Goal: Task Accomplishment & Management: Complete application form

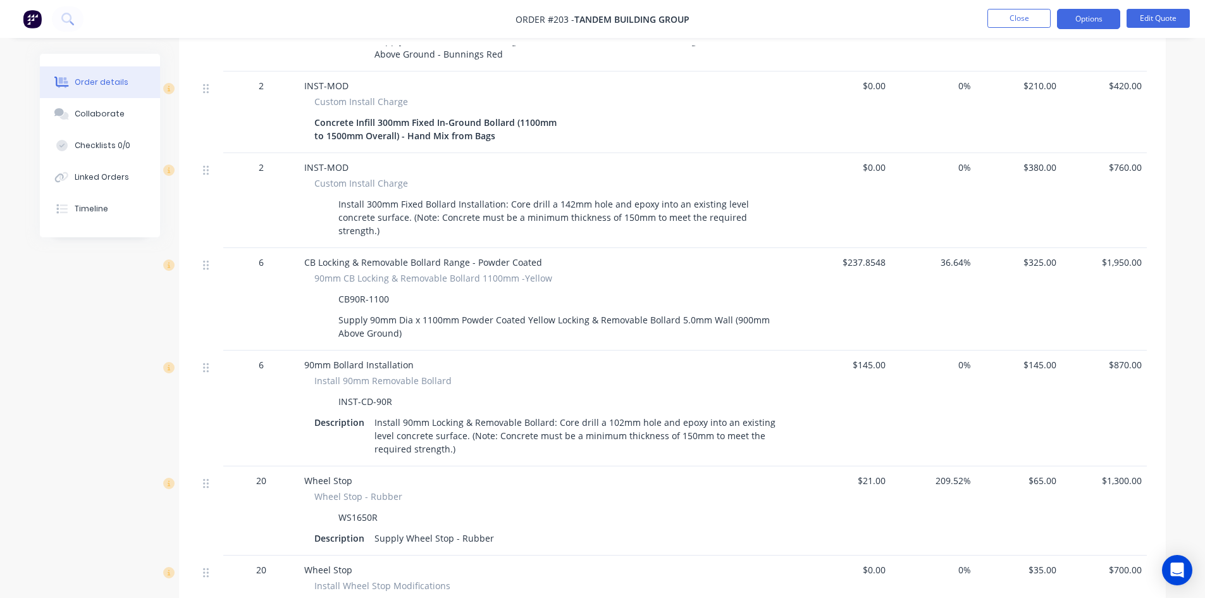
scroll to position [872, 0]
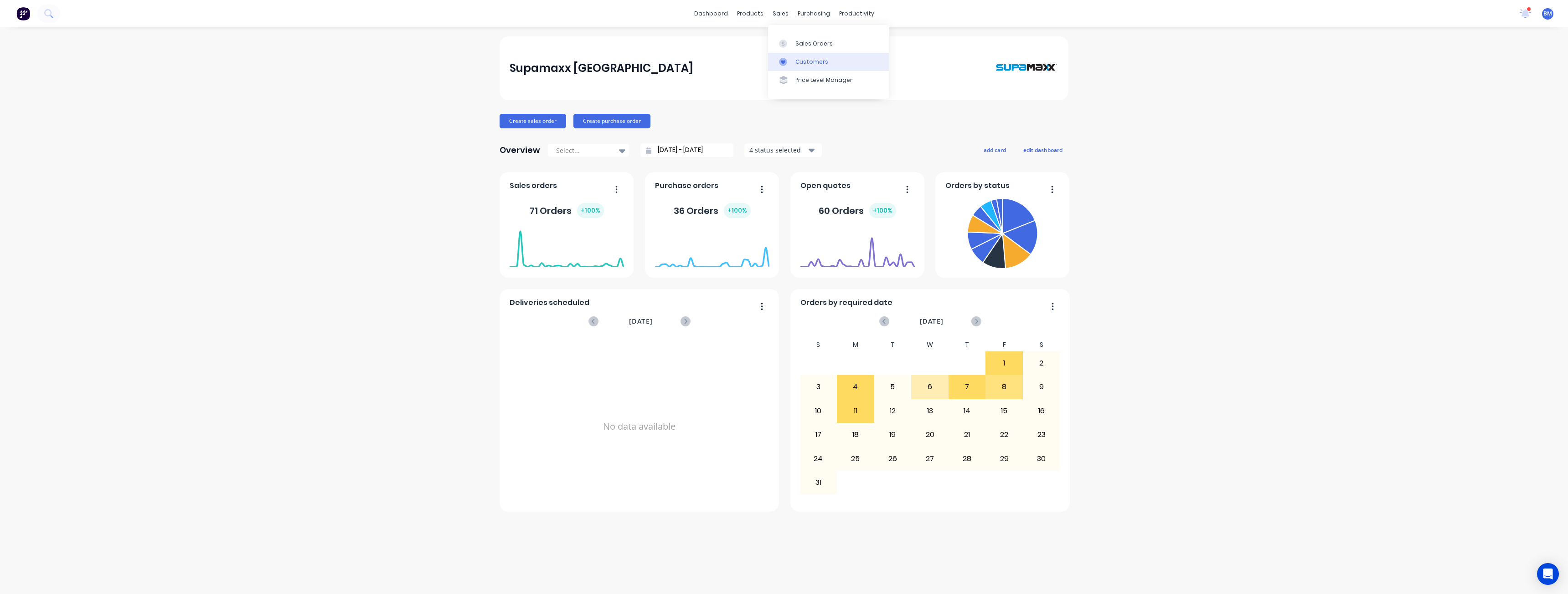
click at [801, 59] on div "Customers" at bounding box center [812, 61] width 33 height 8
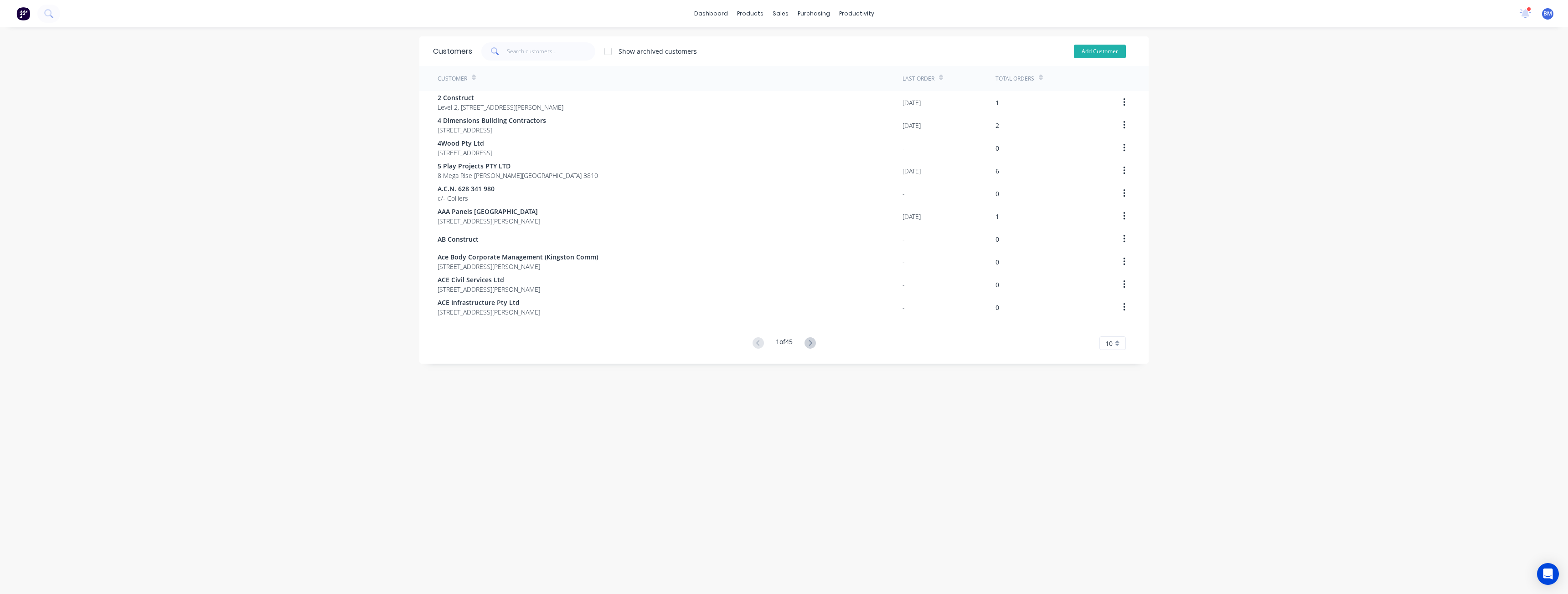
click at [1087, 50] on button "Add Customer" at bounding box center [1100, 51] width 52 height 14
select select "AU"
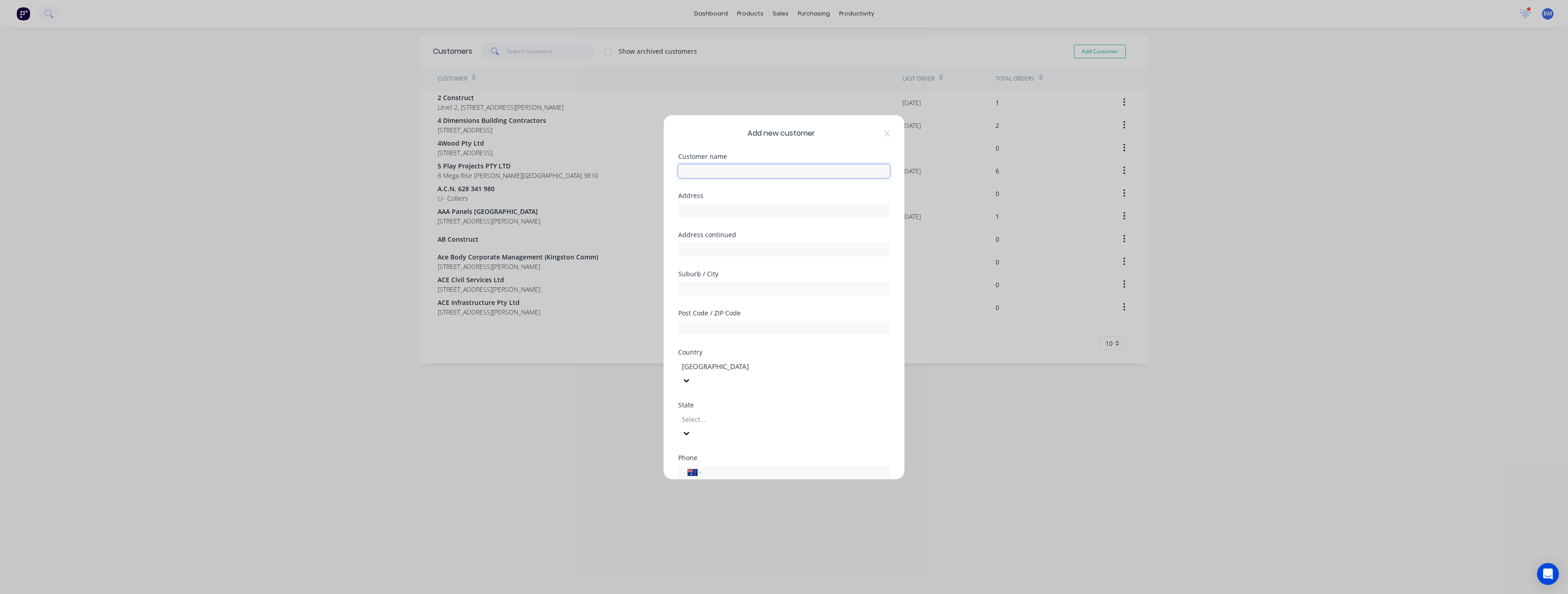
click at [725, 172] on input "text" at bounding box center [783, 171] width 211 height 14
type input "Protective Fencing"
click at [700, 214] on input "text" at bounding box center [783, 210] width 211 height 14
type input "Nowra"
click at [710, 289] on input "text" at bounding box center [783, 288] width 211 height 14
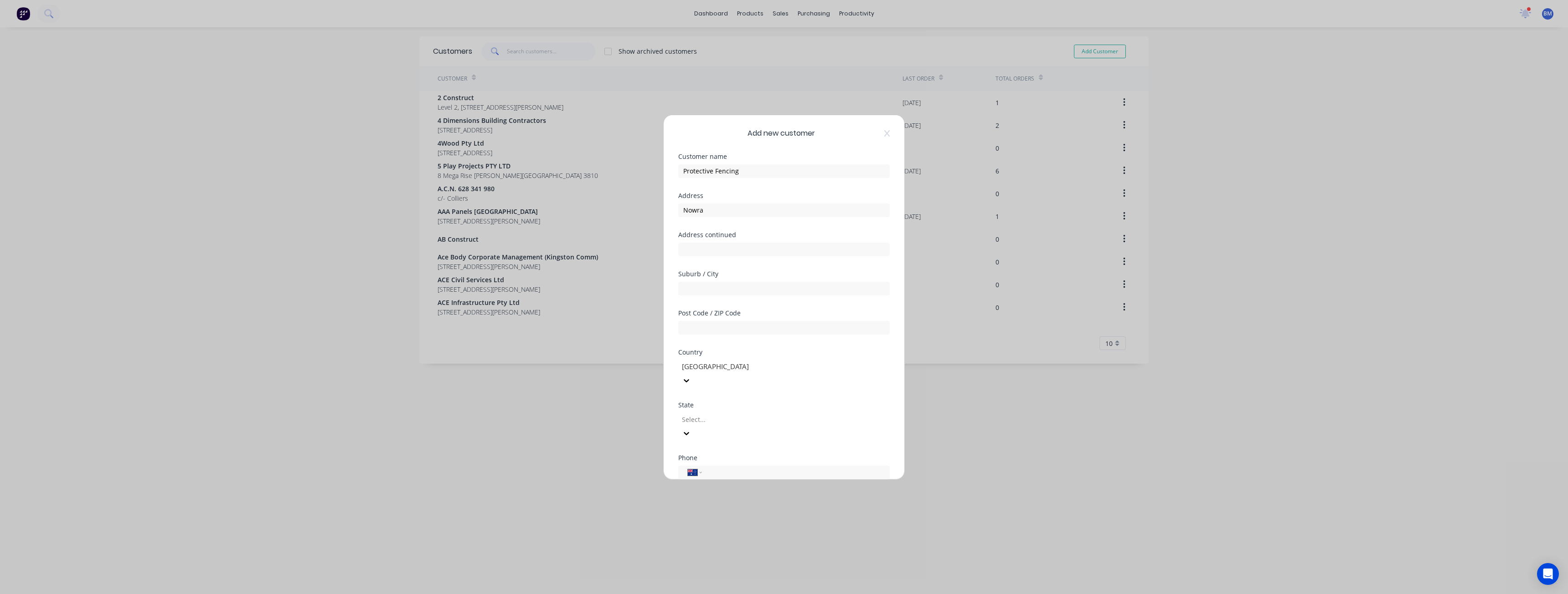
click at [539, 417] on div "Add new customer Customer name Protective Fencing Address Nowra Address continu…" at bounding box center [784, 297] width 1568 height 594
click at [884, 132] on icon at bounding box center [887, 132] width 6 height 6
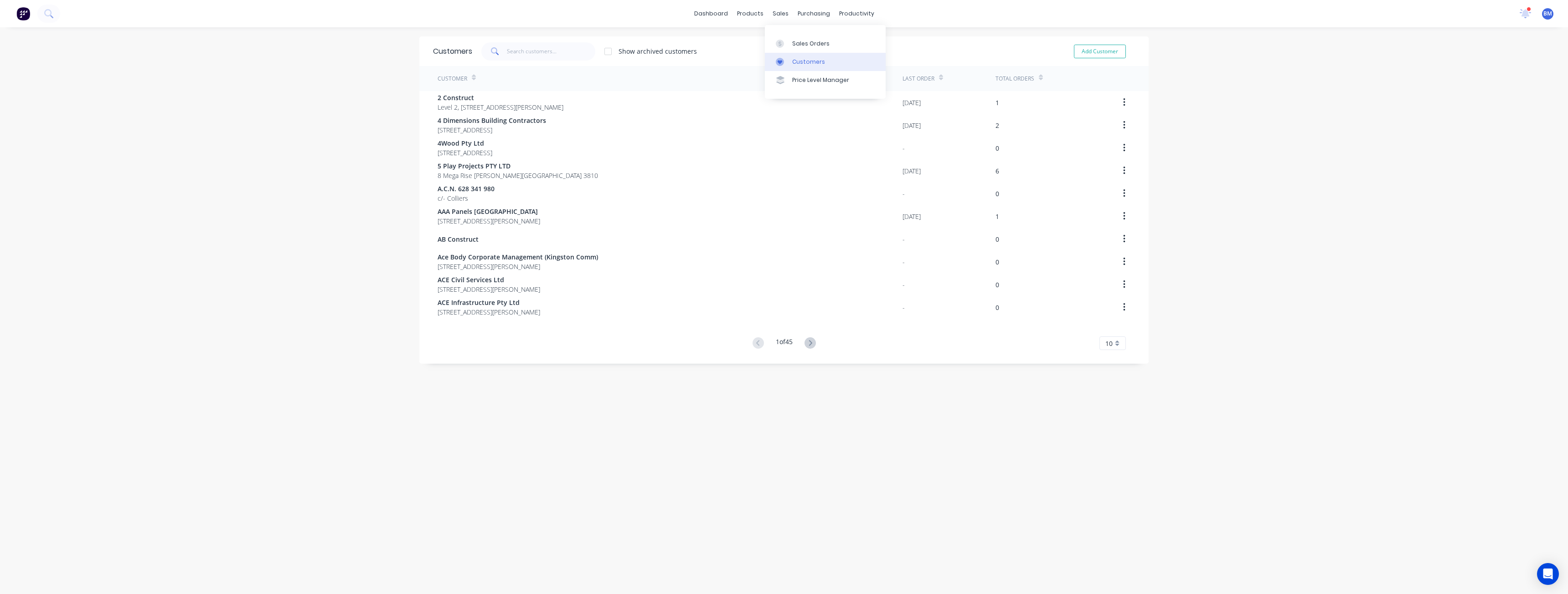
click at [798, 60] on div "Customers" at bounding box center [808, 61] width 33 height 8
click at [762, 42] on div "Product Catalogue" at bounding box center [787, 43] width 56 height 8
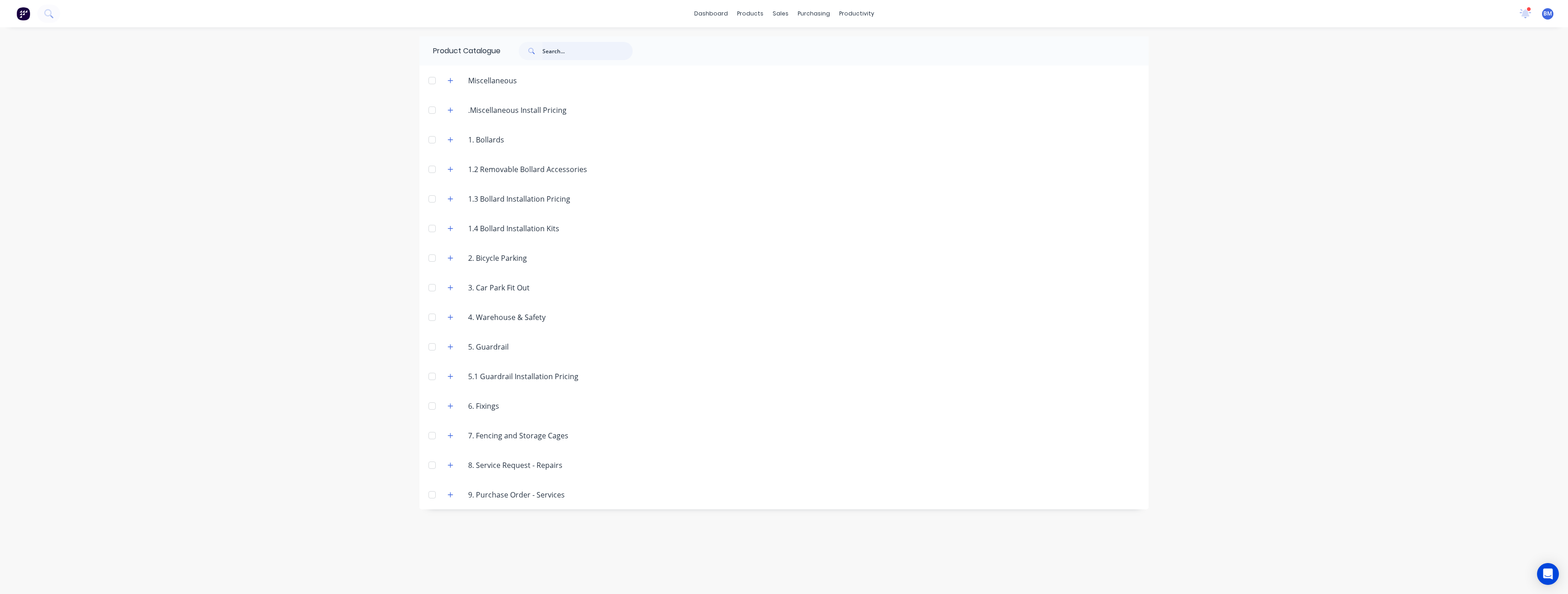
click at [565, 50] on input "text" at bounding box center [587, 50] width 90 height 18
type input "m30"
drag, startPoint x: 565, startPoint y: 50, endPoint x: 494, endPoint y: 58, distance: 71.4
click at [494, 58] on div "Product Catalogue m30" at bounding box center [538, 51] width 236 height 29
click at [197, 140] on div "dashboard products sales purchasing productivity dashboard products Product Cat…" at bounding box center [784, 297] width 1568 height 594
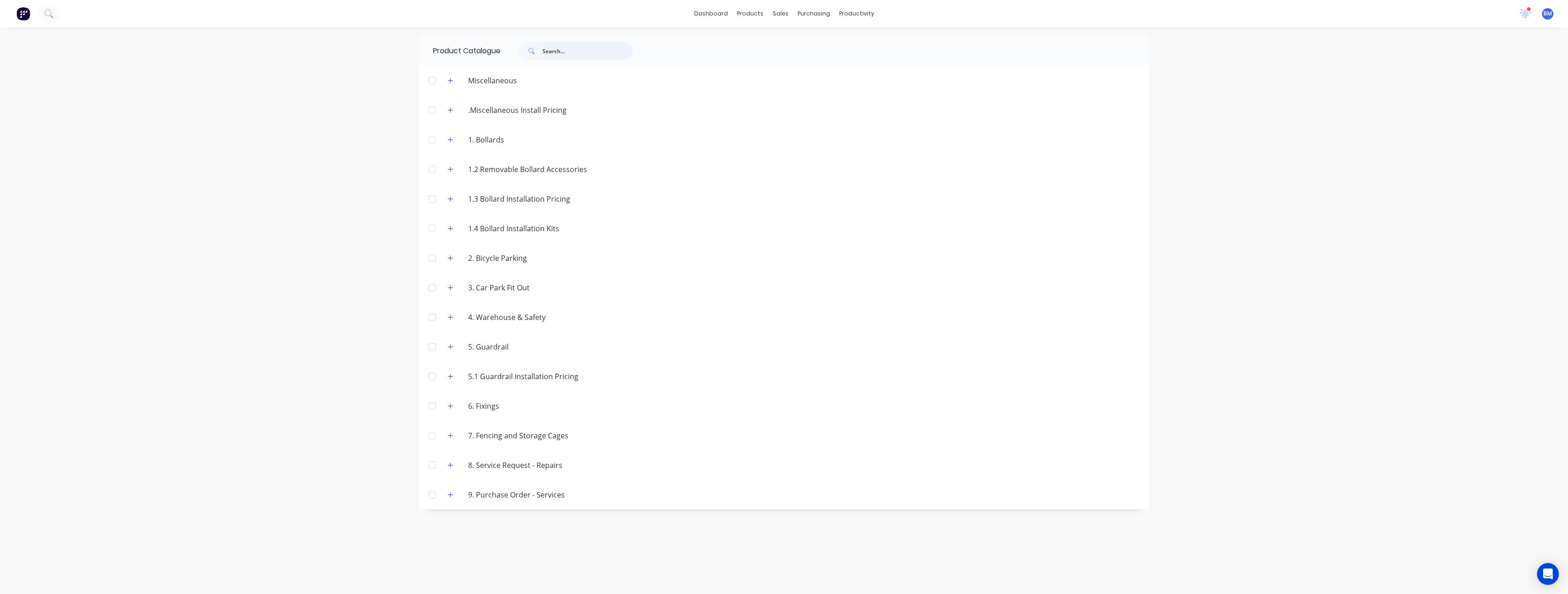
click at [554, 51] on input "text" at bounding box center [587, 50] width 90 height 18
paste input "ALT624K"
type input "ALT624K"
click at [398, 73] on div "dashboard products sales purchasing productivity dashboard products Product Cat…" at bounding box center [784, 297] width 1568 height 594
click at [803, 63] on div "Customers" at bounding box center [812, 61] width 33 height 8
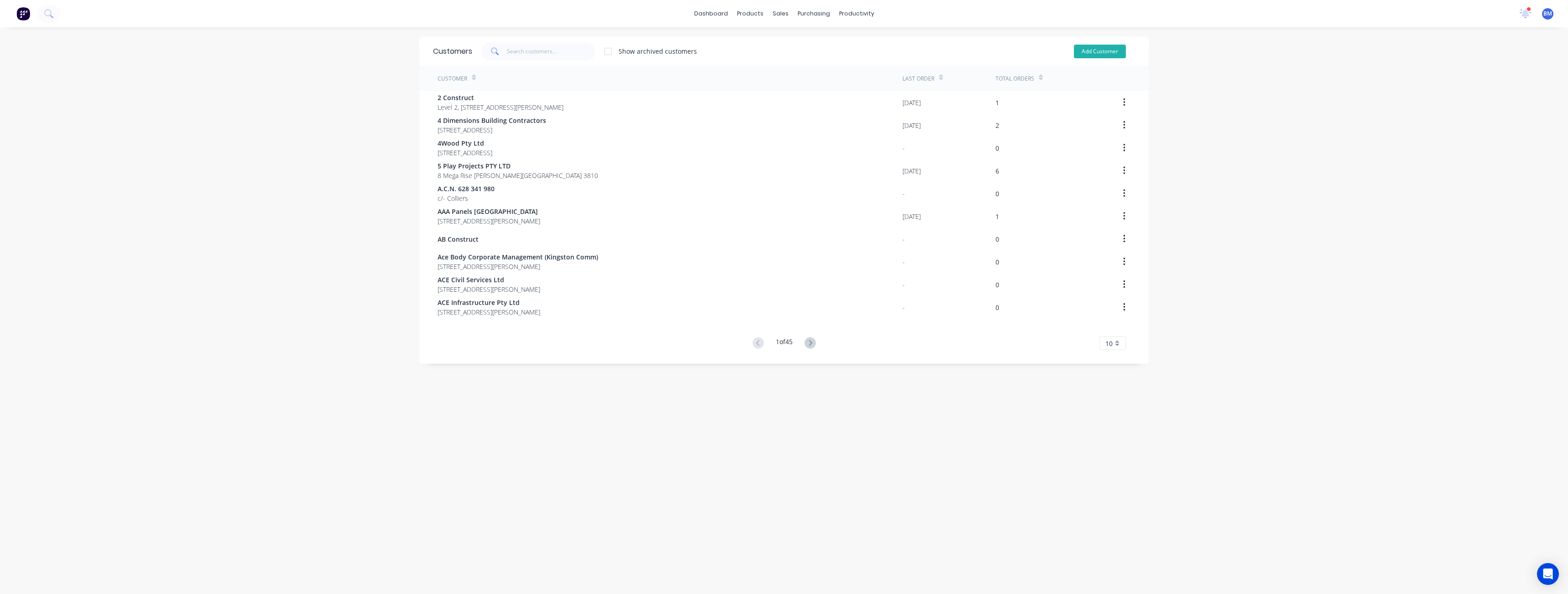
click at [1084, 49] on button "Add Customer" at bounding box center [1100, 51] width 52 height 14
select select "AU"
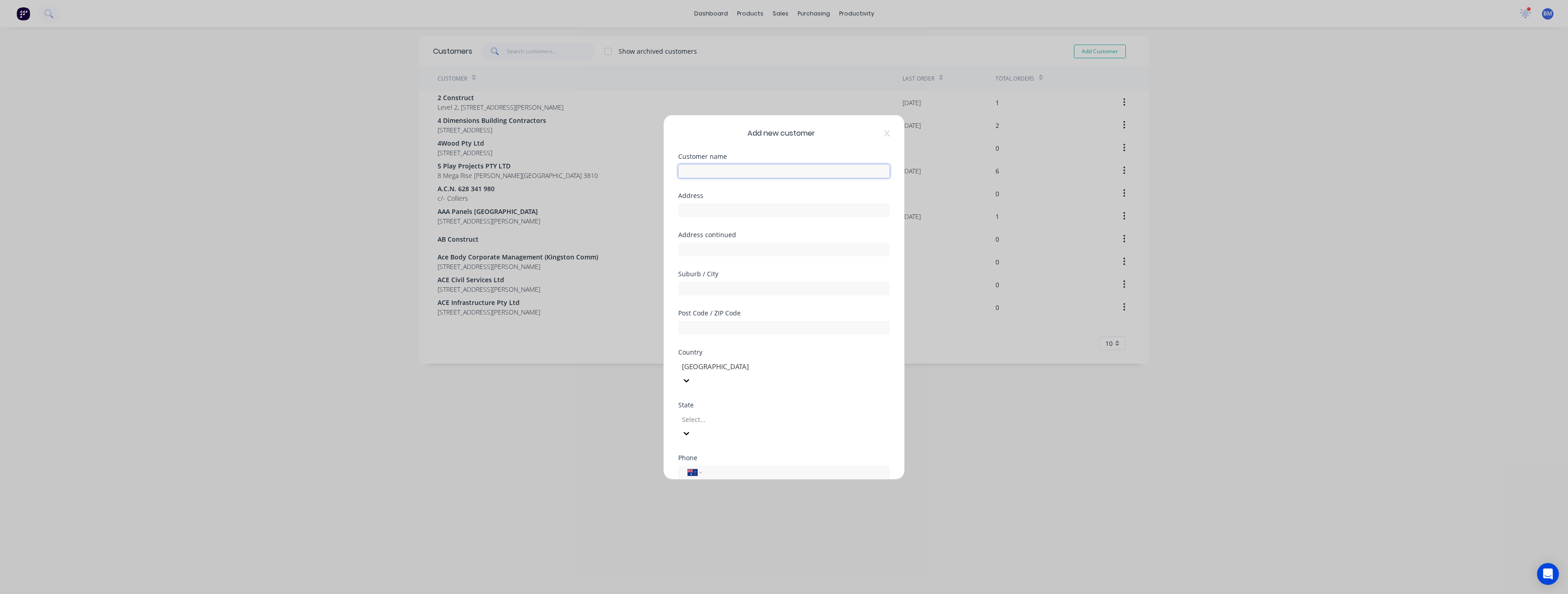
click at [708, 166] on input "text" at bounding box center [783, 171] width 211 height 14
paste input "Protective Fencing Services"
type input "Protective Fencing Services"
click at [705, 212] on input "text" at bounding box center [783, 210] width 211 height 14
click at [694, 246] on input "text" at bounding box center [783, 249] width 211 height 14
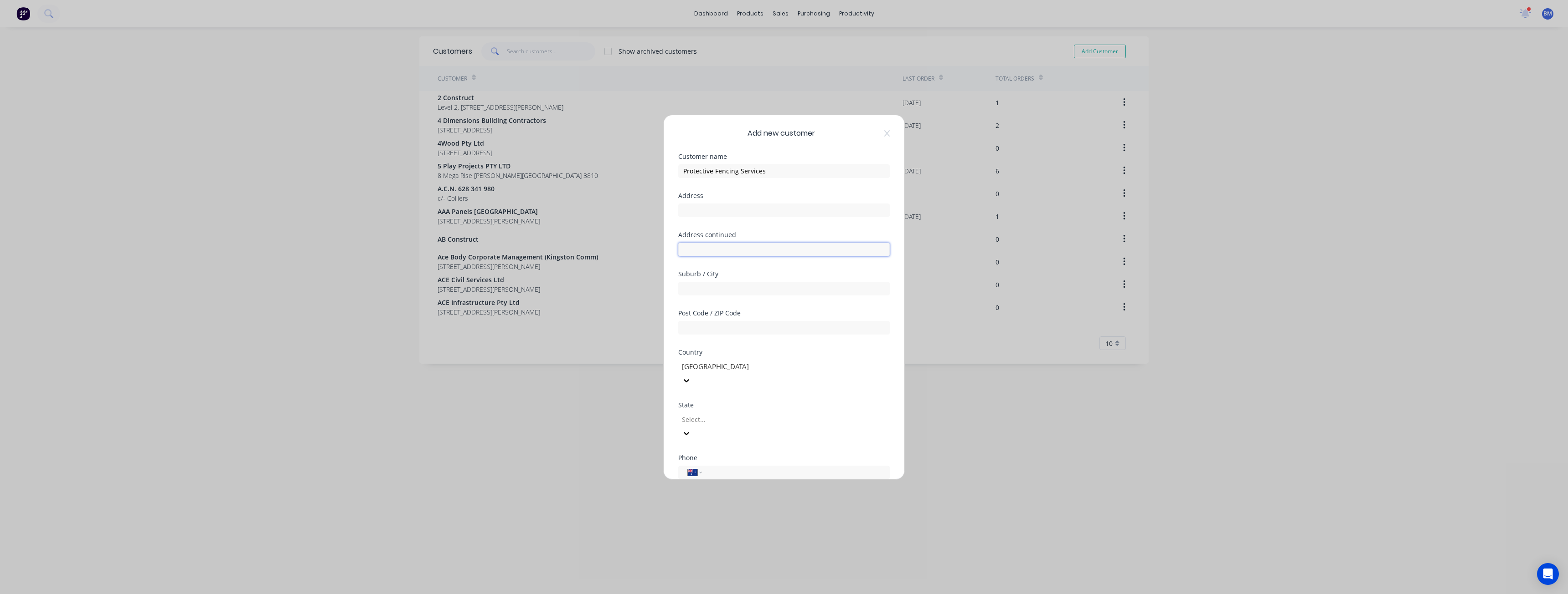
paste input "[STREET_ADDRESS][PERSON_NAME]"
type input "[STREET_ADDRESS][PERSON_NAME]"
click at [718, 289] on input "text" at bounding box center [783, 288] width 211 height 14
paste input "[GEOGRAPHIC_DATA]"
type input "[GEOGRAPHIC_DATA]"
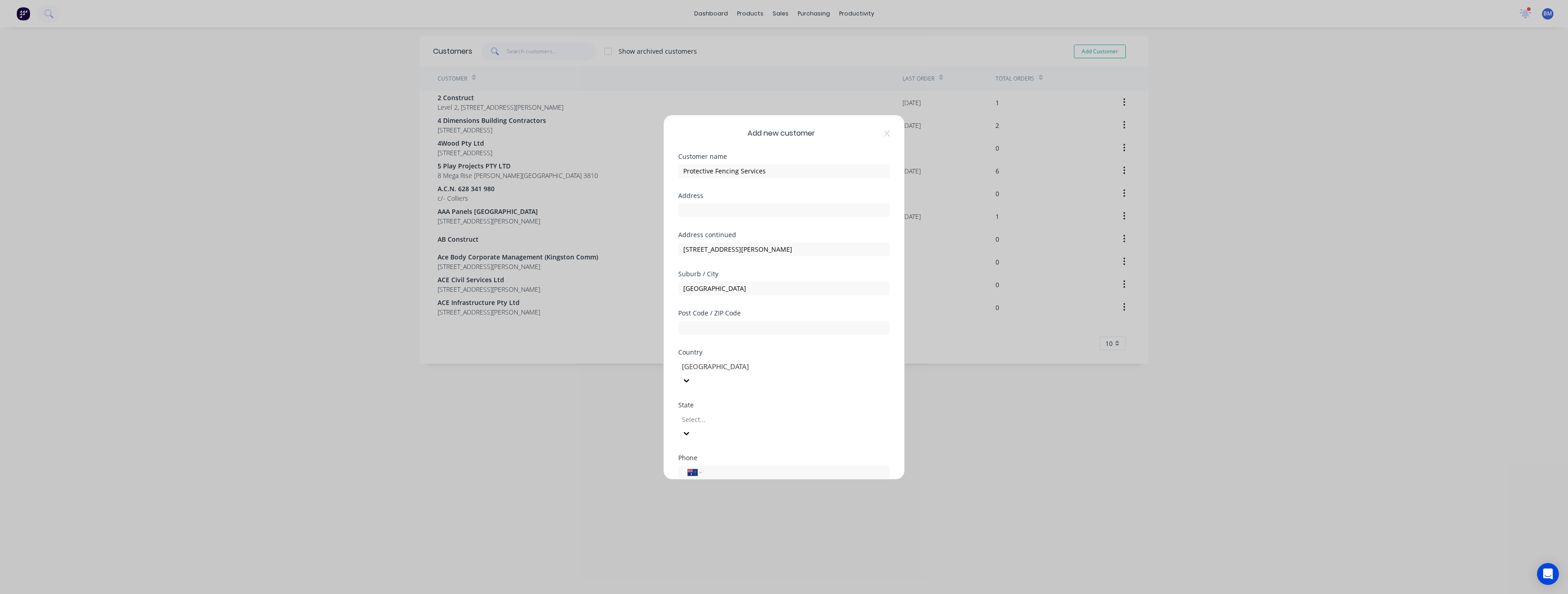
drag, startPoint x: 710, startPoint y: 405, endPoint x: 710, endPoint y: 398, distance: 7.0
drag, startPoint x: 710, startPoint y: 398, endPoint x: 882, endPoint y: 345, distance: 180.0
click at [886, 343] on div "Add new customer Customer name Protective Fencing Services Address Address cont…" at bounding box center [784, 297] width 241 height 364
click at [708, 414] on div at bounding box center [747, 420] width 131 height 12
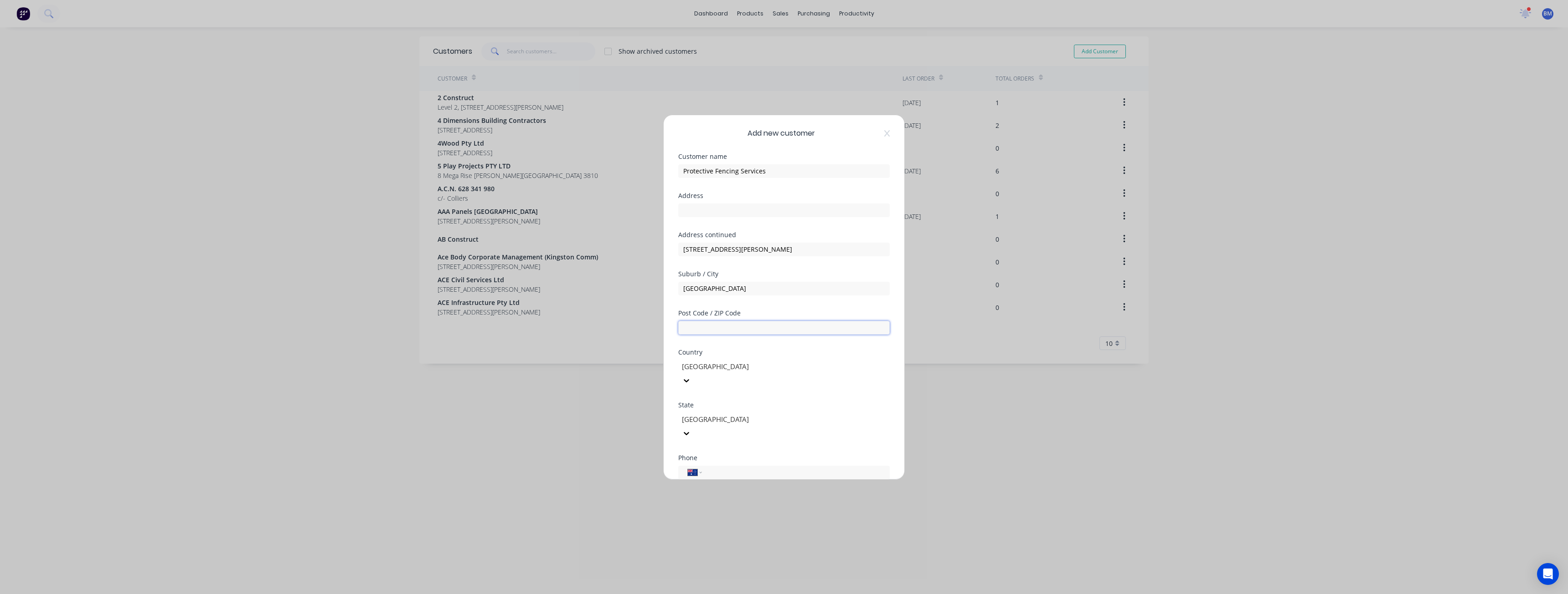
click at [710, 327] on input "text" at bounding box center [783, 328] width 211 height 14
type input "2540"
click at [724, 467] on input "tel" at bounding box center [794, 472] width 172 height 11
paste input "0413 753 530"
type input "0413 753 530"
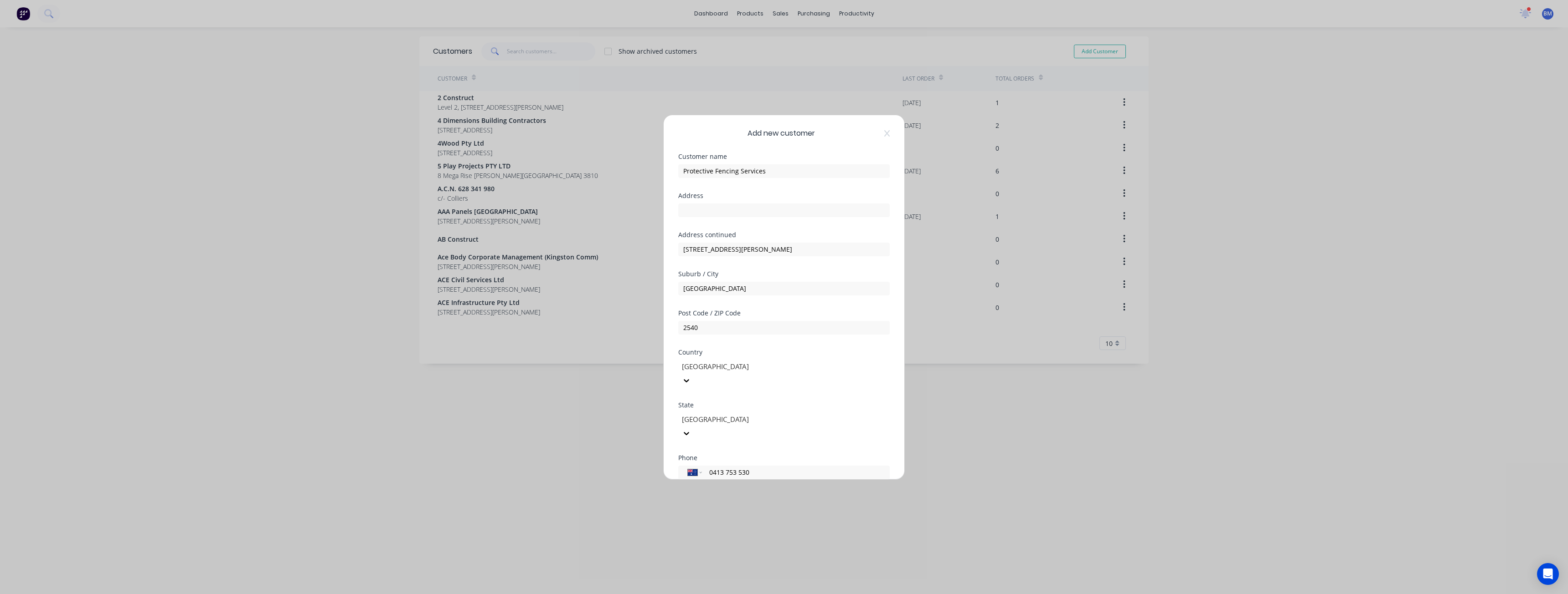
click at [885, 431] on div "Add new customer Customer name Protective Fencing Services Address Address cont…" at bounding box center [784, 297] width 241 height 364
click at [685, 451] on div at bounding box center [681, 459] width 18 height 18
click at [860, 424] on div "ABN" at bounding box center [783, 433] width 211 height 39
click at [703, 425] on input "text" at bounding box center [783, 431] width 211 height 14
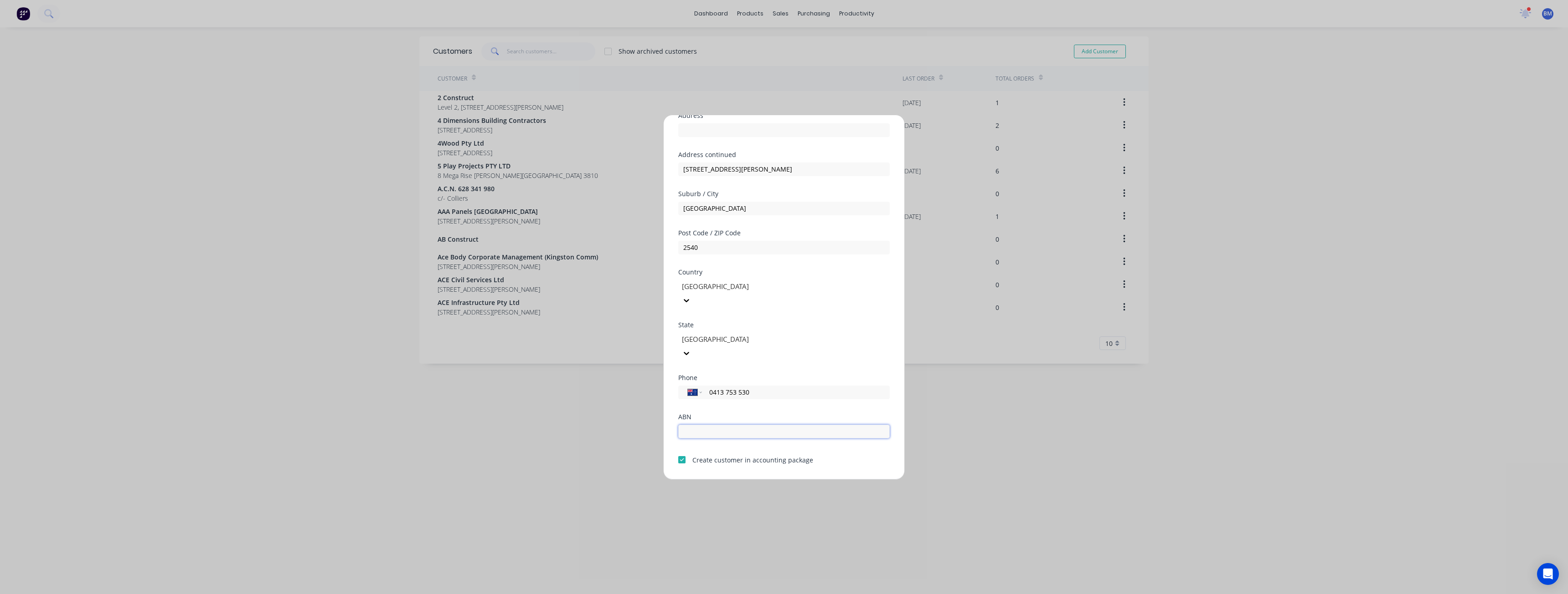
paste input "35 664 917 248"
type input "35 664 917 248"
click at [748, 480] on button "Save" at bounding box center [755, 487] width 50 height 14
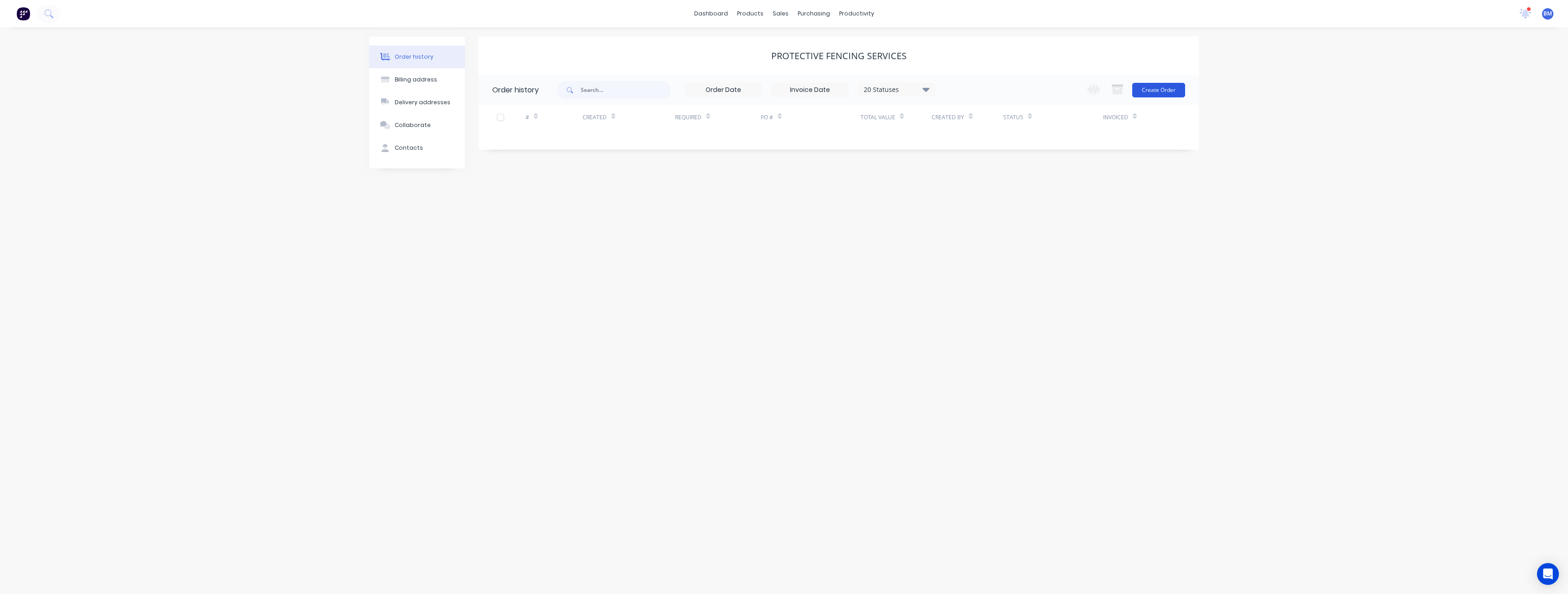
click at [1154, 89] on button "Create Order" at bounding box center [1158, 90] width 53 height 14
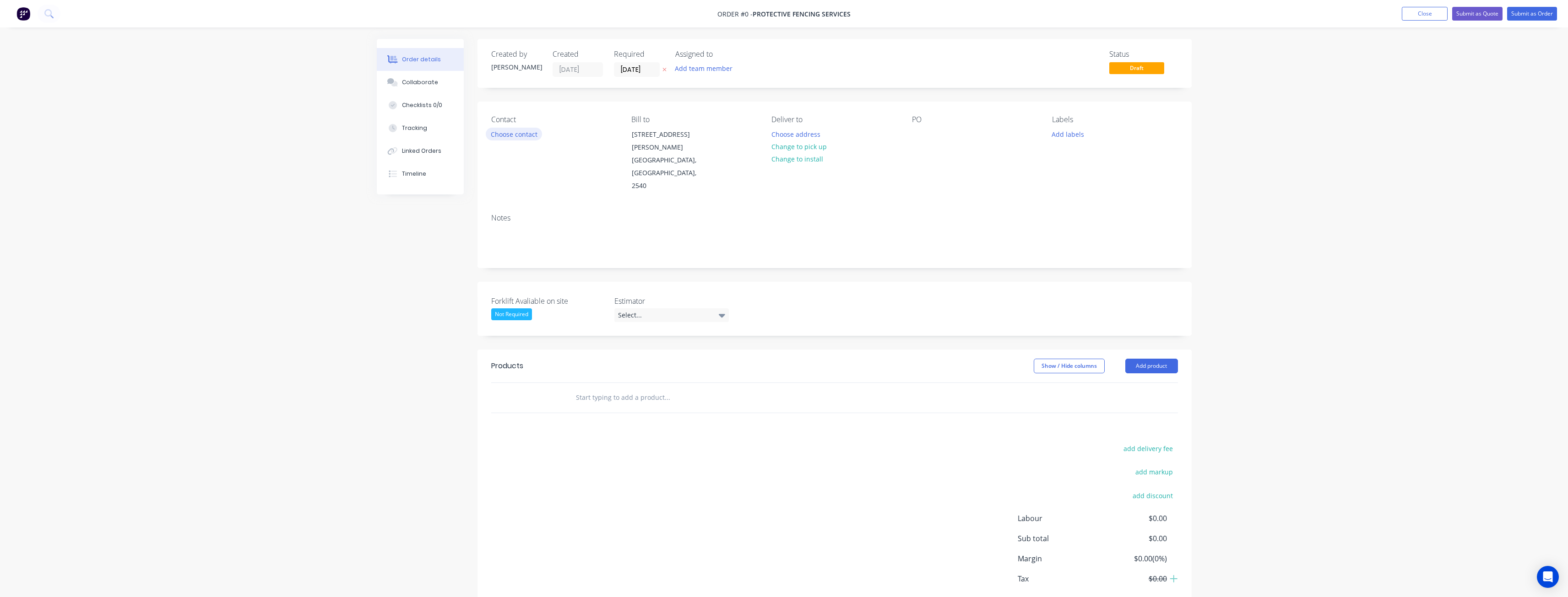
click at [507, 135] on button "Choose contact" at bounding box center [514, 133] width 56 height 12
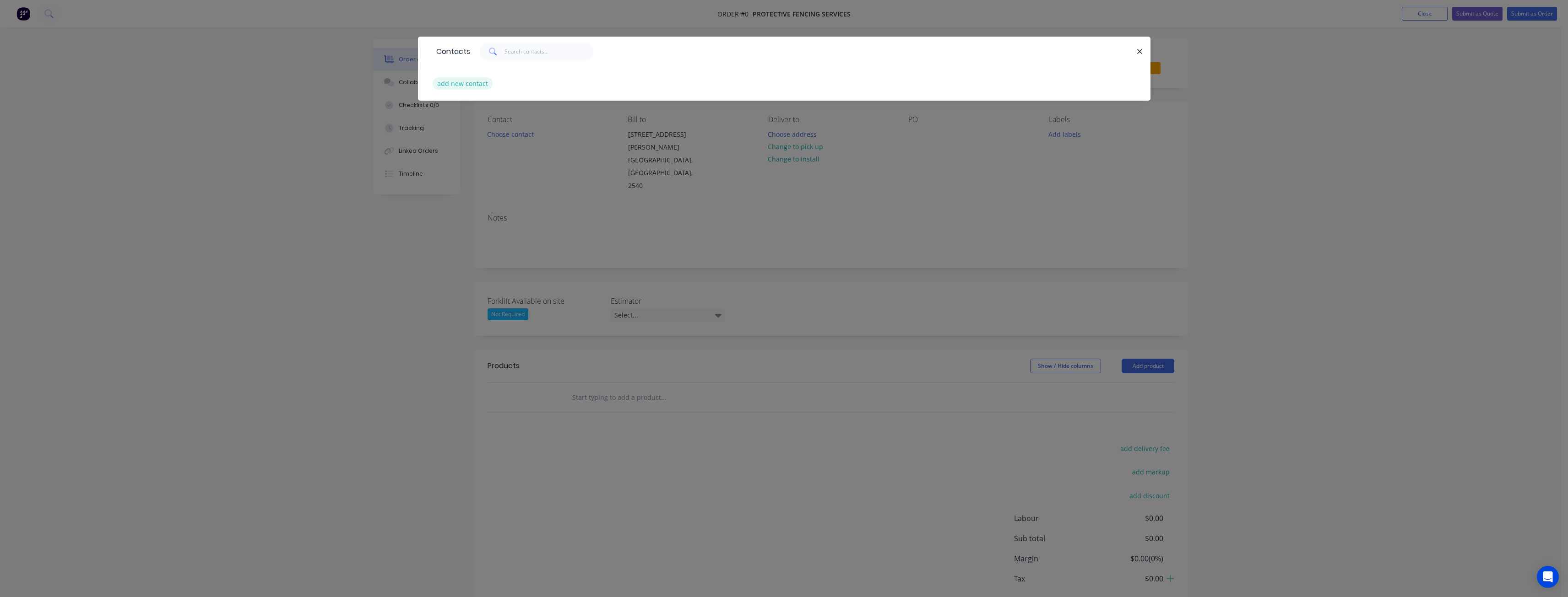
click at [472, 80] on button "add new contact" at bounding box center [463, 83] width 60 height 12
select select "AU"
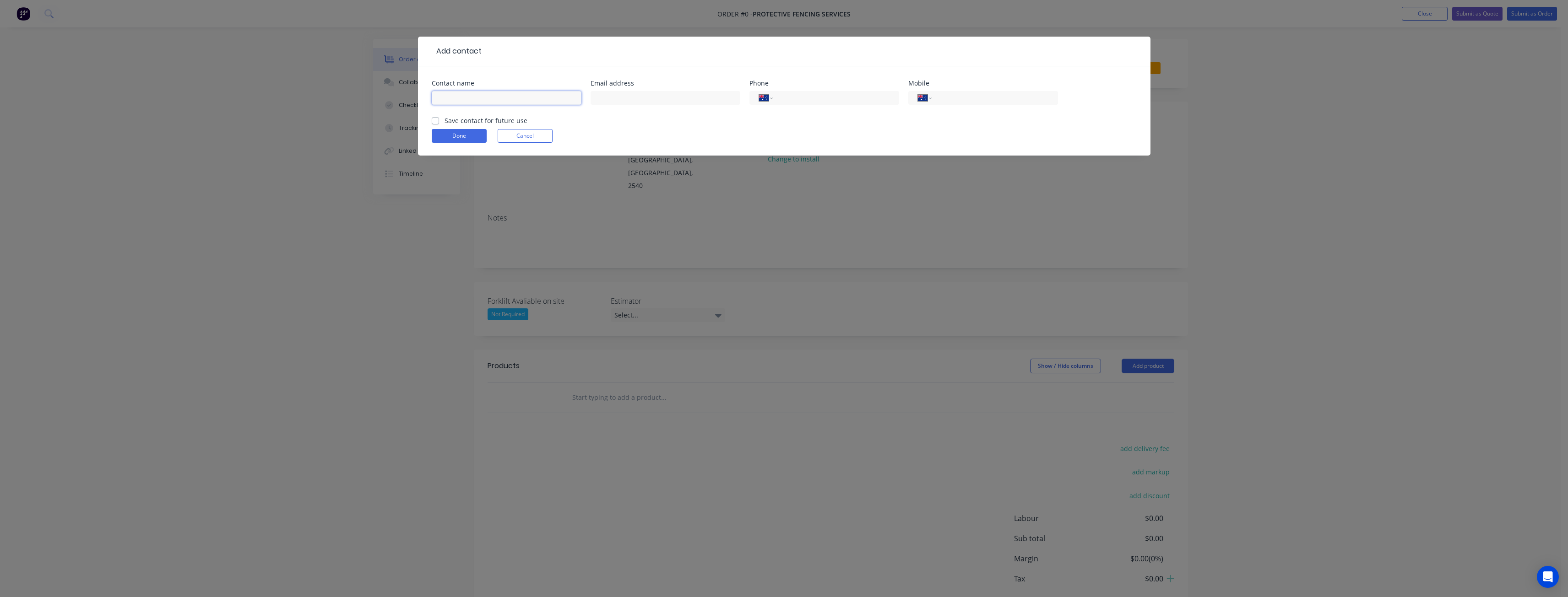
click at [473, 93] on input "text" at bounding box center [506, 98] width 150 height 14
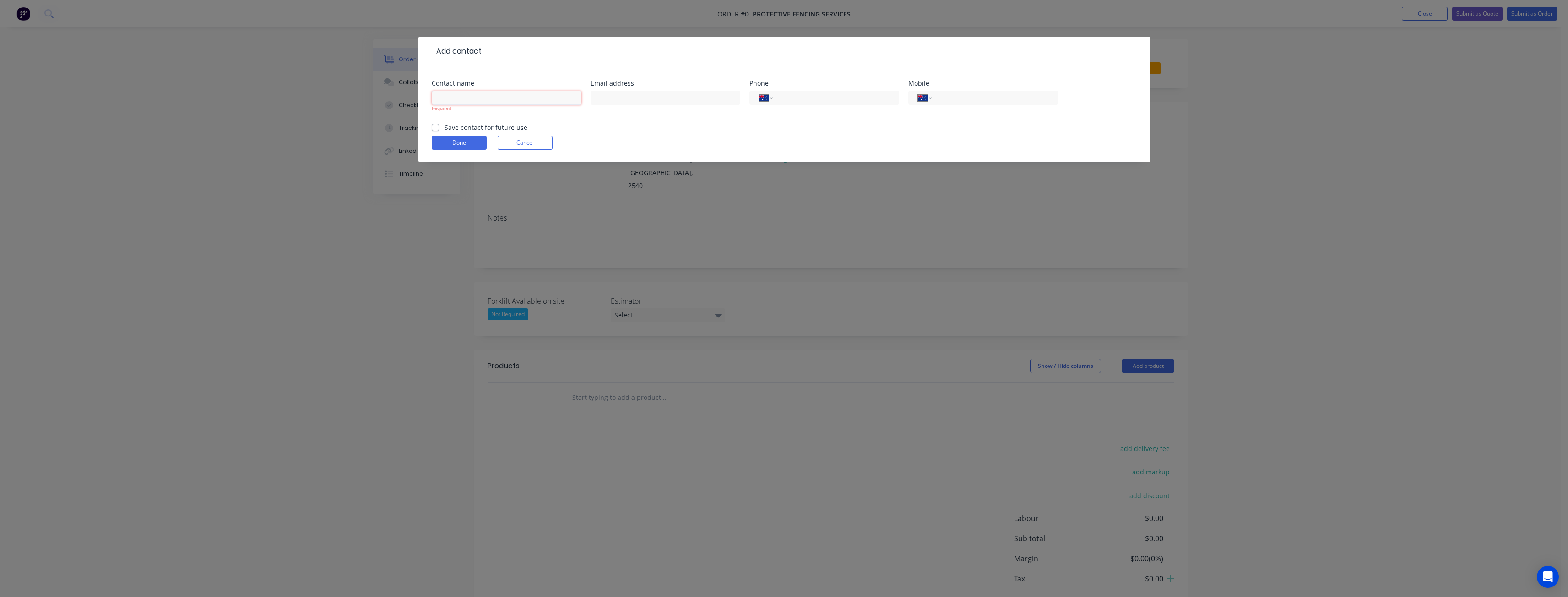
paste input "[PERSON_NAME]"
type input "[PERSON_NAME]"
click at [606, 122] on form "Contact name [PERSON_NAME] Required Email address Phone International [GEOGRAPH…" at bounding box center [784, 122] width 705 height 82
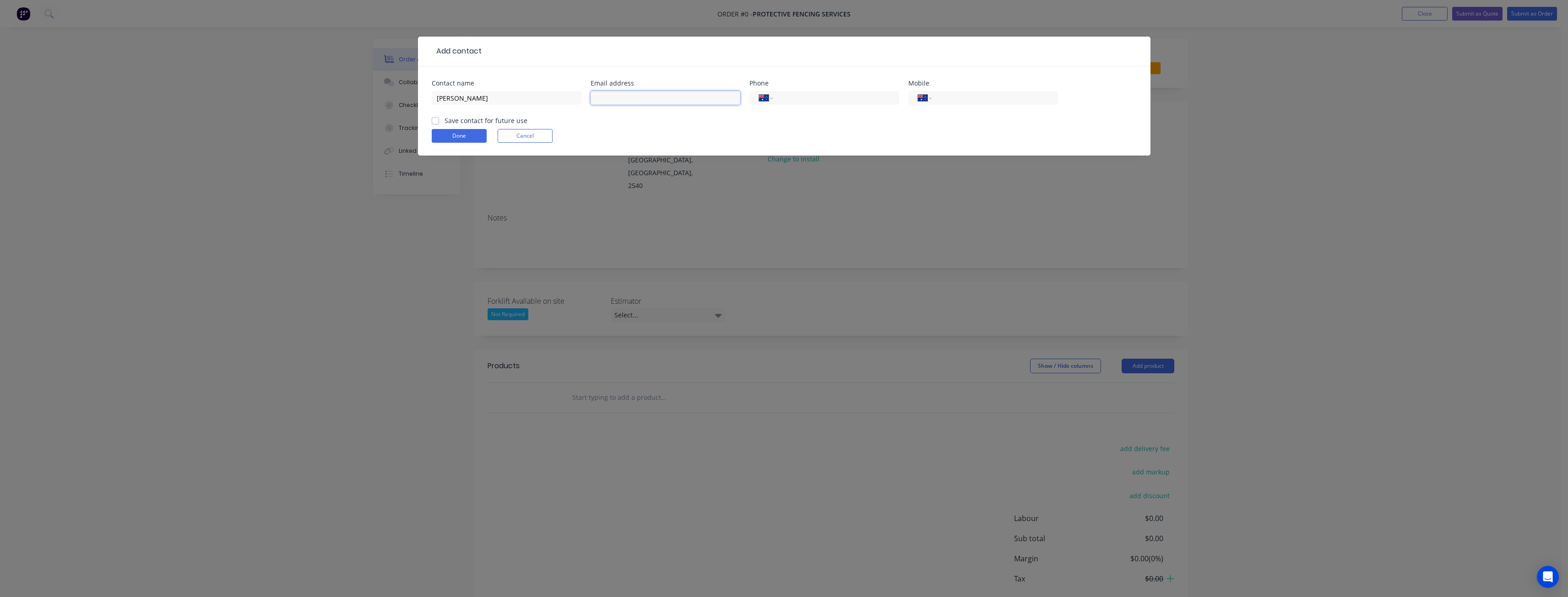
click at [604, 96] on input "text" at bounding box center [665, 98] width 150 height 14
paste input "[EMAIL_ADDRESS][DOMAIN_NAME]"
type input "[EMAIL_ADDRESS][DOMAIN_NAME]"
click at [794, 115] on div "International [GEOGRAPHIC_DATA] [GEOGRAPHIC_DATA] [GEOGRAPHIC_DATA] [GEOGRAPHIC…" at bounding box center [824, 102] width 150 height 27
paste input "0413 753 530"
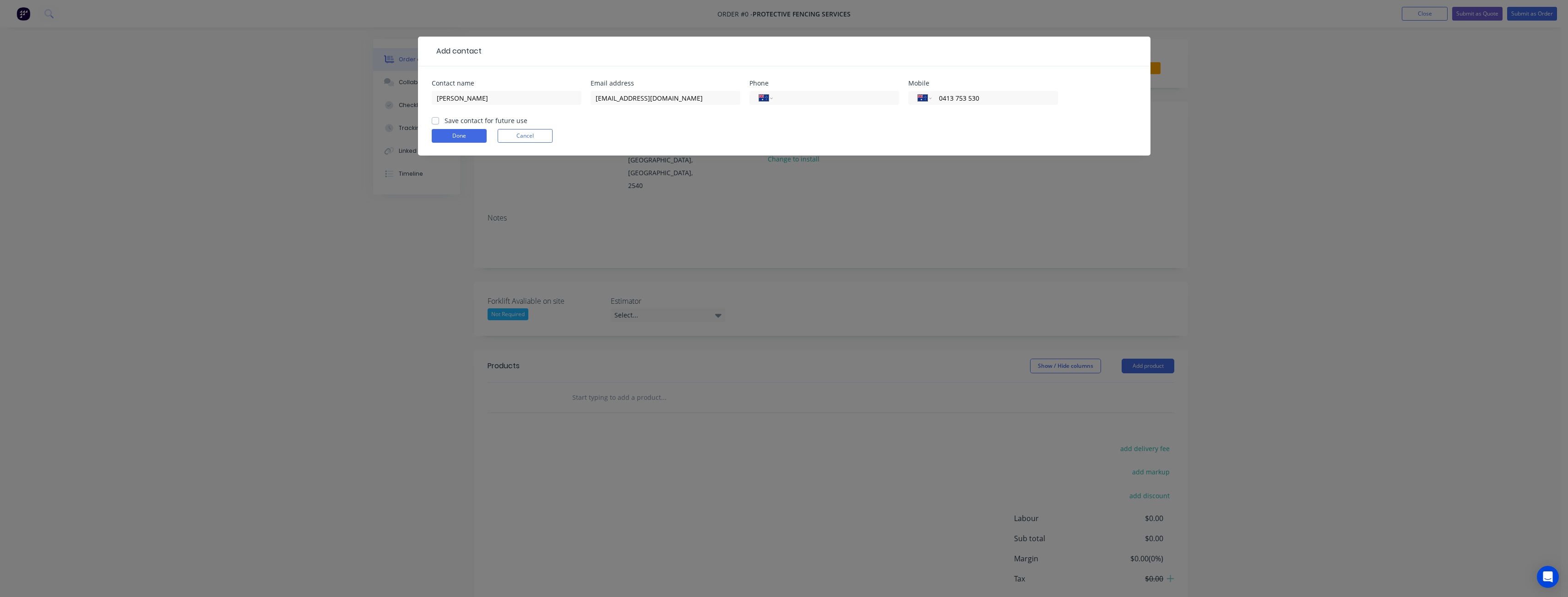
type input "0413 753 530"
click at [932, 119] on form "Contact name [PERSON_NAME] Email address [EMAIL_ADDRESS][DOMAIN_NAME] Phone Int…" at bounding box center [784, 118] width 705 height 75
click at [444, 119] on label "Save contact for future use" at bounding box center [486, 120] width 83 height 9
click at [433, 119] on input "Save contact for future use" at bounding box center [435, 120] width 7 height 9
checkbox input "true"
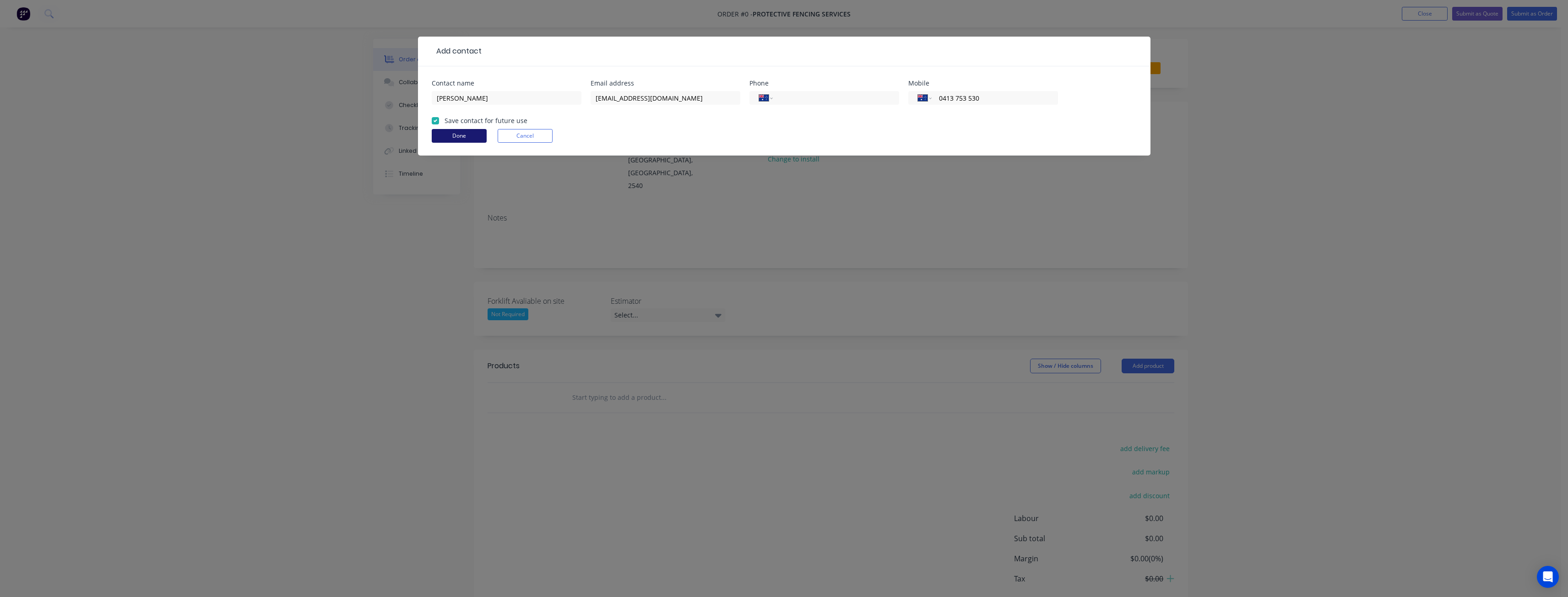
click at [452, 132] on button "Done" at bounding box center [459, 135] width 55 height 14
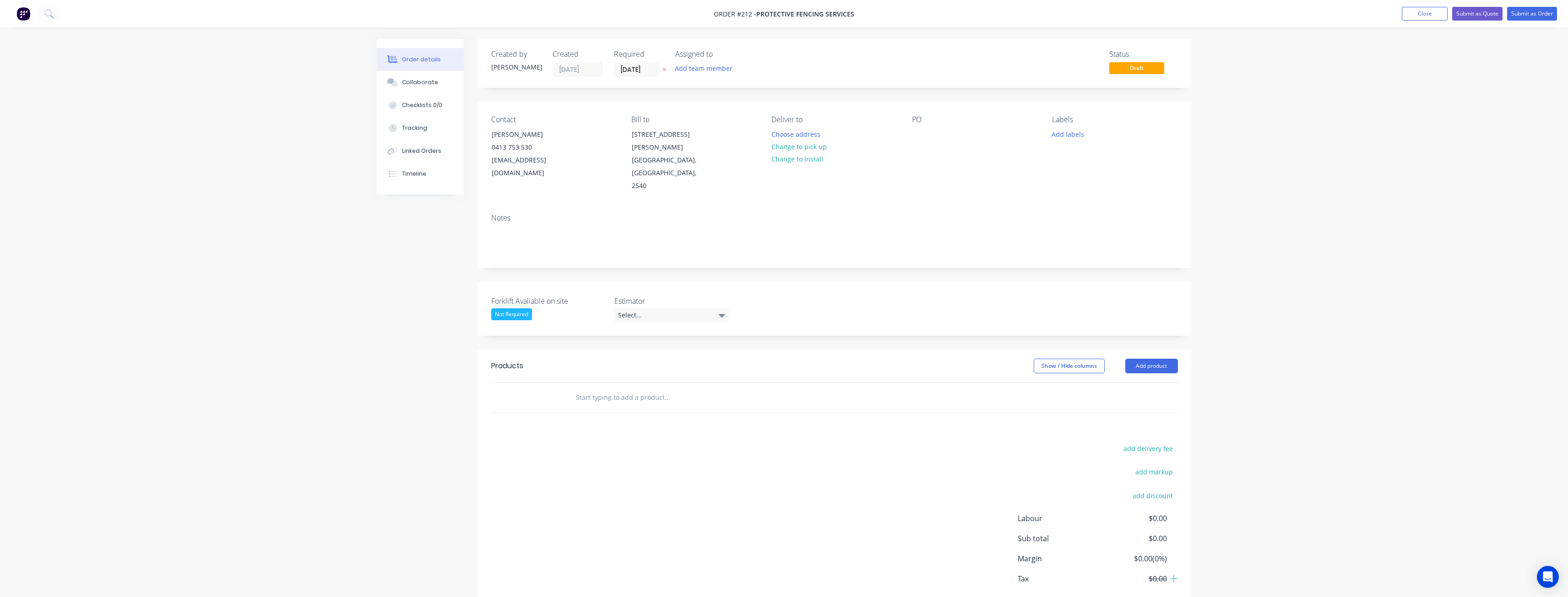
click at [317, 344] on div "Order details Collaborate Checklists 0/0 Tracking Linked Orders Timeline Order …" at bounding box center [784, 323] width 1568 height 647
click at [690, 64] on button "Add team member" at bounding box center [703, 68] width 67 height 12
click at [688, 117] on div at bounding box center [690, 119] width 18 height 18
click at [608, 213] on div "Notes" at bounding box center [835, 218] width 687 height 9
click at [702, 308] on div "Select..." at bounding box center [672, 315] width 114 height 14
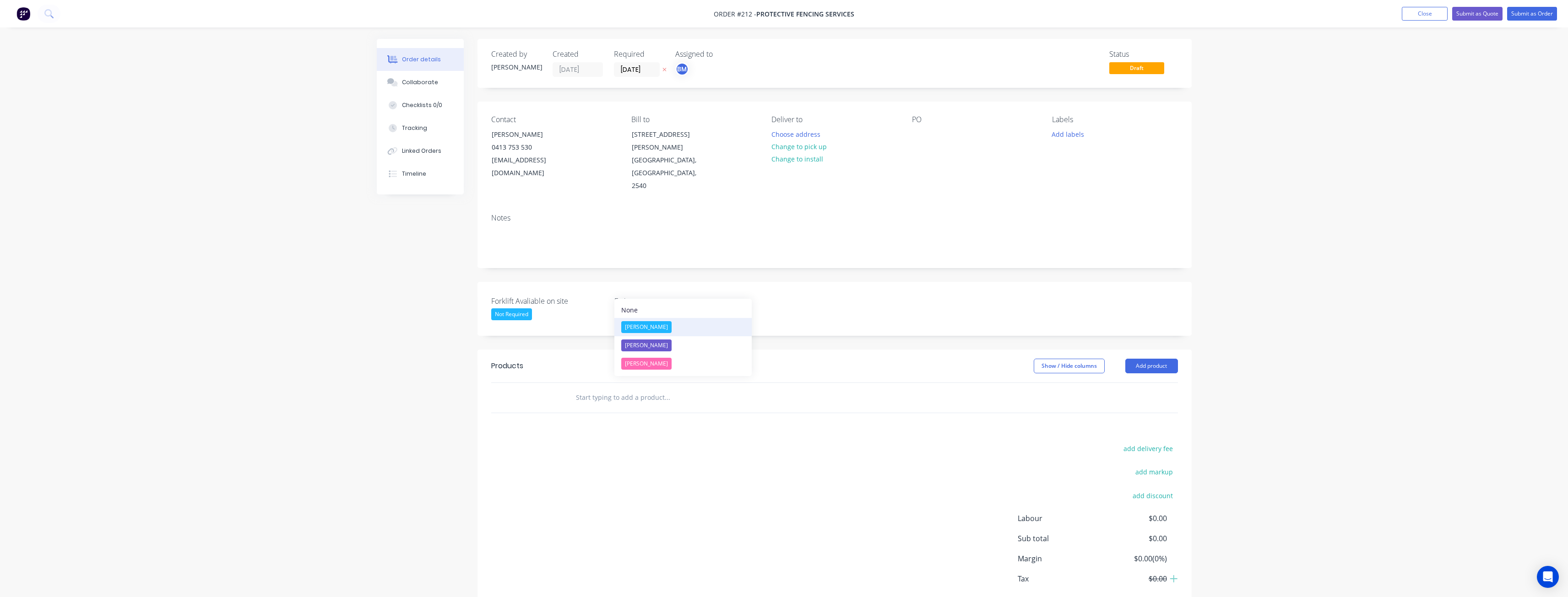
click at [633, 324] on div "[PERSON_NAME]" at bounding box center [646, 327] width 51 height 12
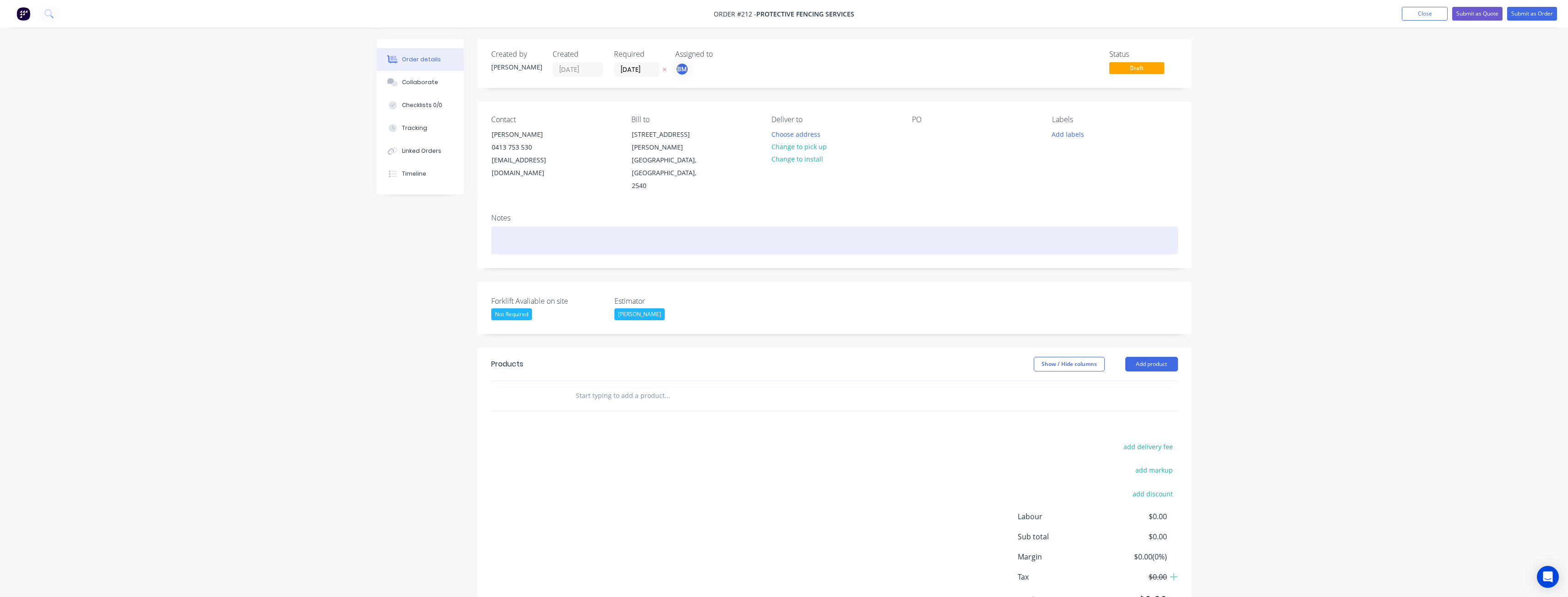
click at [681, 226] on div at bounding box center [835, 240] width 687 height 28
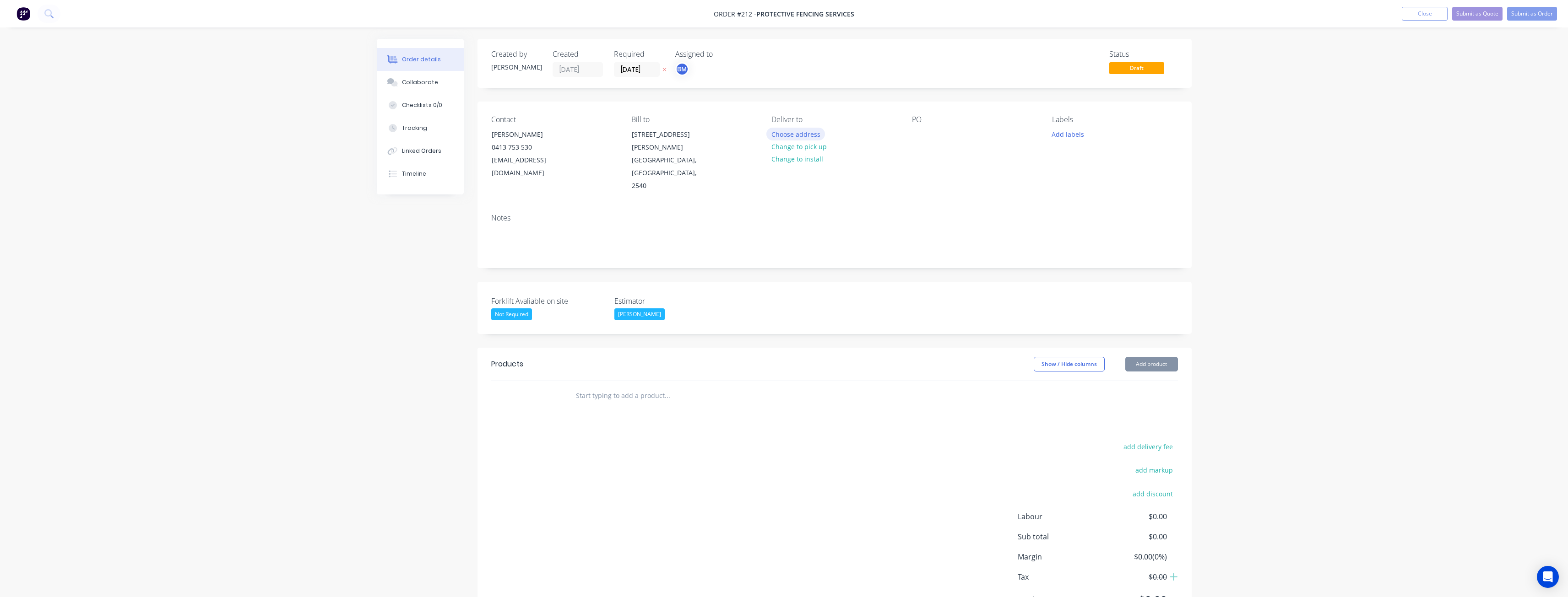
click at [789, 131] on button "Choose address" at bounding box center [796, 133] width 59 height 12
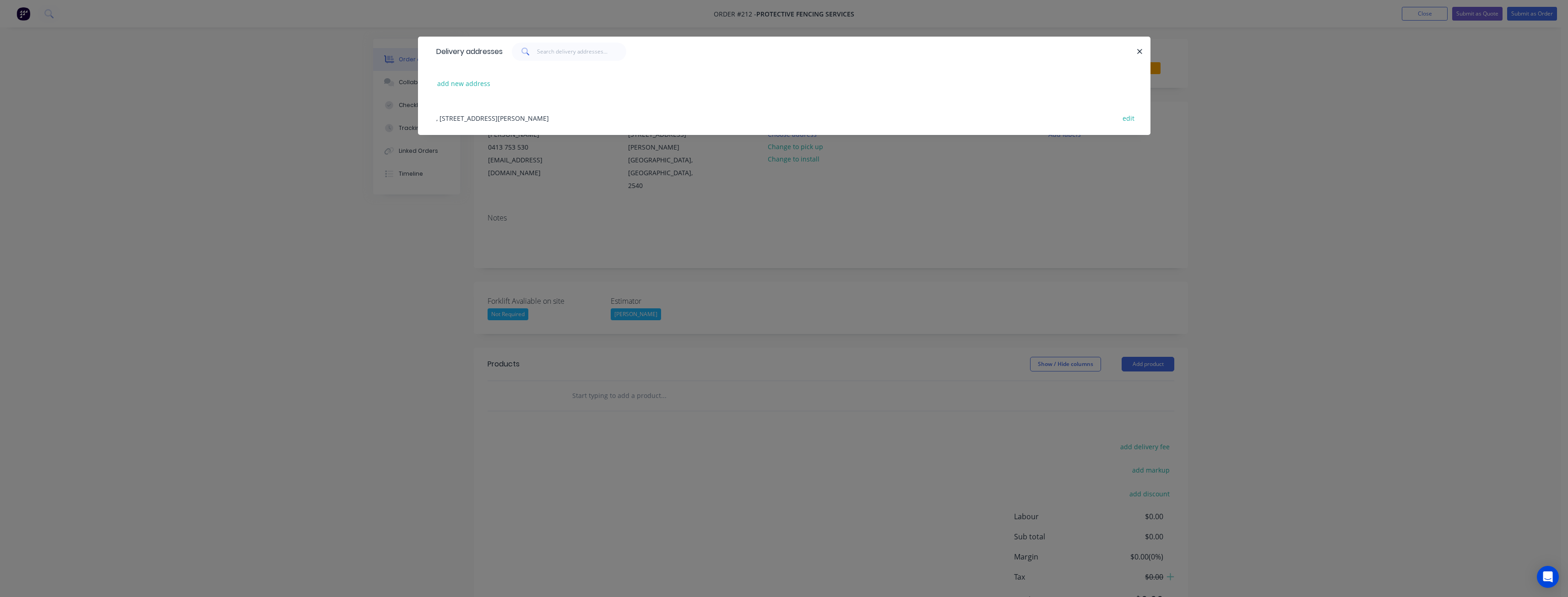
click at [502, 117] on div ", [STREET_ADDRESS][PERSON_NAME] edit" at bounding box center [784, 117] width 705 height 34
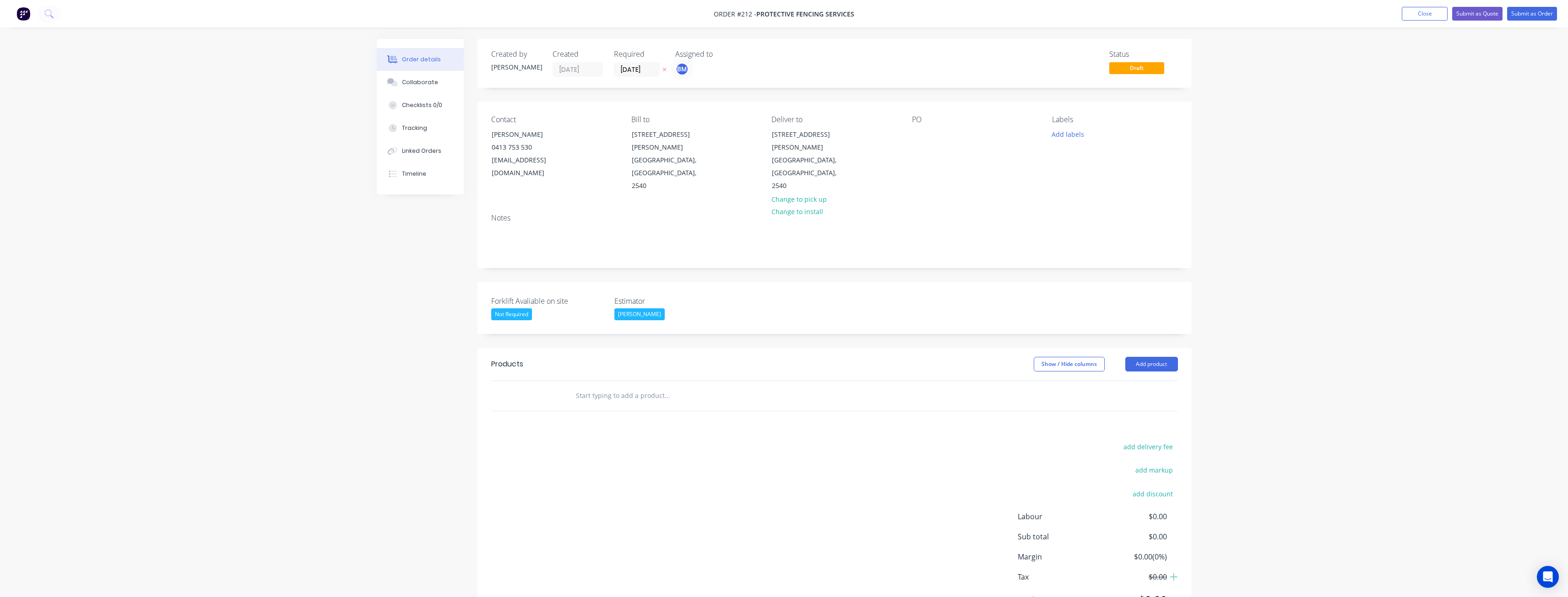
scroll to position [22, 0]
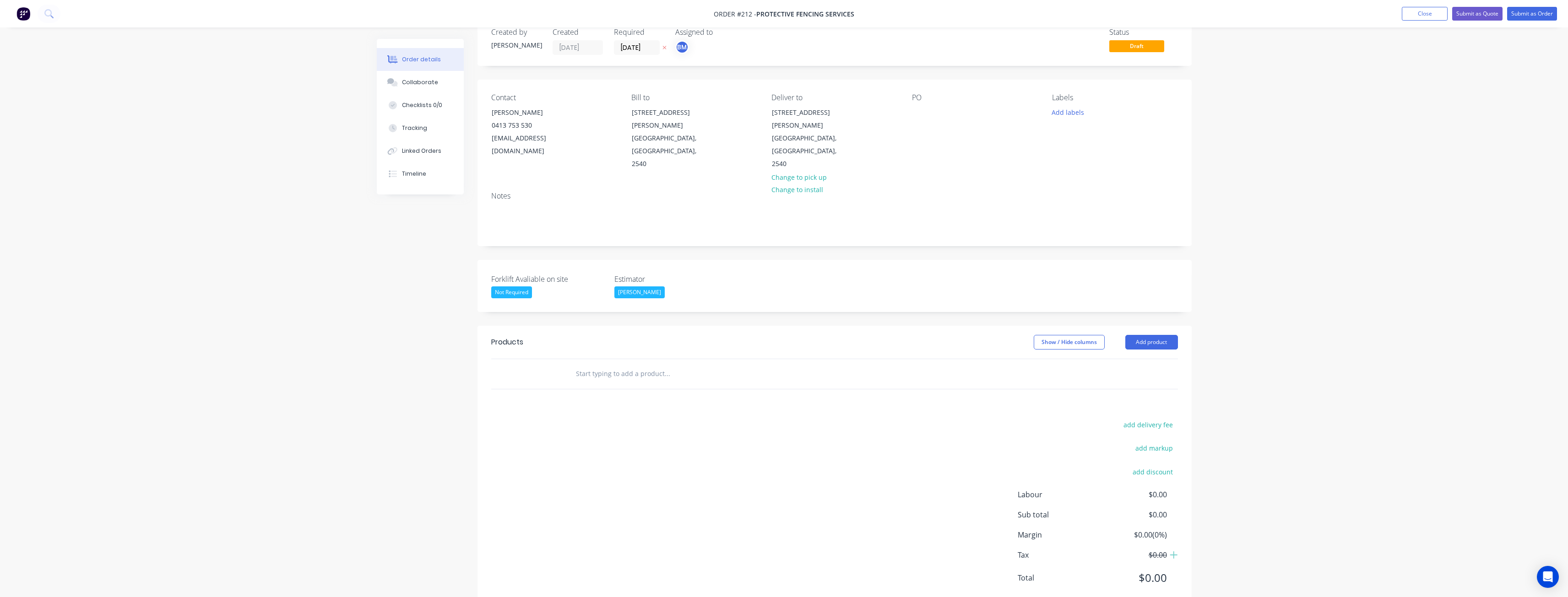
click at [284, 139] on div "Order details Collaborate Checklists 0/0 Tracking Linked Orders Timeline Order …" at bounding box center [784, 300] width 1568 height 645
click at [184, 68] on div "Order details Collaborate Checklists 0/0 Tracking Linked Orders Timeline Order …" at bounding box center [784, 300] width 1568 height 645
click at [312, 122] on div "Order details Collaborate Checklists 0/0 Tracking Linked Orders Timeline Order …" at bounding box center [784, 300] width 1568 height 645
click at [232, 199] on div "Order details Collaborate Checklists 0/0 Tracking Linked Orders Timeline Order …" at bounding box center [784, 300] width 1568 height 645
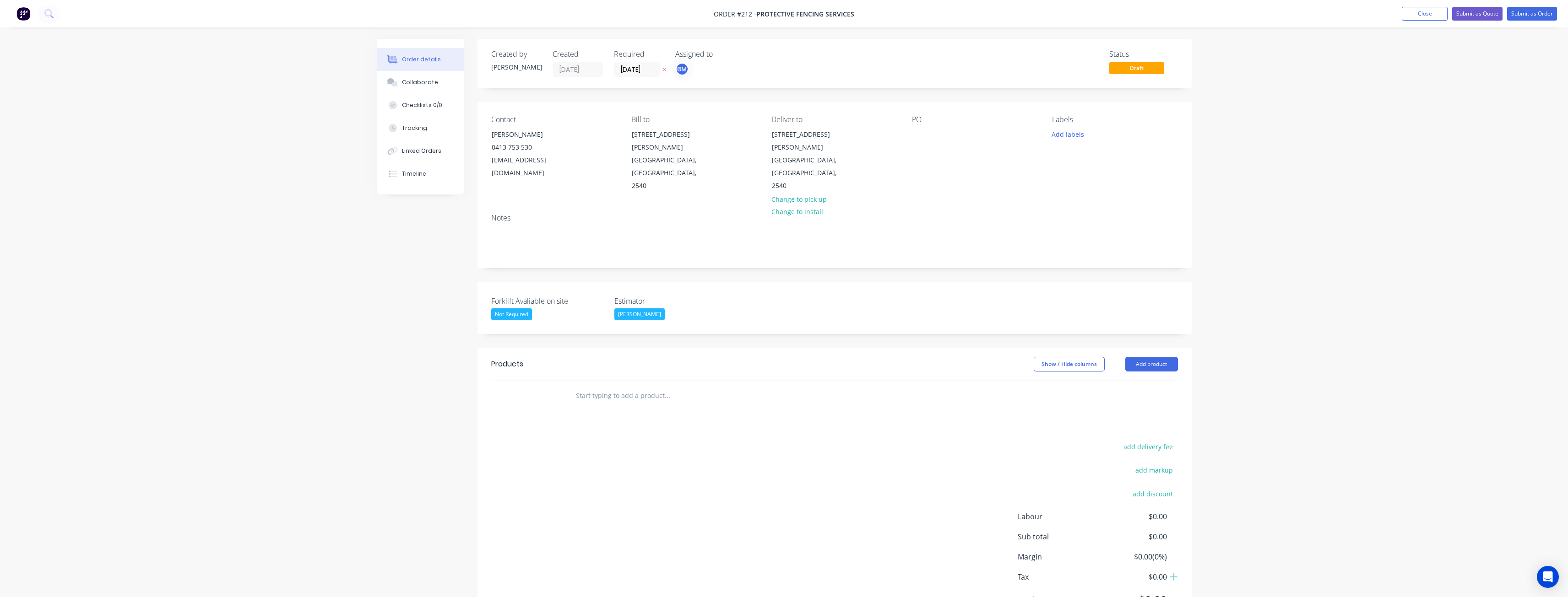
click at [418, 305] on div "Created by [PERSON_NAME] Created [DATE] Required [DATE] Assigned to BM Status D…" at bounding box center [784, 342] width 815 height 606
click at [241, 205] on div "Order details Collaborate Checklists 0/0 Tracking Linked Orders Timeline Order …" at bounding box center [784, 322] width 1568 height 645
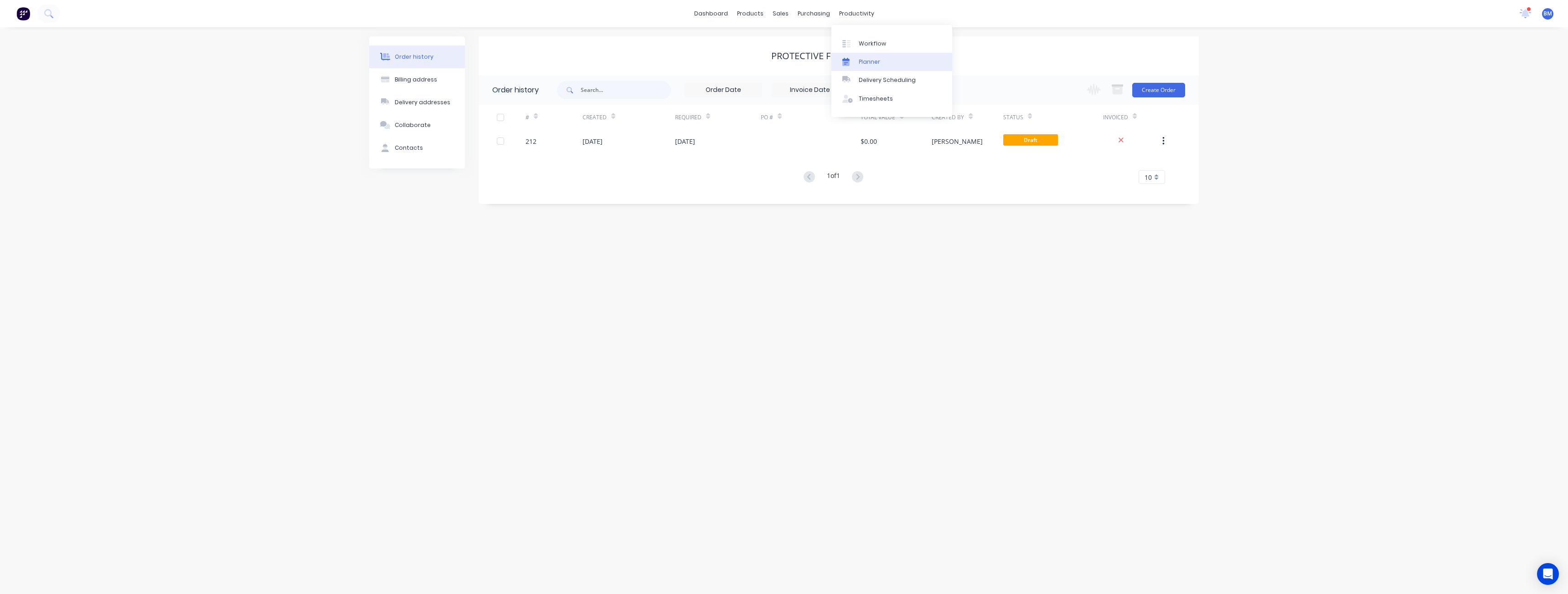
click at [870, 59] on div "Planner" at bounding box center [869, 61] width 22 height 8
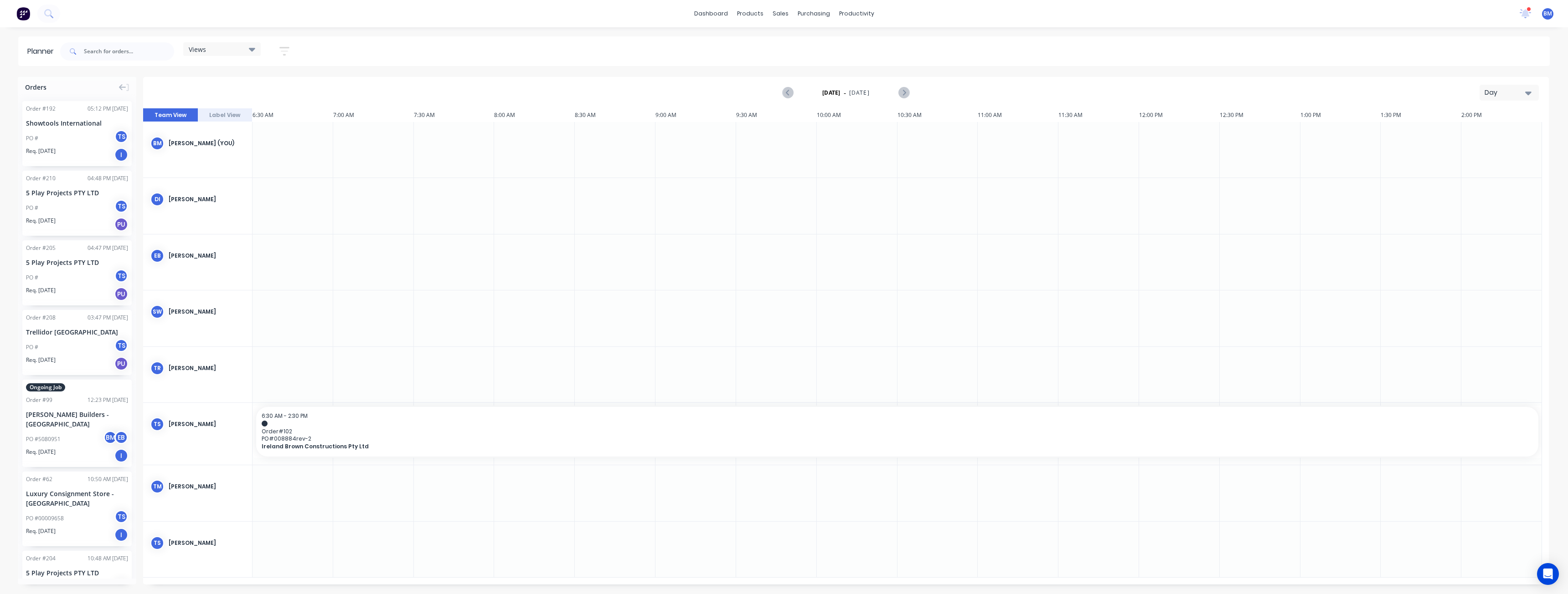
click at [1513, 93] on div "Day" at bounding box center [1505, 92] width 42 height 9
click at [1465, 157] on div "Month" at bounding box center [1492, 153] width 90 height 18
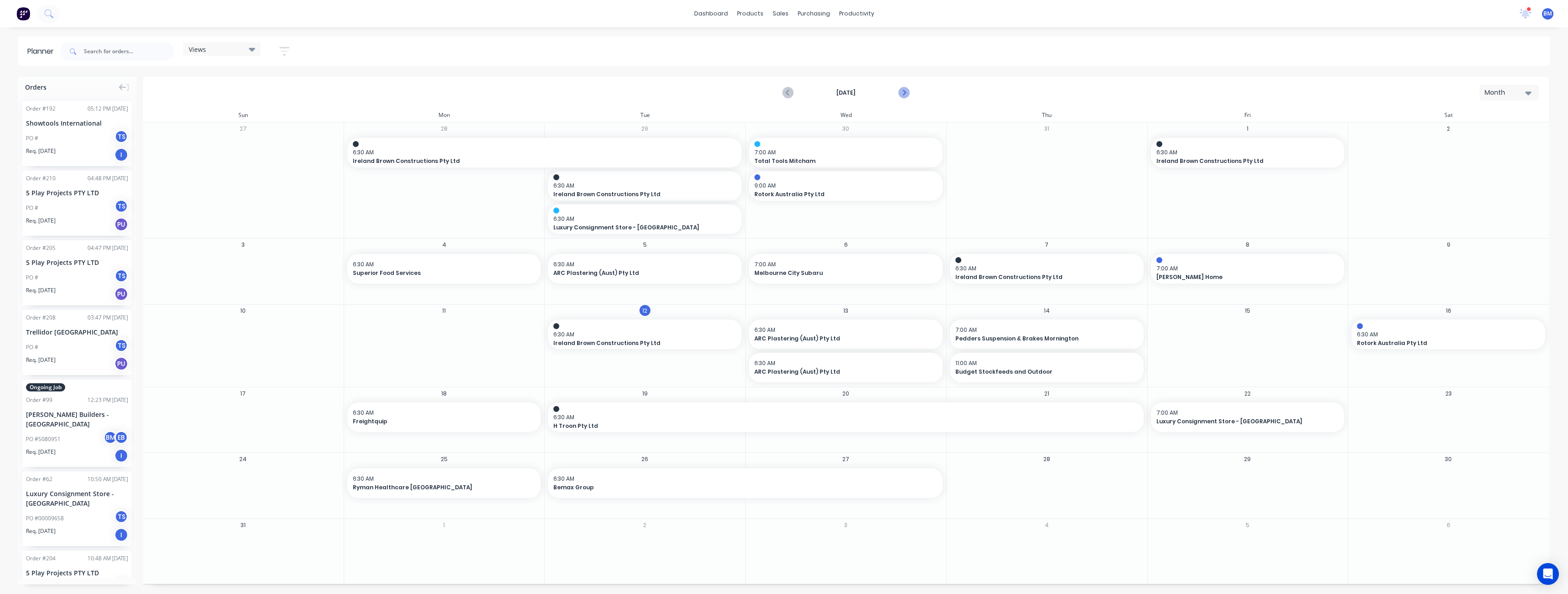
click at [899, 92] on icon "Next page" at bounding box center [903, 92] width 11 height 11
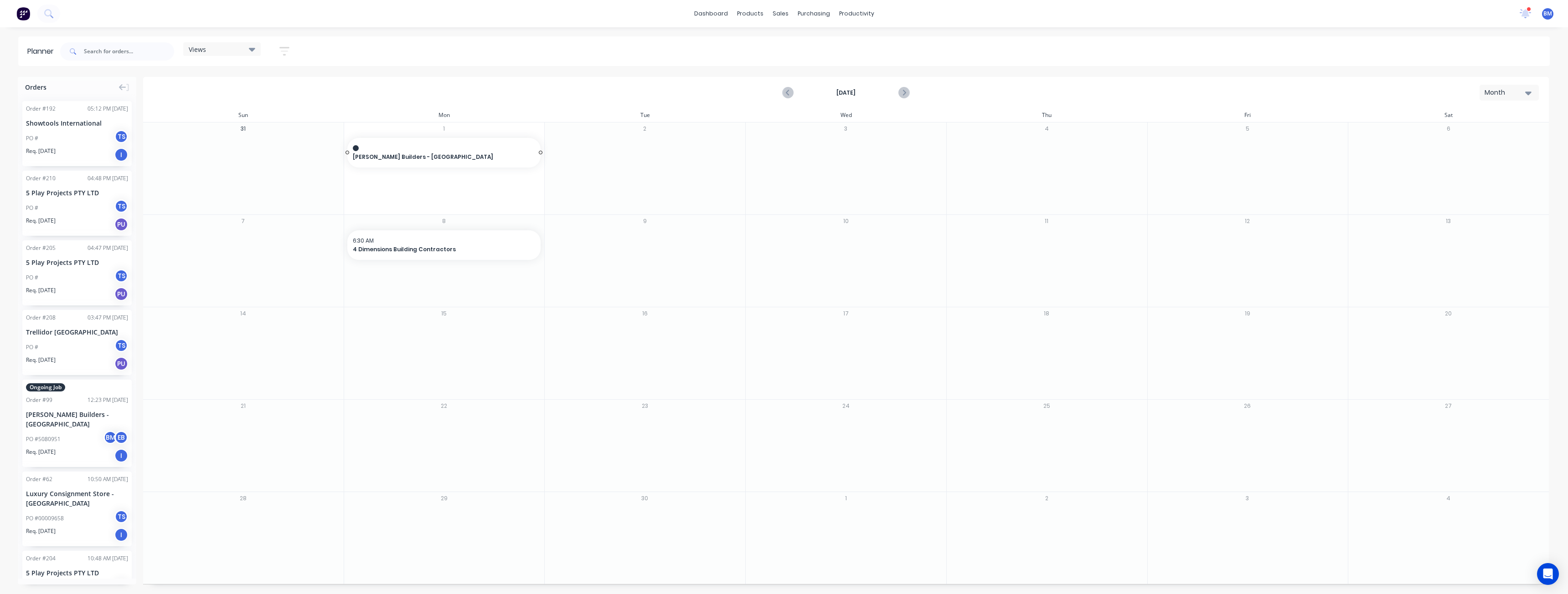
drag, startPoint x: 71, startPoint y: 418, endPoint x: 443, endPoint y: 160, distance: 452.7
drag, startPoint x: 486, startPoint y: 147, endPoint x: 958, endPoint y: 146, distance: 472.0
drag, startPoint x: 973, startPoint y: 148, endPoint x: 491, endPoint y: 173, distance: 482.6
drag, startPoint x: 540, startPoint y: 153, endPoint x: 1154, endPoint y: 154, distance: 614.0
click at [906, 90] on icon "Next page" at bounding box center [903, 92] width 11 height 11
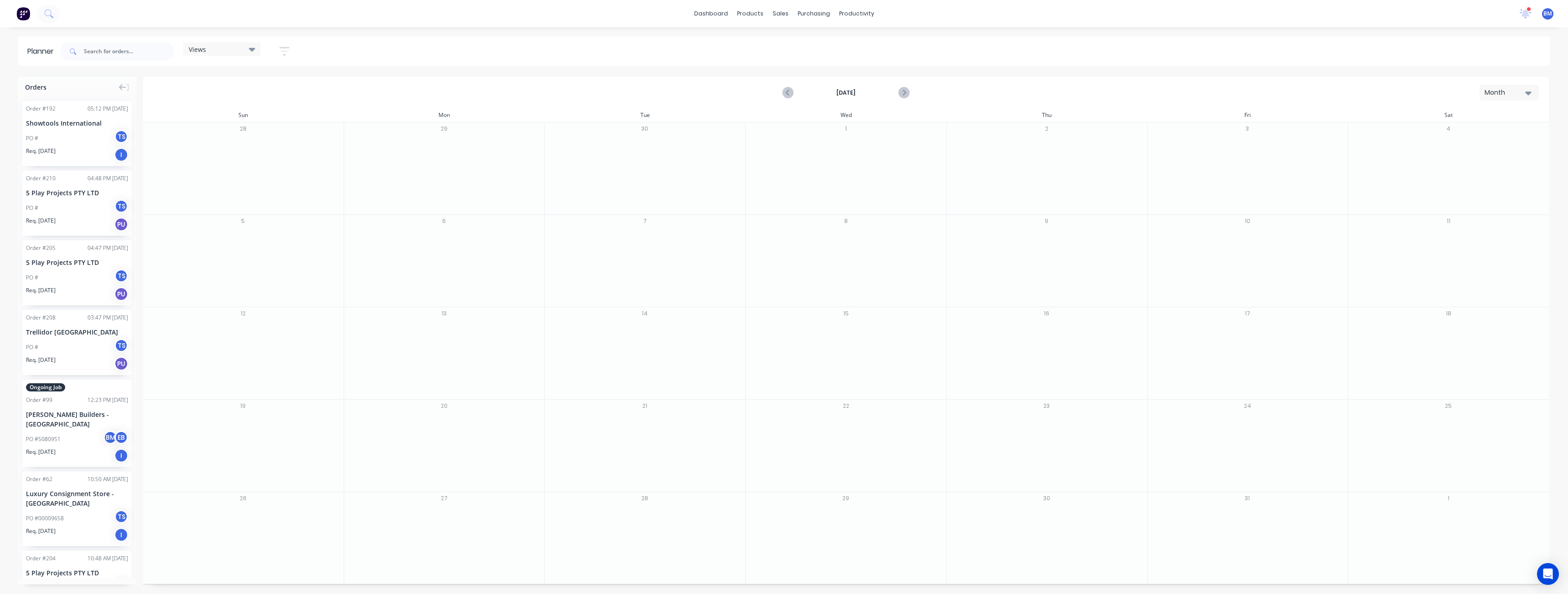
click at [1296, 351] on div at bounding box center [1247, 337] width 200 height 30
click at [122, 51] on input "text" at bounding box center [128, 51] width 90 height 18
click at [113, 50] on input "v" at bounding box center [128, 51] width 90 height 18
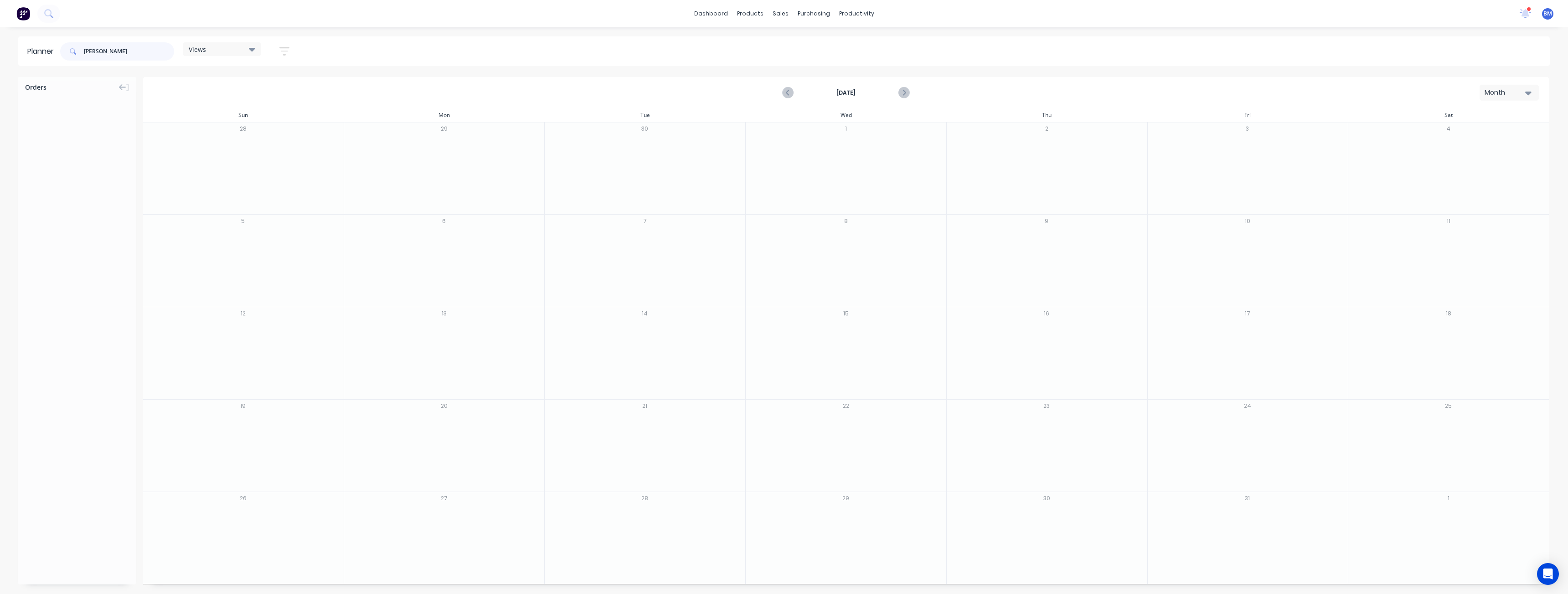
click at [122, 53] on input "[PERSON_NAME]" at bounding box center [128, 51] width 90 height 18
type input "v"
click at [120, 46] on input "[PERSON_NAME]" at bounding box center [128, 51] width 90 height 18
click at [120, 54] on input "[PERSON_NAME]" at bounding box center [128, 51] width 90 height 18
type input "k"
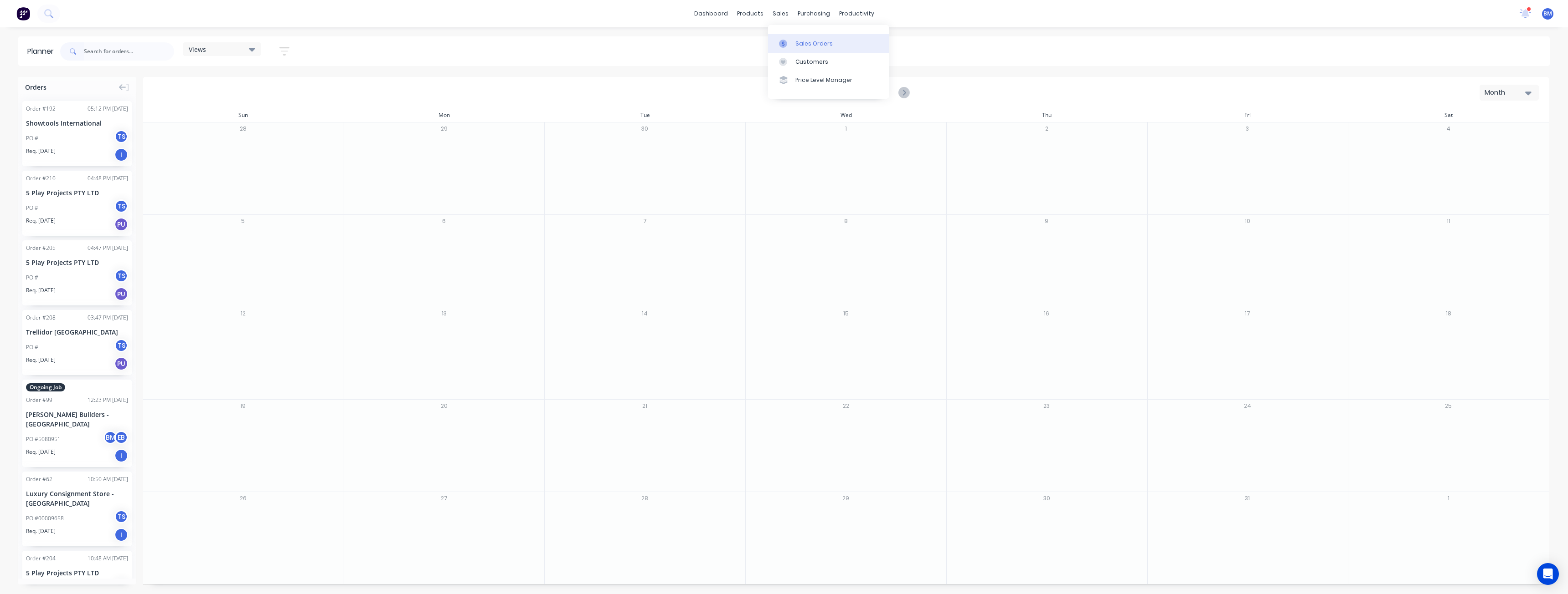
click at [799, 44] on div "Sales Orders" at bounding box center [814, 43] width 37 height 8
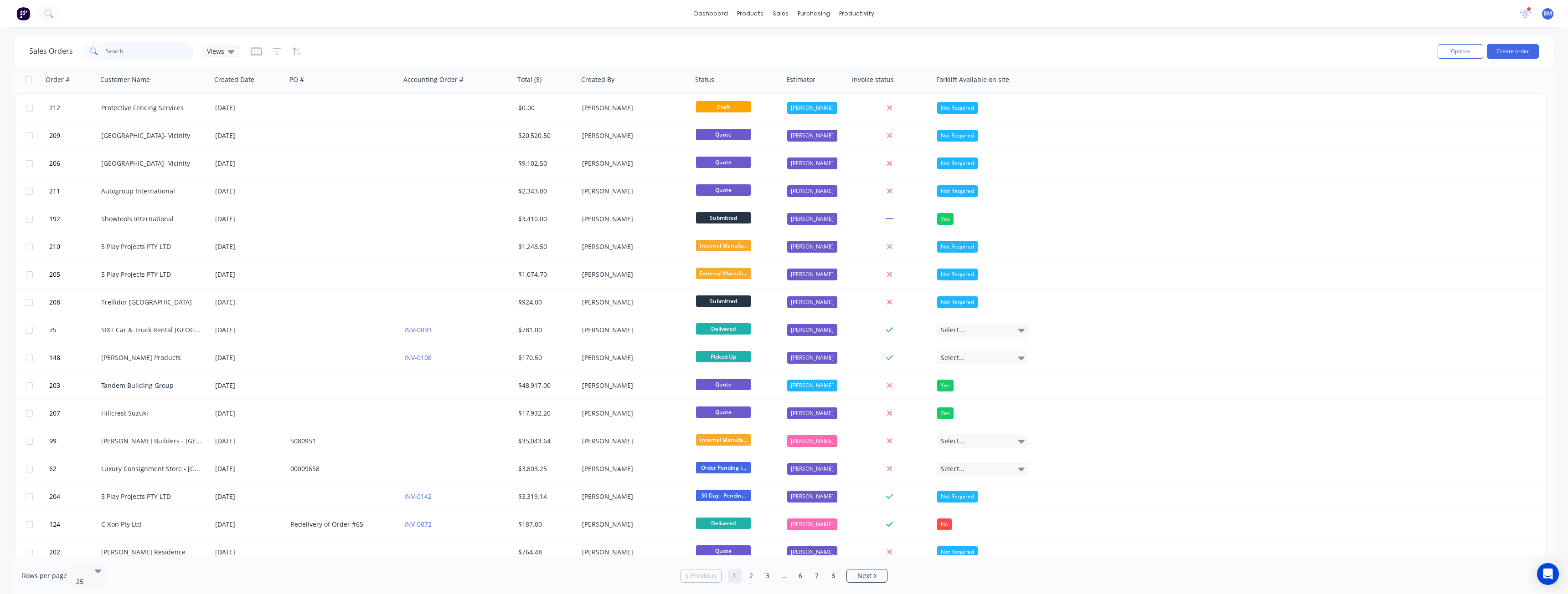
click at [125, 49] on input "text" at bounding box center [150, 51] width 89 height 18
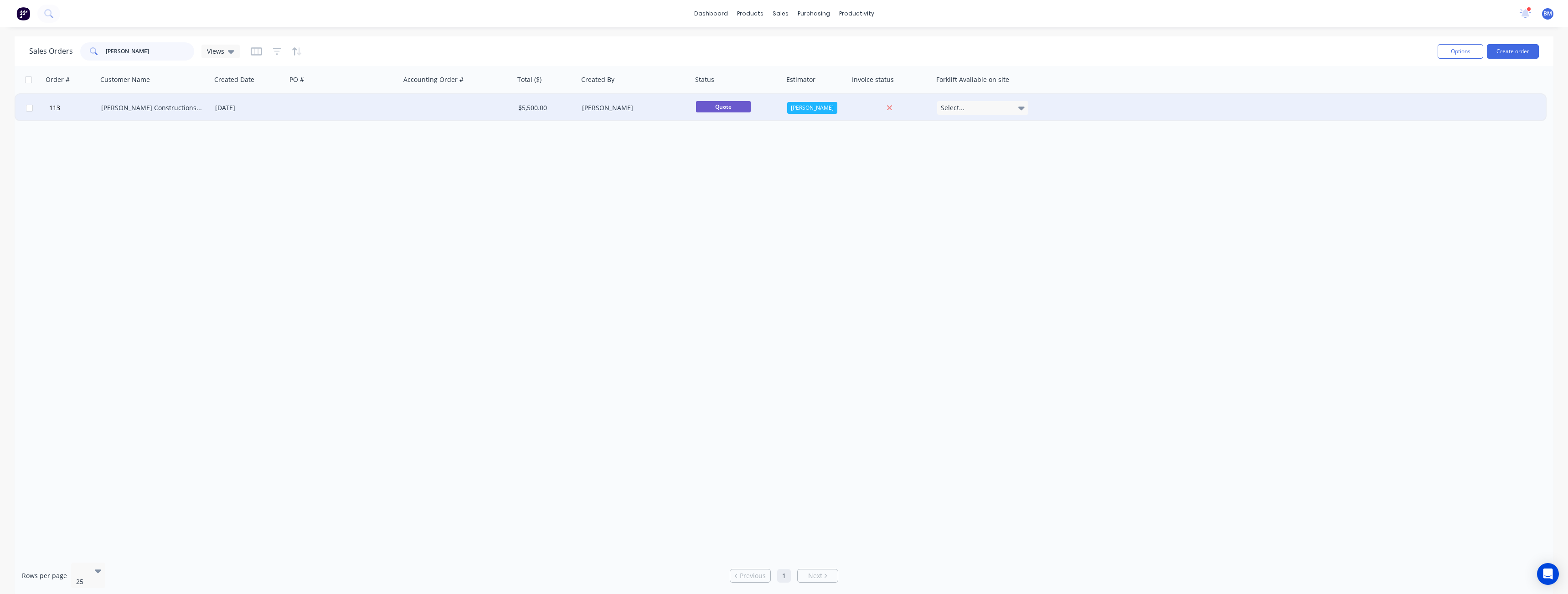
type input "[PERSON_NAME]"
click at [279, 107] on div "[DATE]" at bounding box center [249, 108] width 68 height 9
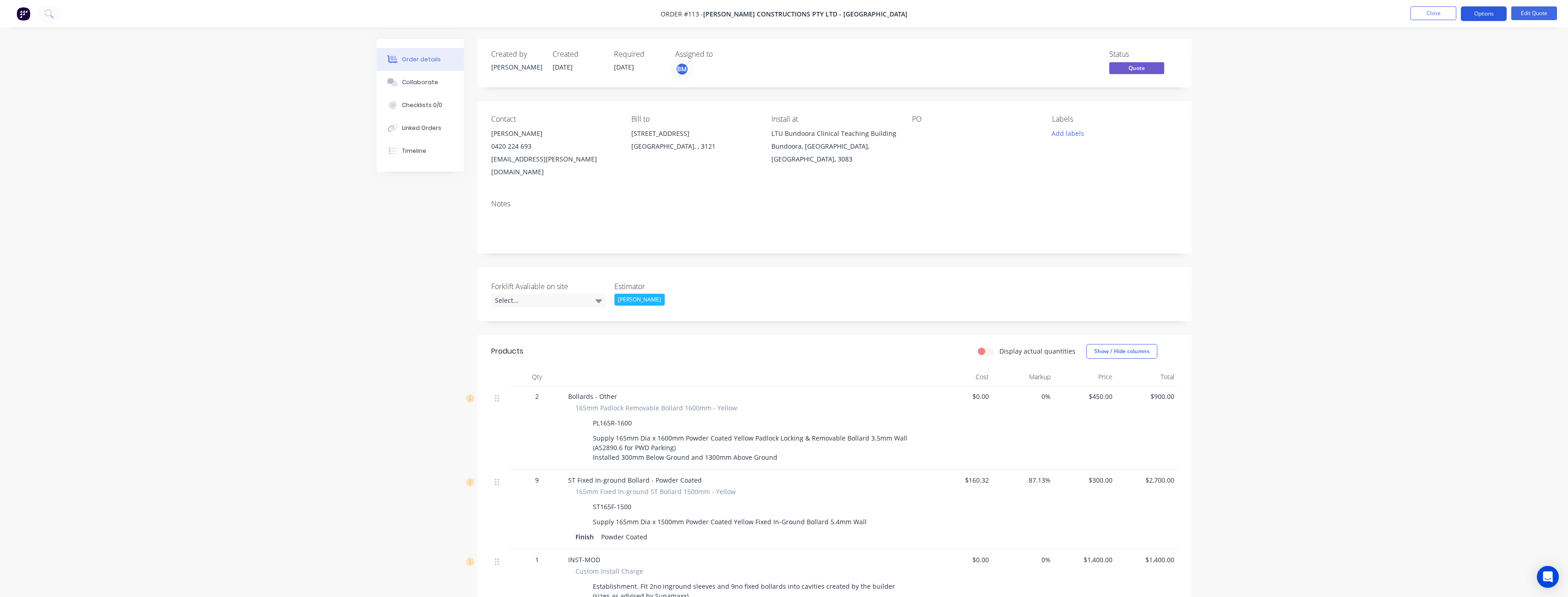
click at [1491, 14] on button "Options" at bounding box center [1483, 14] width 46 height 14
click at [1429, 109] on div "Convert to Order" at bounding box center [1457, 111] width 84 height 13
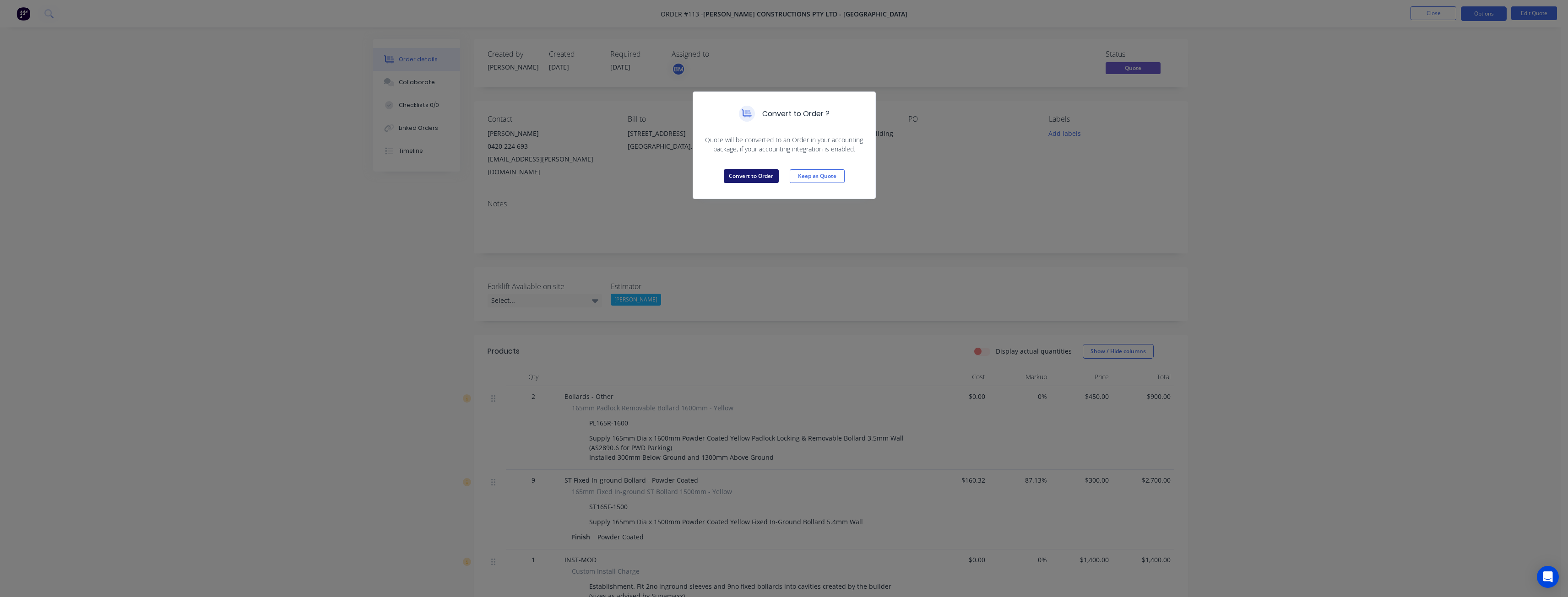
click at [750, 174] on button "Convert to Order" at bounding box center [751, 176] width 55 height 14
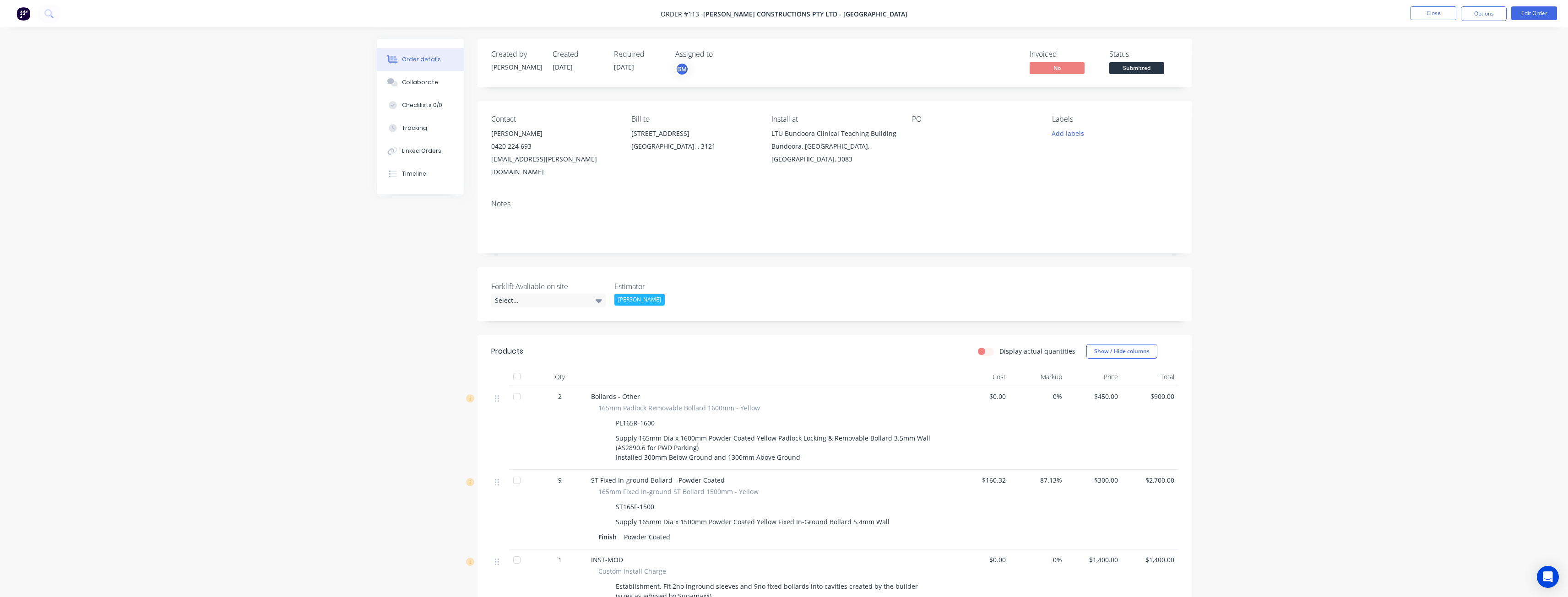
click at [167, 530] on div "Order details Collaborate Checklists 0/0 Tracking Linked Orders Timeline Order …" at bounding box center [784, 386] width 1568 height 771
click at [20, 9] on img at bounding box center [23, 13] width 14 height 14
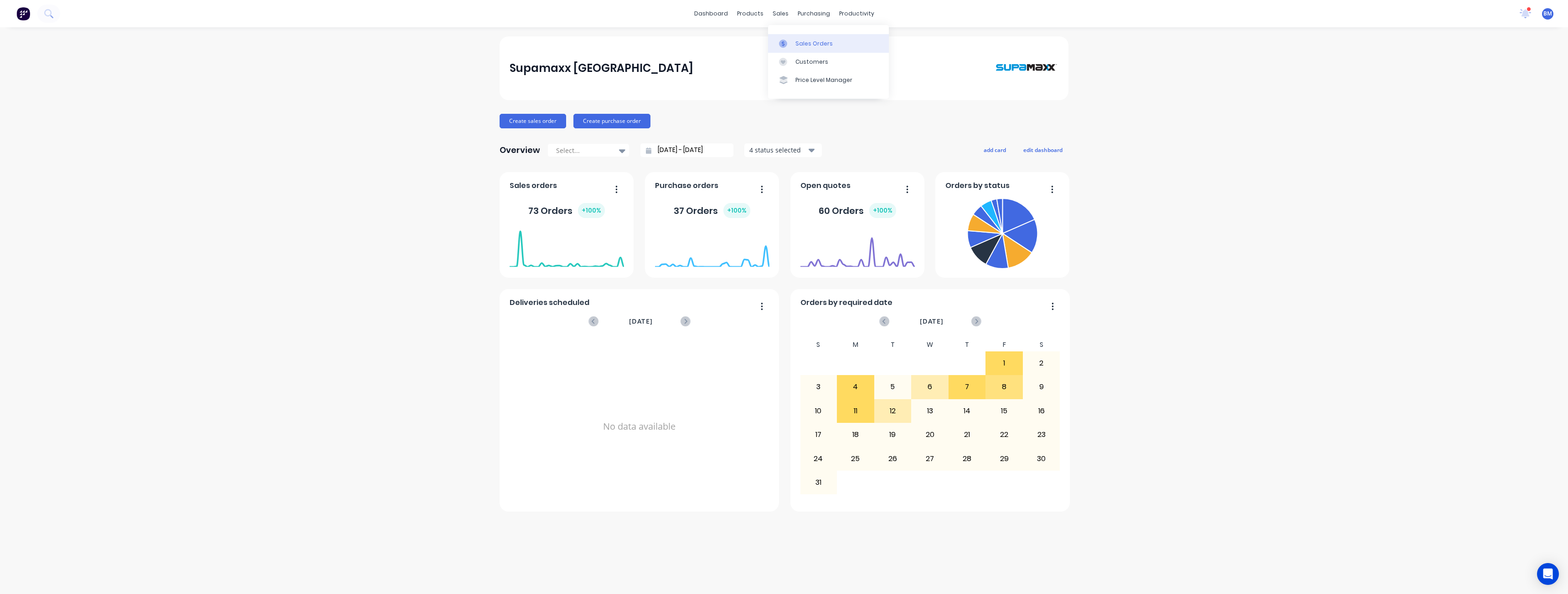
click at [808, 40] on div "Sales Orders" at bounding box center [814, 43] width 37 height 8
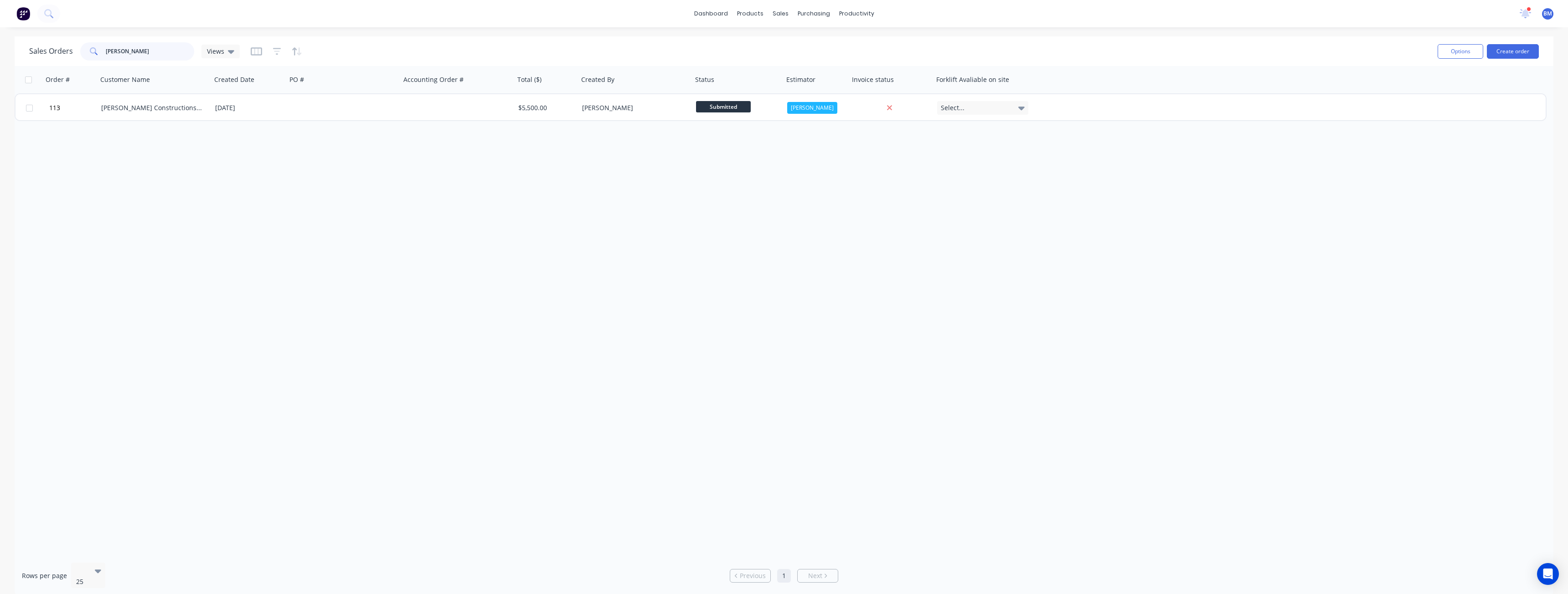
drag, startPoint x: 130, startPoint y: 52, endPoint x: 79, endPoint y: 48, distance: 51.2
click at [79, 48] on div "Sales Orders [PERSON_NAME] Views" at bounding box center [134, 51] width 210 height 18
click at [131, 50] on input "hutch" at bounding box center [150, 51] width 89 height 18
type input "h"
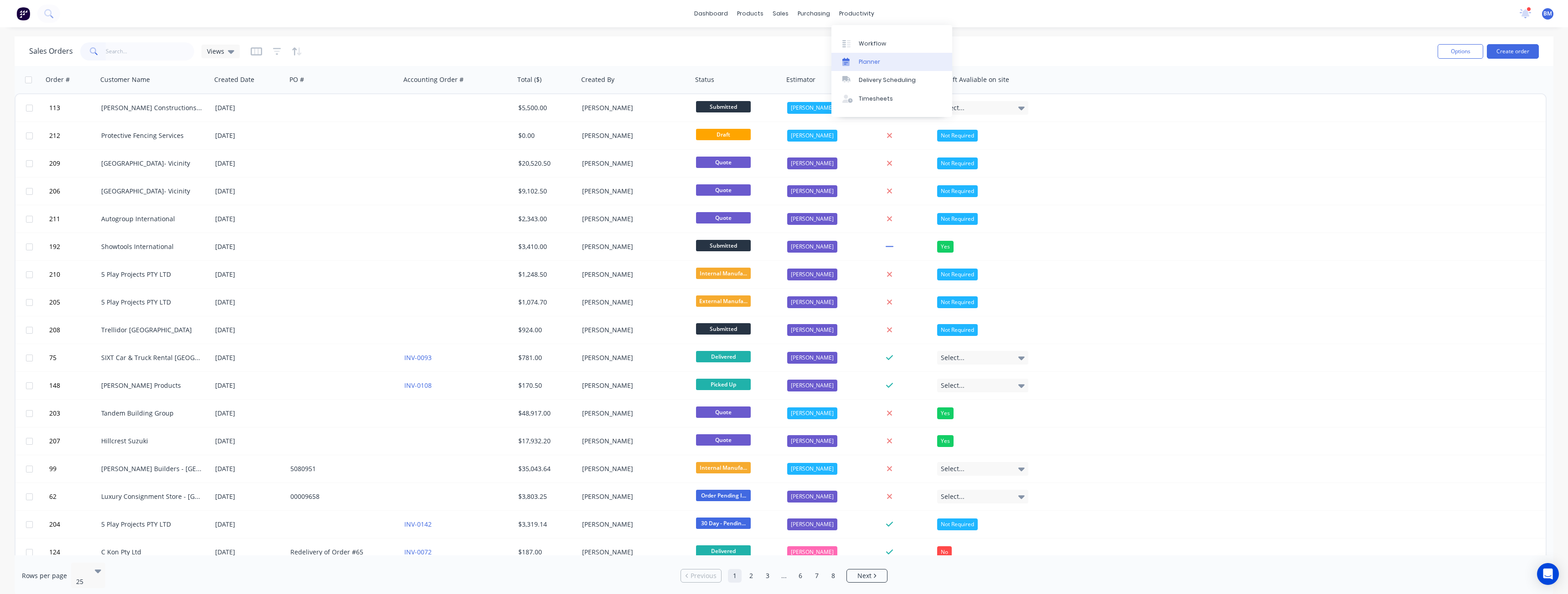
click at [868, 60] on div "Planner" at bounding box center [869, 61] width 22 height 8
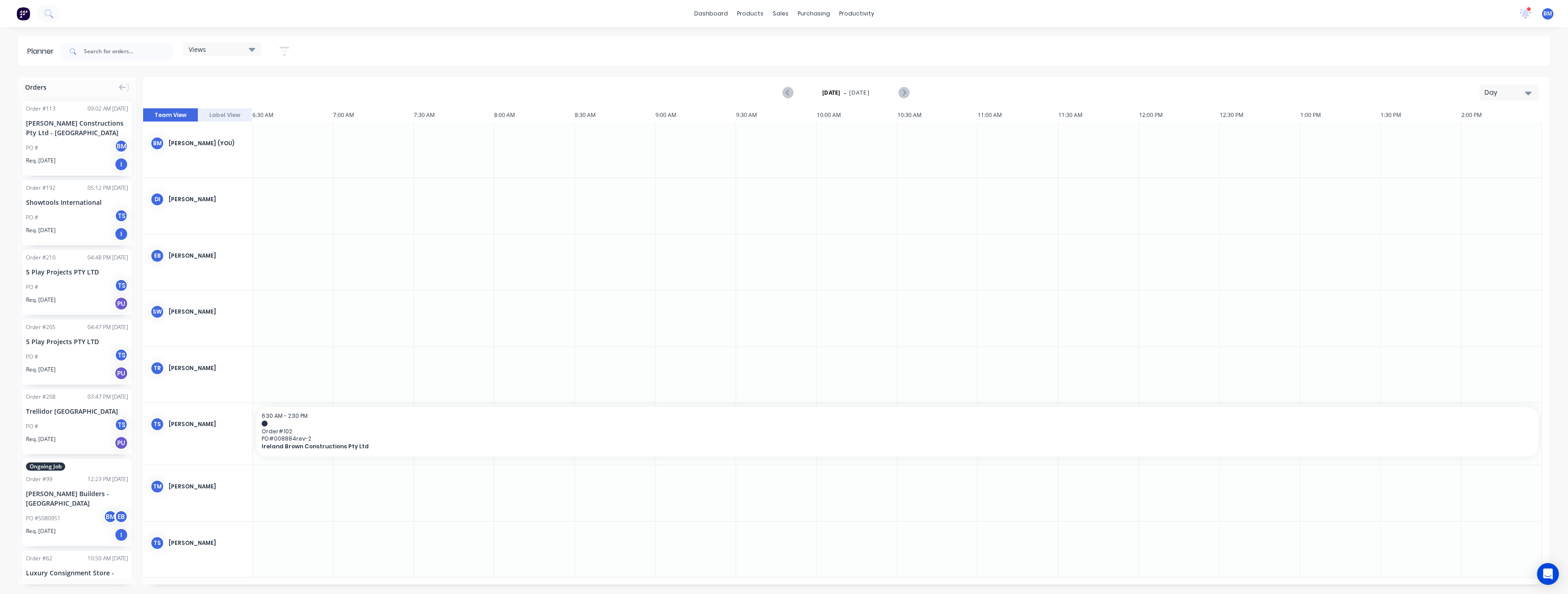
click at [1518, 91] on div "Day" at bounding box center [1505, 92] width 42 height 9
click at [1475, 151] on div "Month" at bounding box center [1492, 153] width 90 height 18
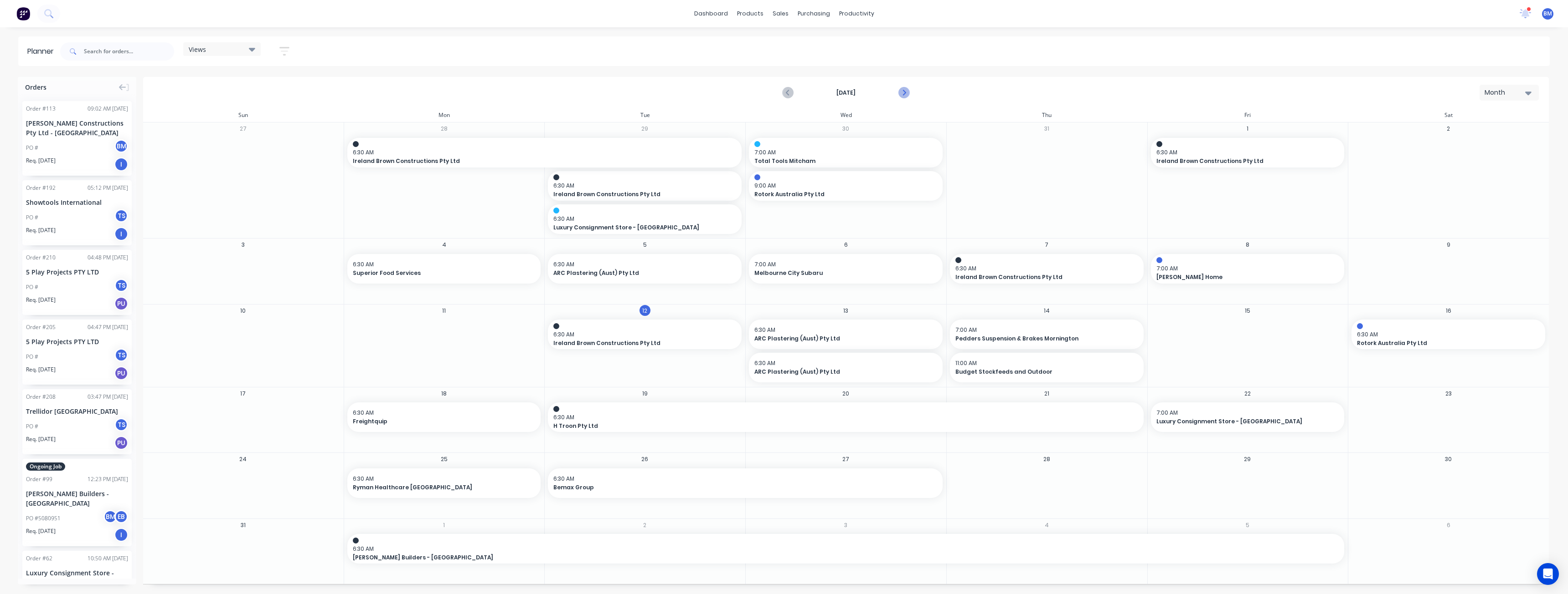
click at [906, 92] on icon "Next page" at bounding box center [903, 92] width 11 height 11
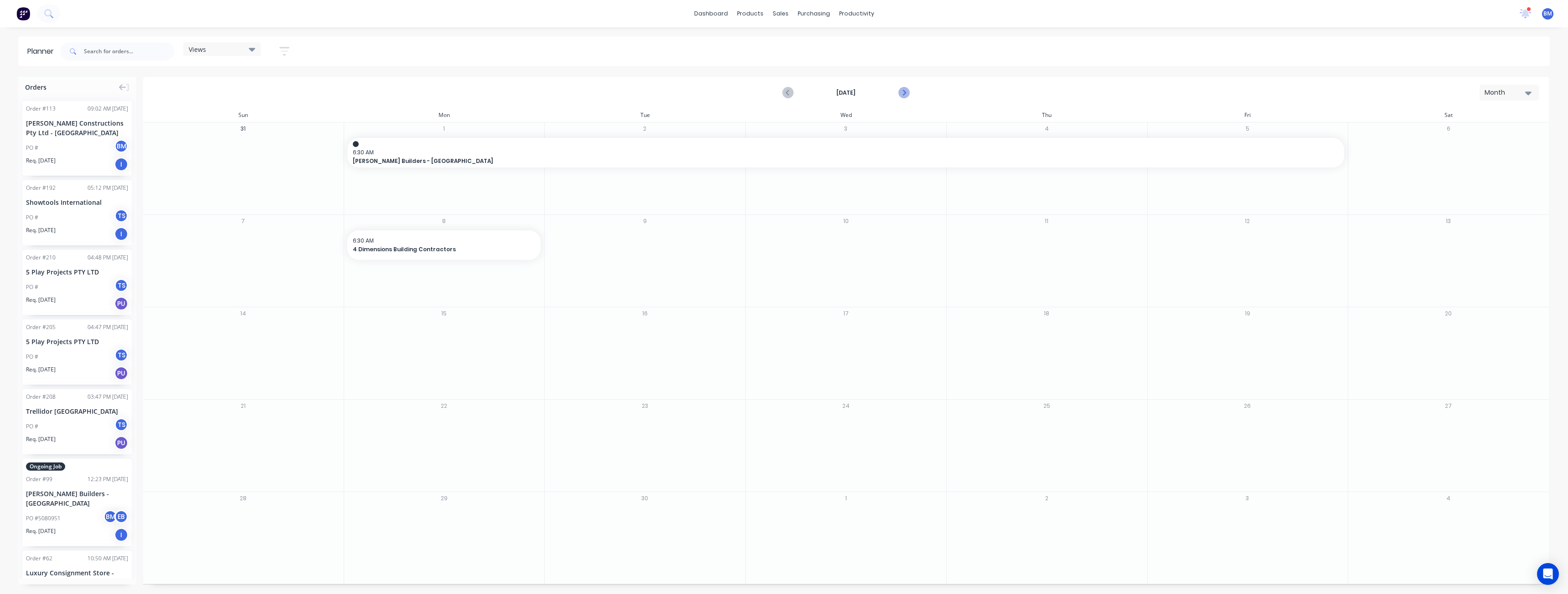
click at [906, 92] on icon "Next page" at bounding box center [903, 92] width 11 height 11
drag, startPoint x: 82, startPoint y: 127, endPoint x: 1183, endPoint y: 333, distance: 1120.1
click at [535, 44] on div "Views Save new view None (Default) edit Show/Hide users Show/Hide orders Filter…" at bounding box center [803, 51] width 1491 height 27
click at [605, 49] on div "Views Save new view None (Default) edit Show/Hide users Show/Hide orders Filter…" at bounding box center [803, 51] width 1491 height 27
click at [801, 40] on div "Sales Orders" at bounding box center [814, 43] width 37 height 8
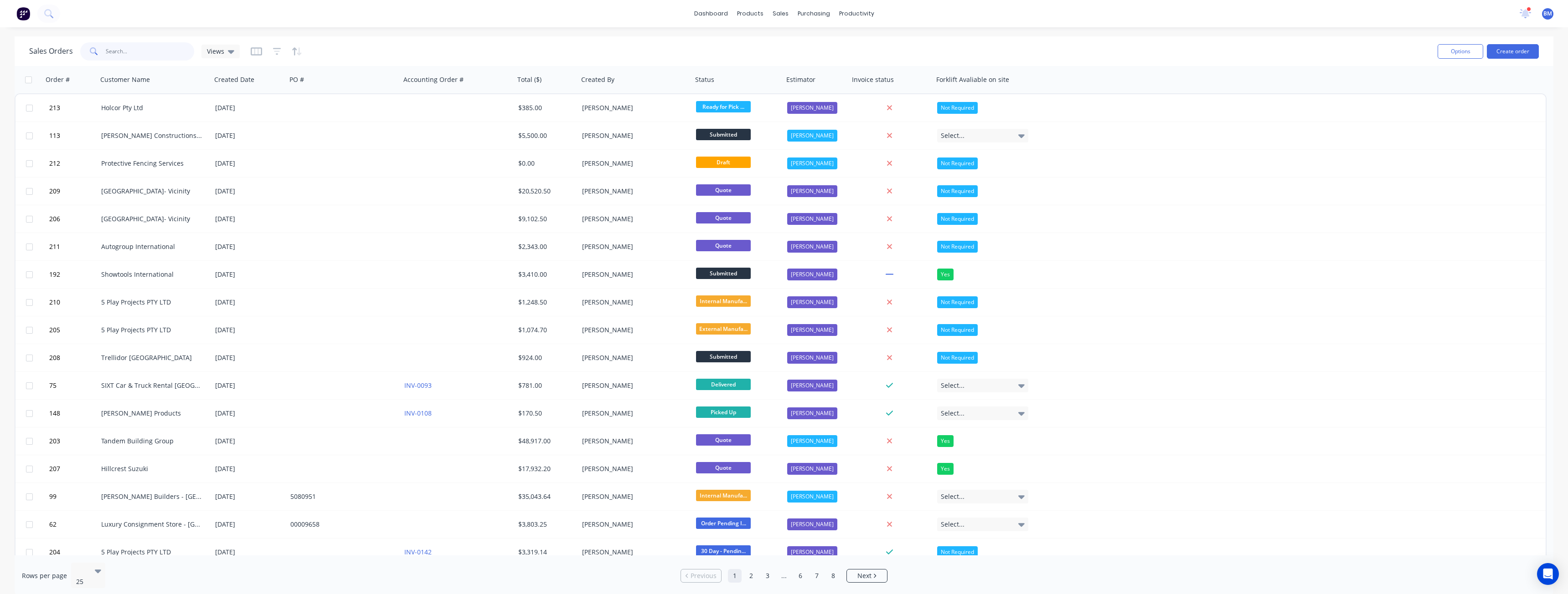
click at [124, 52] on input "text" at bounding box center [150, 51] width 89 height 18
type input "99"
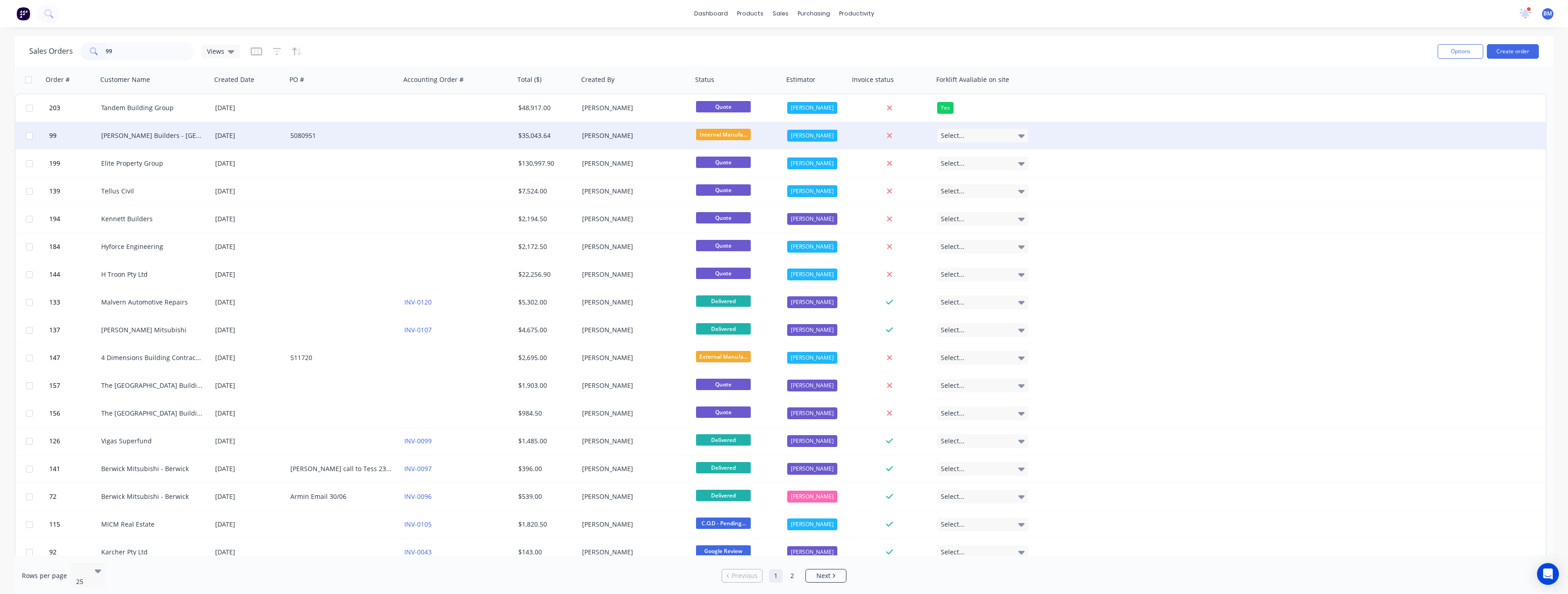
click at [188, 132] on div "[PERSON_NAME] Builders - [GEOGRAPHIC_DATA]" at bounding box center [151, 135] width 101 height 9
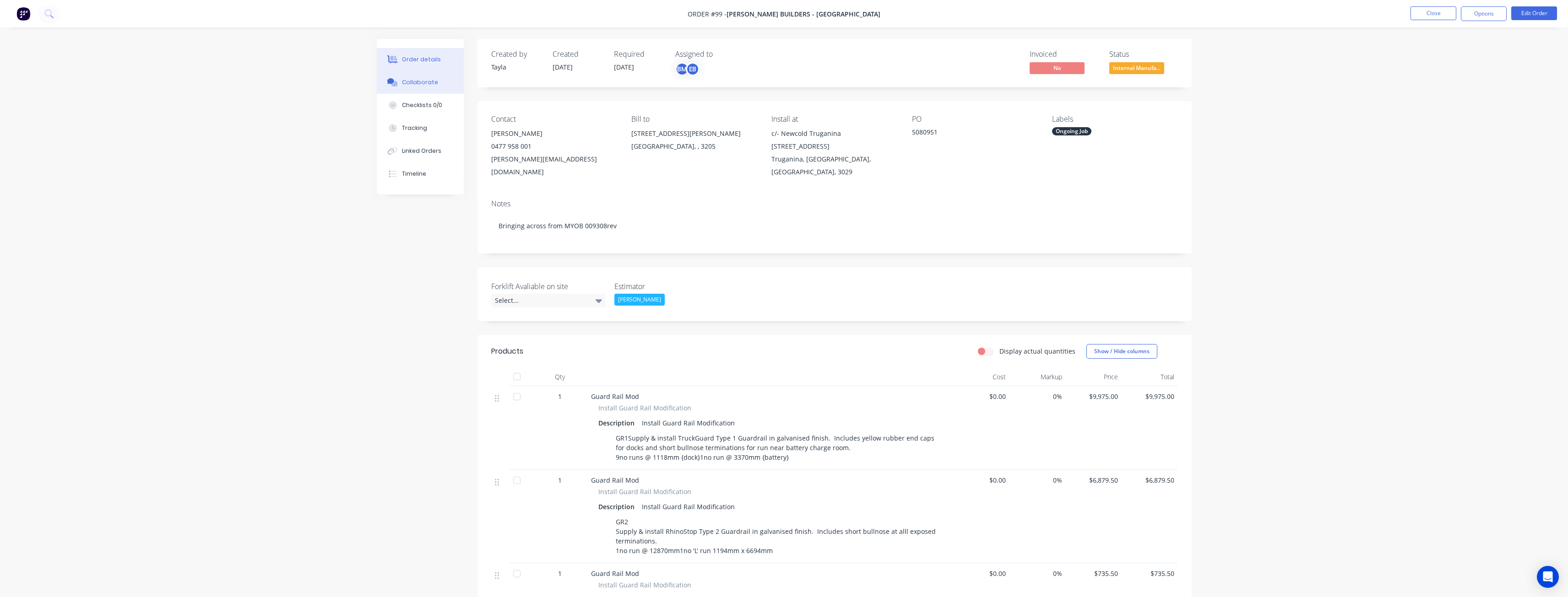
click at [417, 80] on div "Collaborate" at bounding box center [420, 82] width 36 height 8
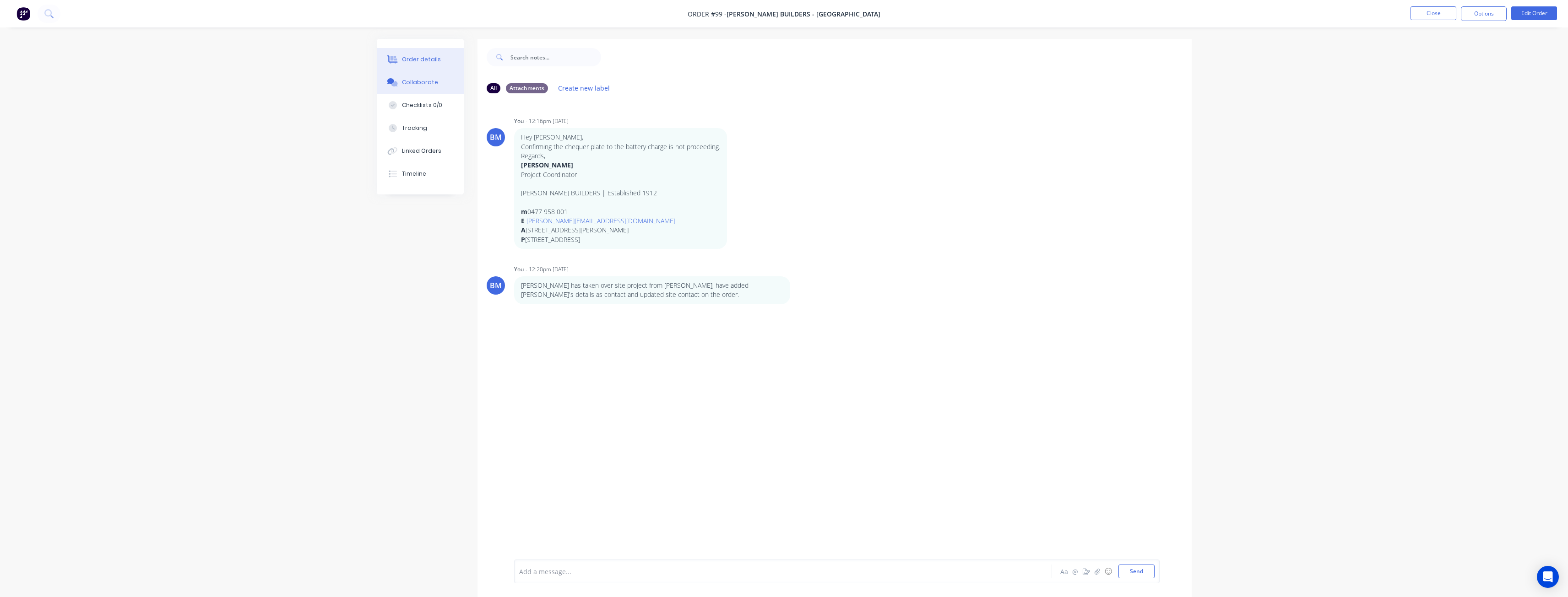
click at [405, 55] on button "Order details" at bounding box center [420, 59] width 87 height 23
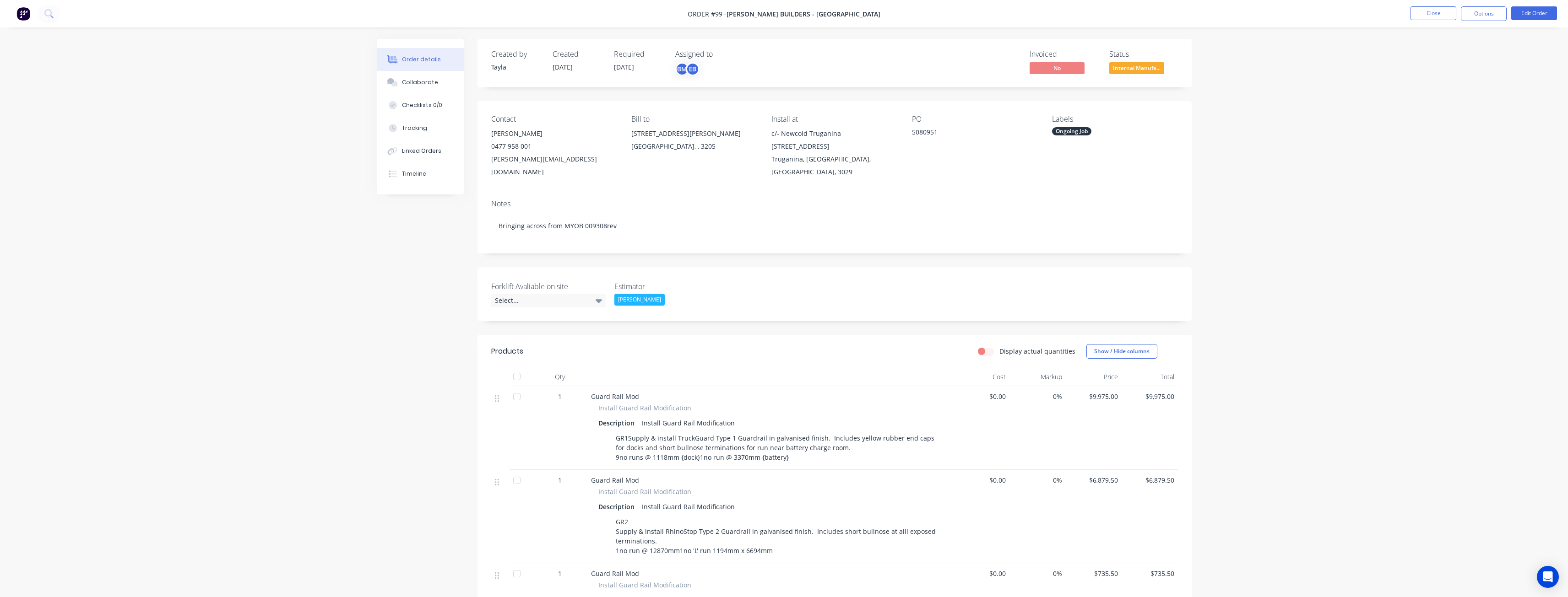
scroll to position [321, 0]
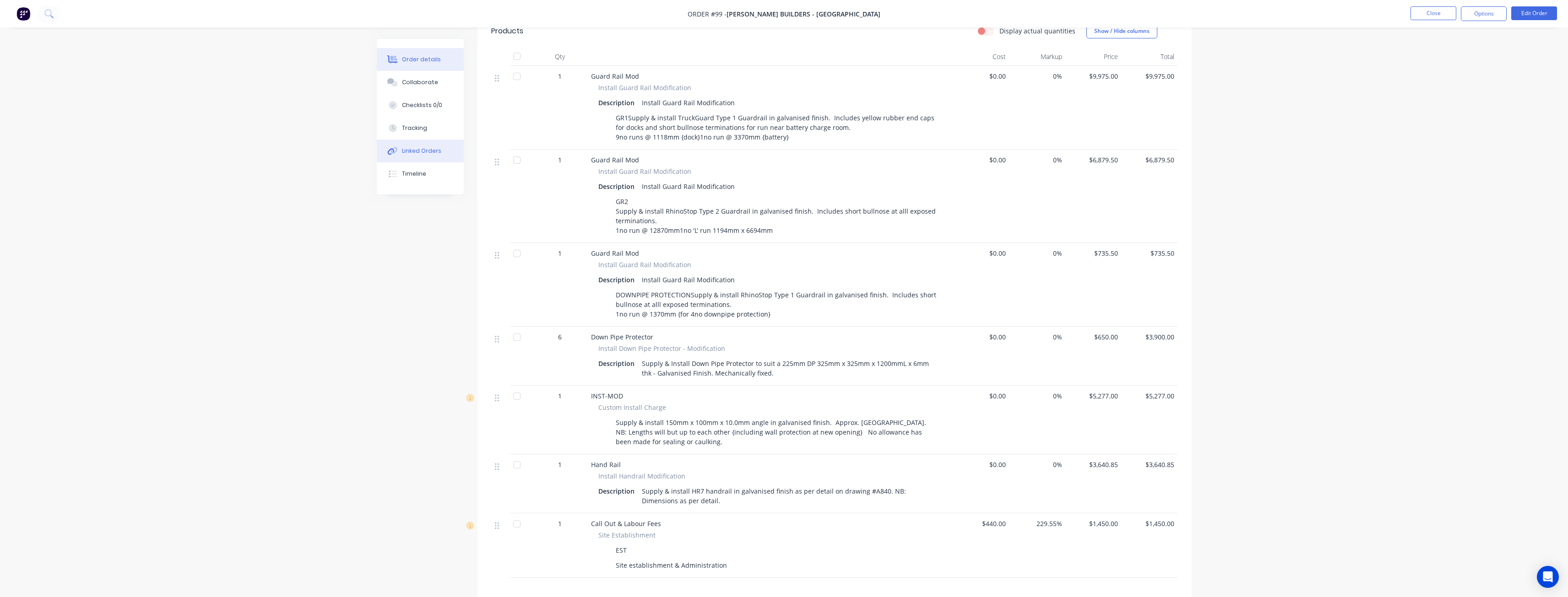
click at [409, 145] on button "Linked Orders" at bounding box center [420, 151] width 87 height 23
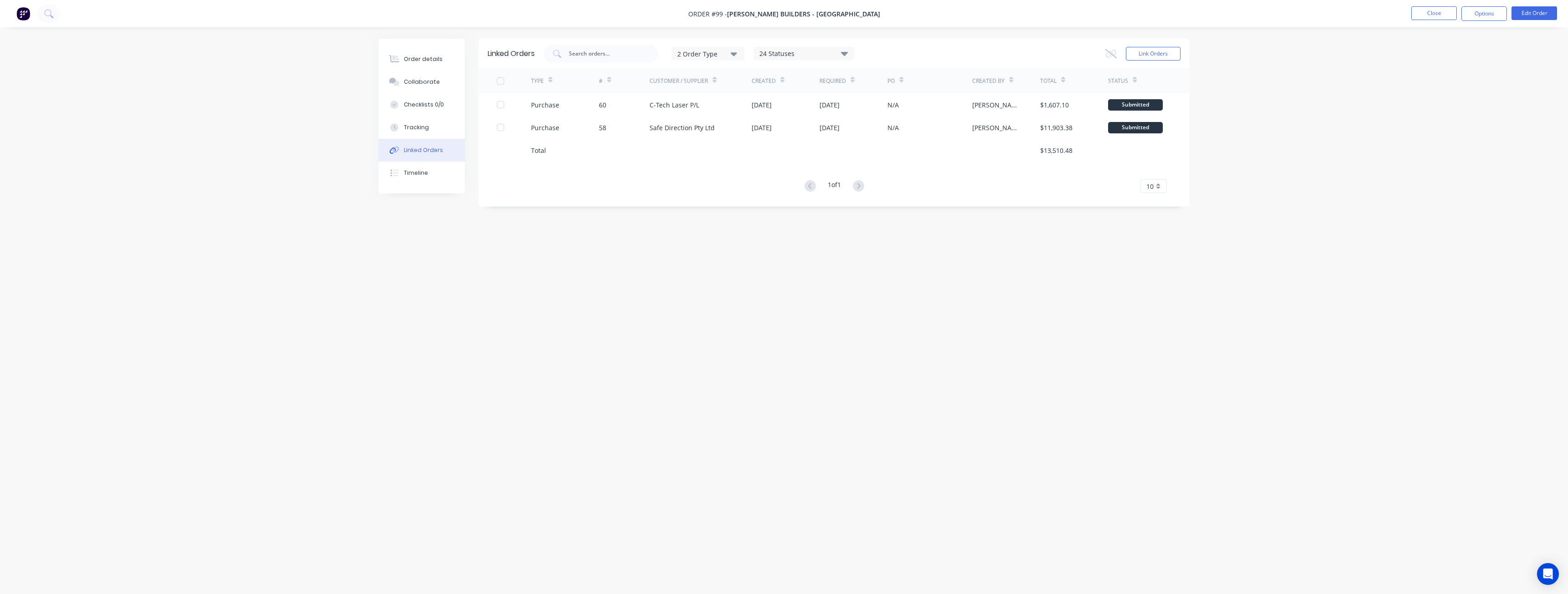
click at [345, 252] on div "Order details Collaborate Checklists 0/0 Tracking Linked Orders Timeline Order …" at bounding box center [784, 297] width 1568 height 594
click at [365, 241] on div "Order details Collaborate Checklists 0/0 Tracking Linked Orders Timeline Order …" at bounding box center [784, 297] width 1568 height 594
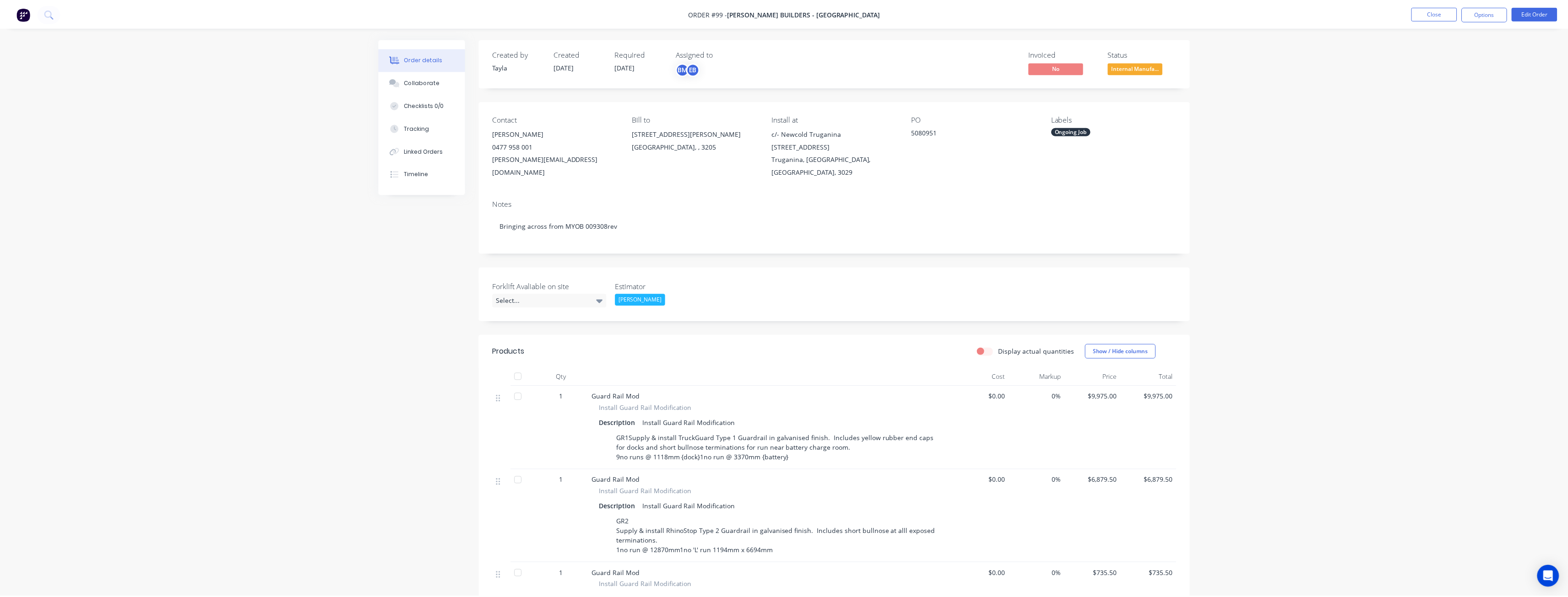
scroll to position [321, 0]
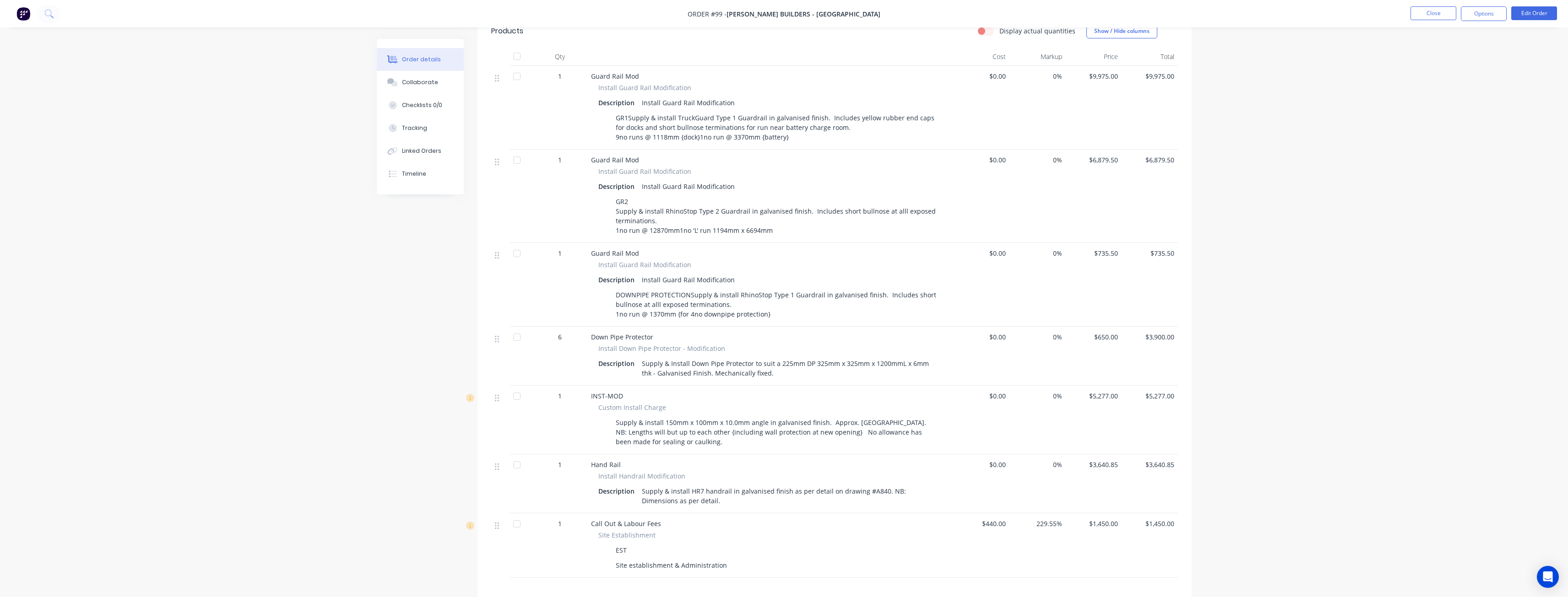
click at [24, 9] on img at bounding box center [23, 13] width 14 height 14
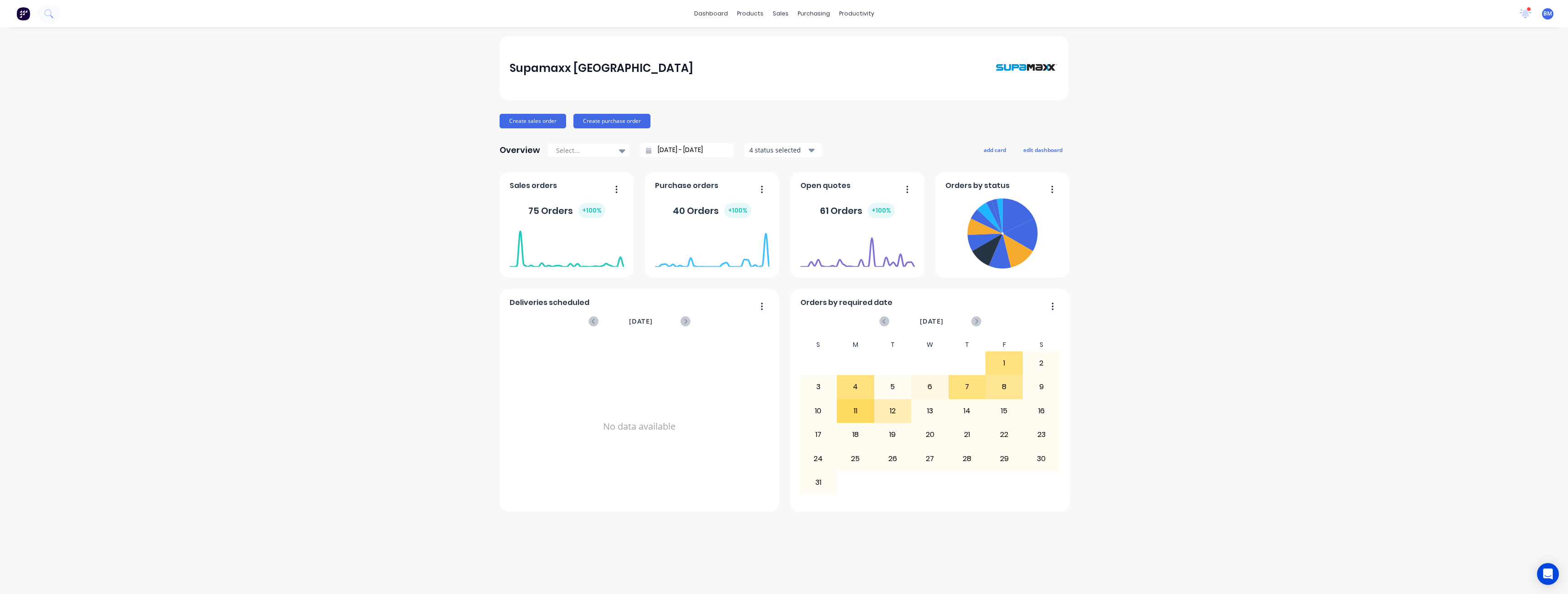
drag, startPoint x: 466, startPoint y: 162, endPoint x: 650, endPoint y: 52, distance: 214.4
click at [468, 160] on div "Supamaxx [GEOGRAPHIC_DATA] Create sales order Create purchase order Overview Se…" at bounding box center [784, 311] width 1568 height 549
click at [806, 63] on div "Customers" at bounding box center [812, 61] width 33 height 8
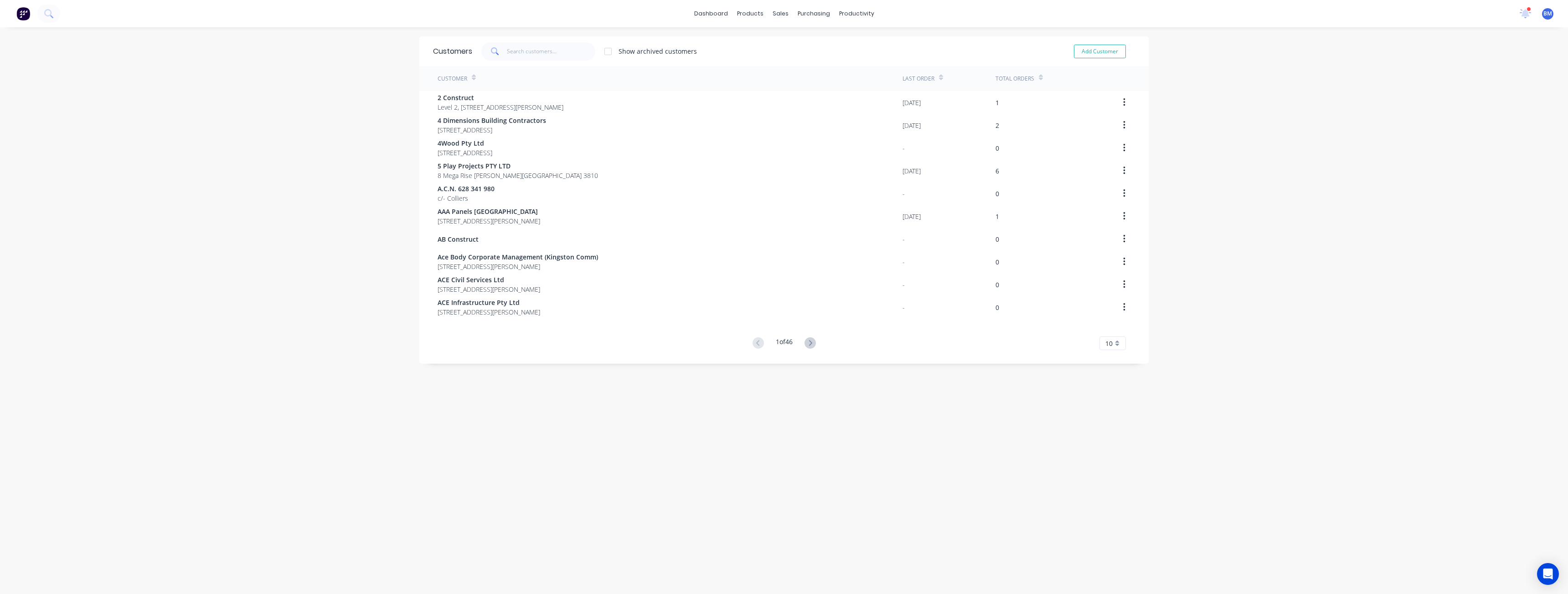
click at [404, 105] on div "dashboard products sales purchasing productivity dashboard products Product Cat…" at bounding box center [784, 297] width 1568 height 594
click at [802, 40] on div "Sales Orders" at bounding box center [811, 43] width 37 height 8
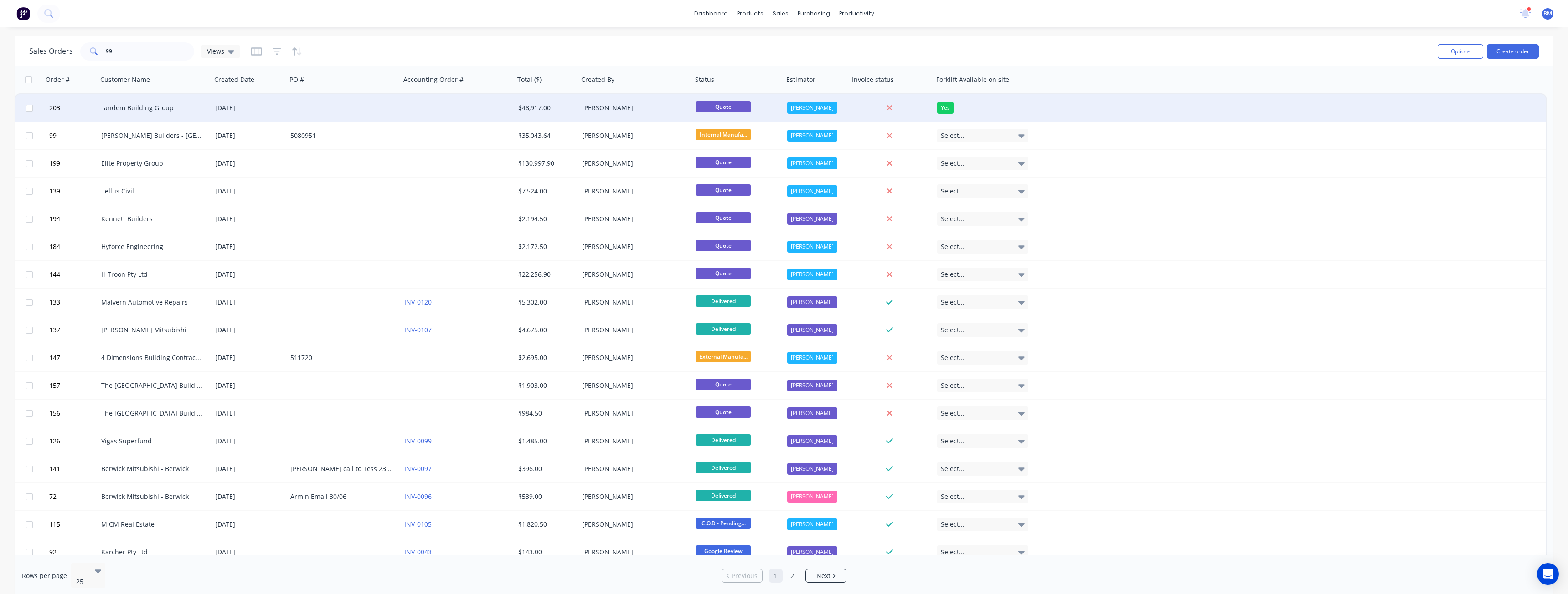
click at [280, 106] on div "[DATE]" at bounding box center [249, 108] width 68 height 9
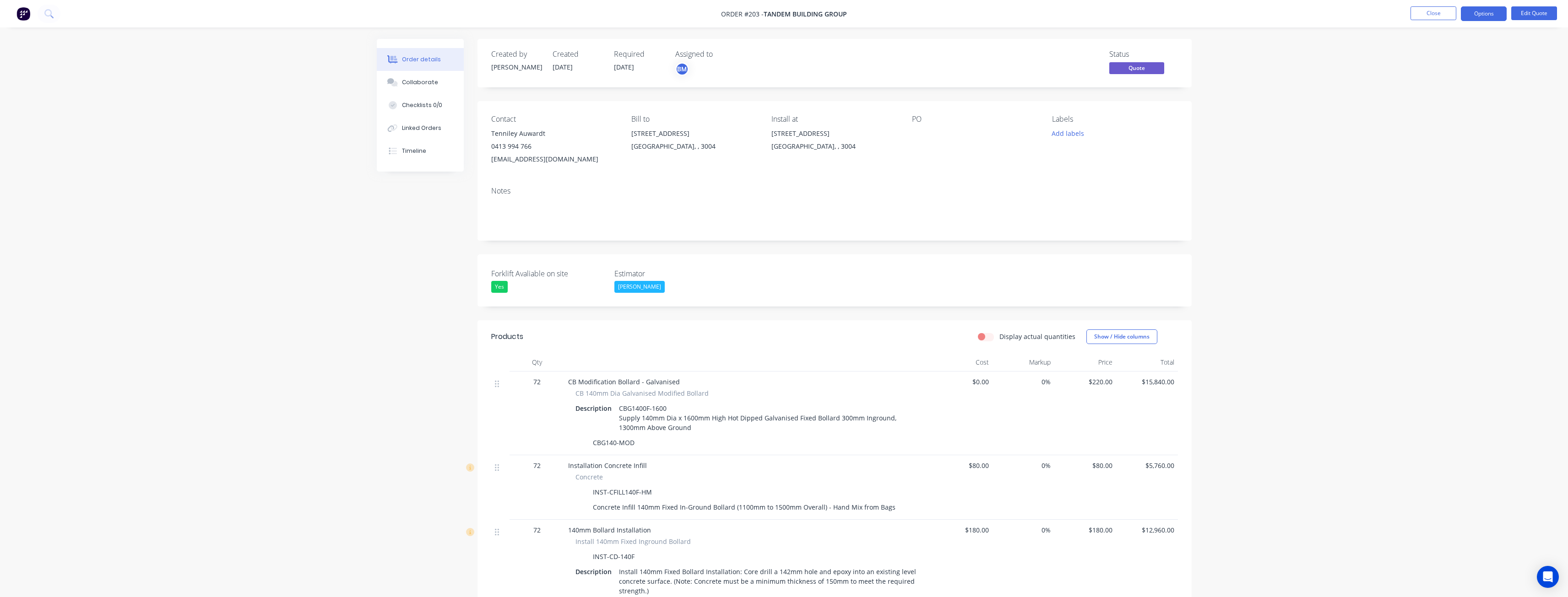
click at [495, 283] on div "Yes" at bounding box center [500, 287] width 17 height 12
click at [507, 355] on div "Not Required" at bounding box center [518, 360] width 41 height 12
click at [1537, 10] on button "Edit Quote" at bounding box center [1534, 13] width 46 height 14
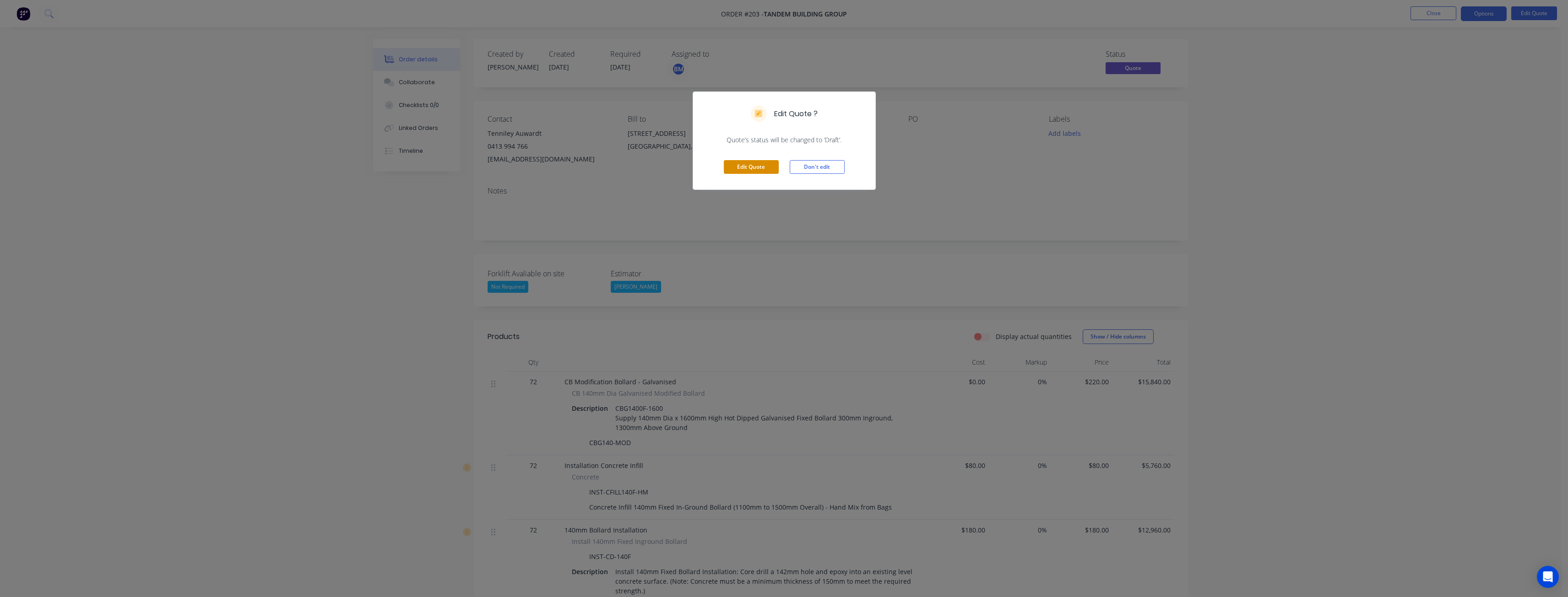
drag, startPoint x: 745, startPoint y: 166, endPoint x: 770, endPoint y: 163, distance: 25.2
click at [746, 166] on button "Edit Quote" at bounding box center [751, 166] width 55 height 14
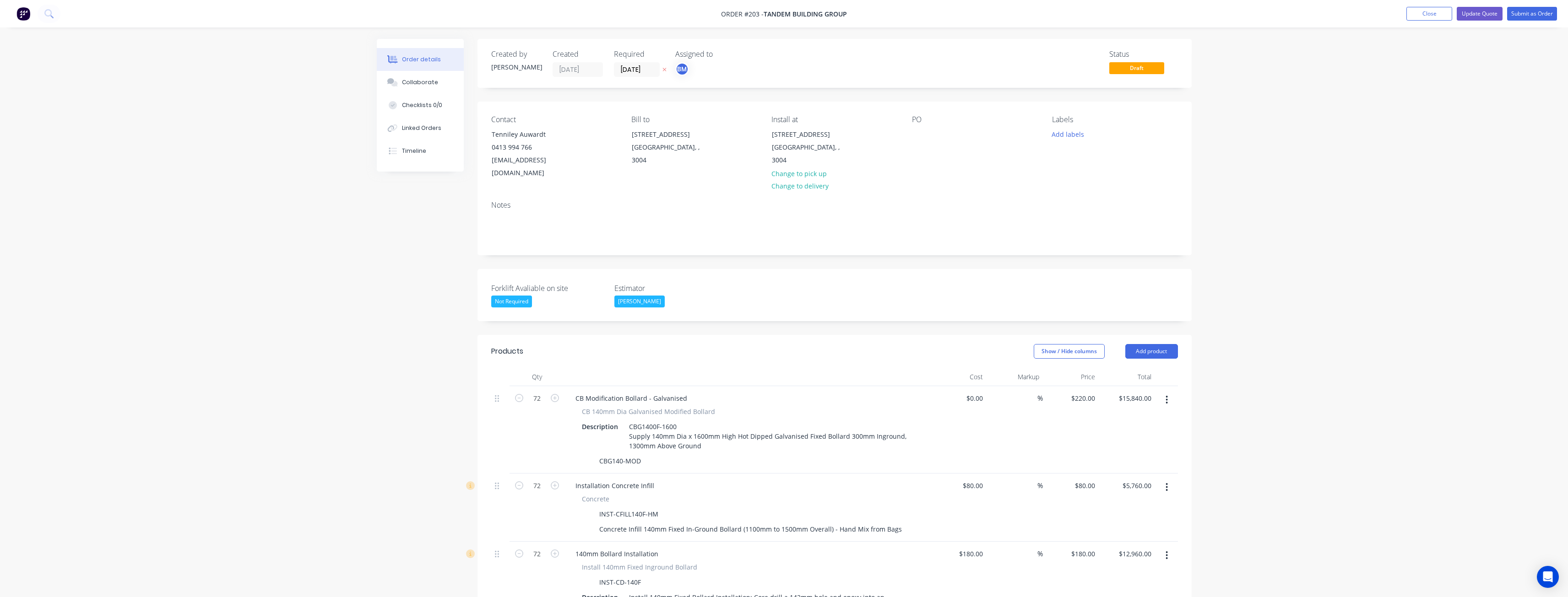
click at [513, 296] on div "Not Required" at bounding box center [512, 302] width 41 height 12
click at [514, 362] on div "Not Required" at bounding box center [518, 362] width 41 height 12
click at [1524, 9] on button "Submit as Order" at bounding box center [1532, 13] width 50 height 14
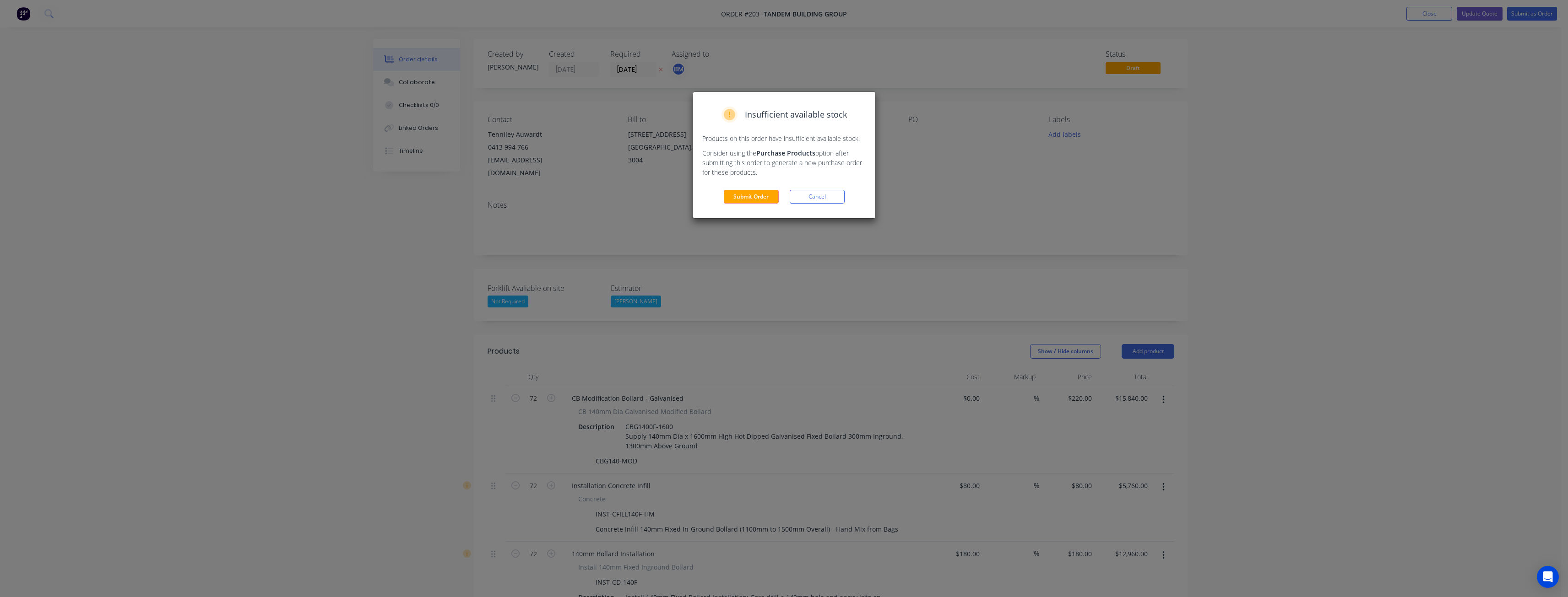
click at [821, 194] on button "Cancel" at bounding box center [817, 196] width 55 height 14
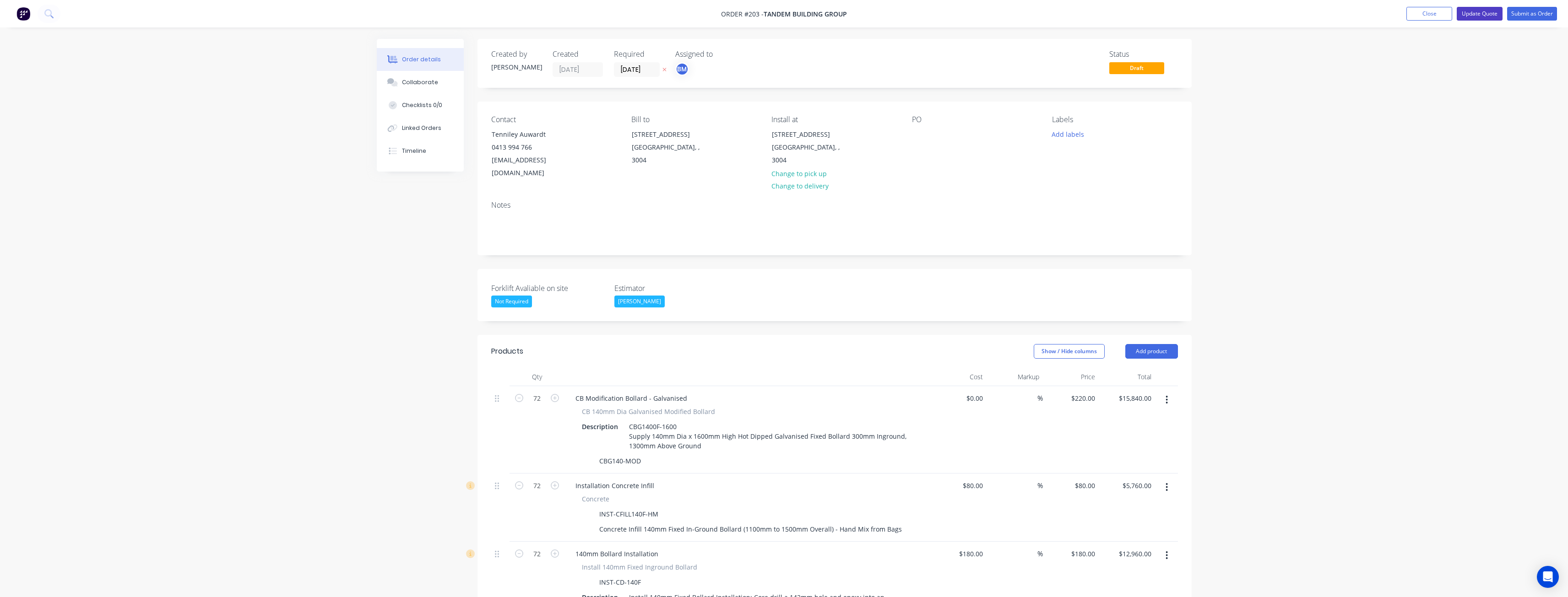
click at [1476, 10] on button "Update Quote" at bounding box center [1479, 13] width 46 height 14
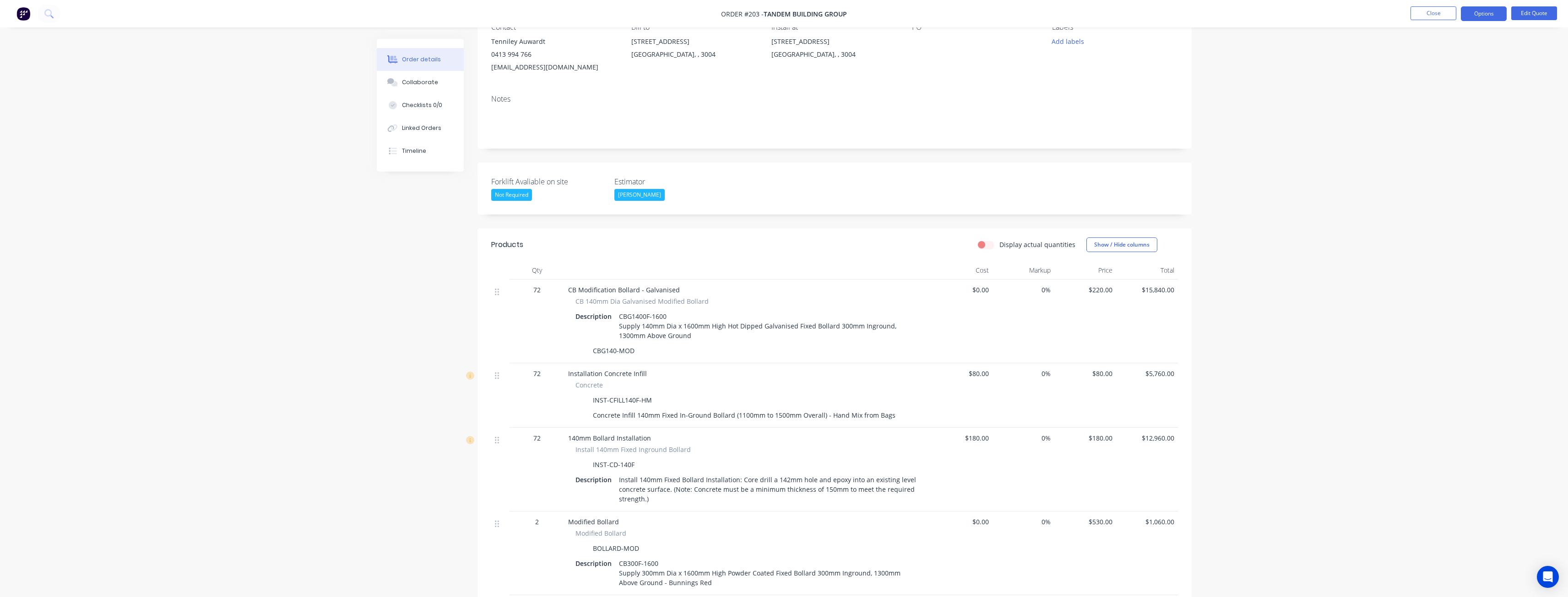
scroll to position [137, 0]
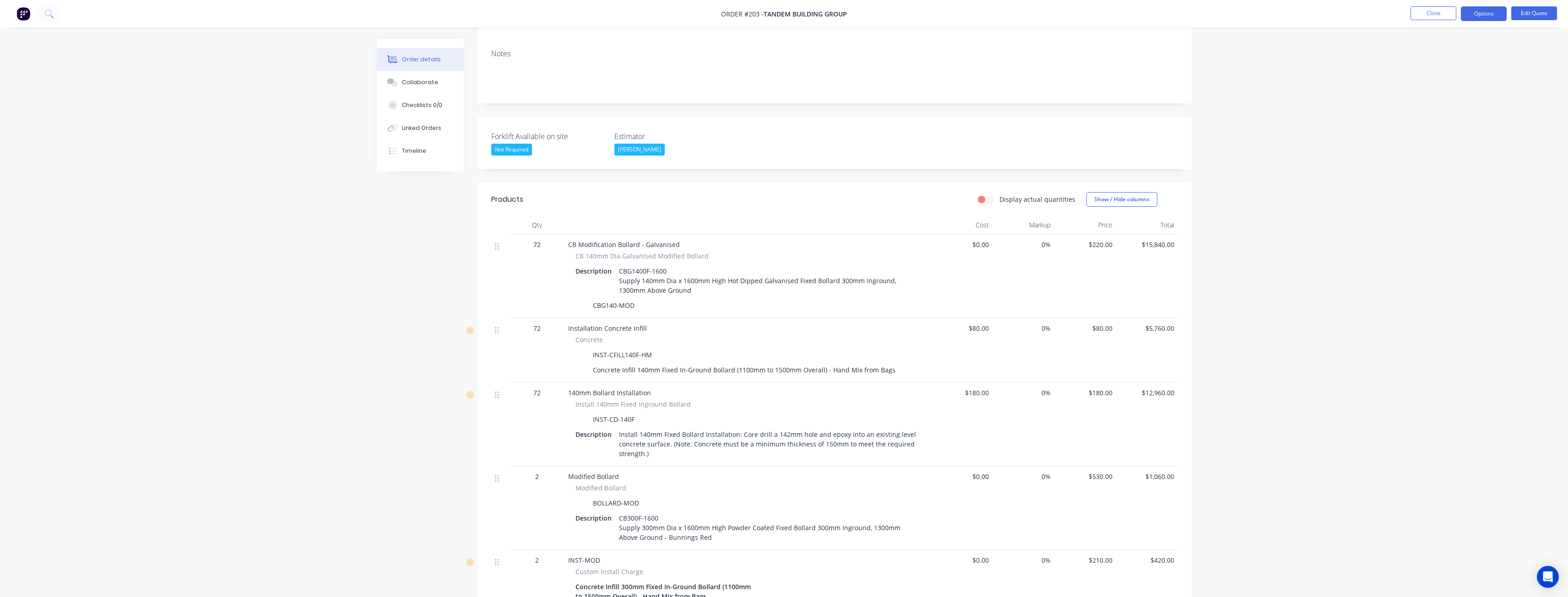
click at [160, 98] on div "Order details Collaborate Checklists 0/0 Linked Orders Timeline Order details C…" at bounding box center [784, 527] width 1568 height 1329
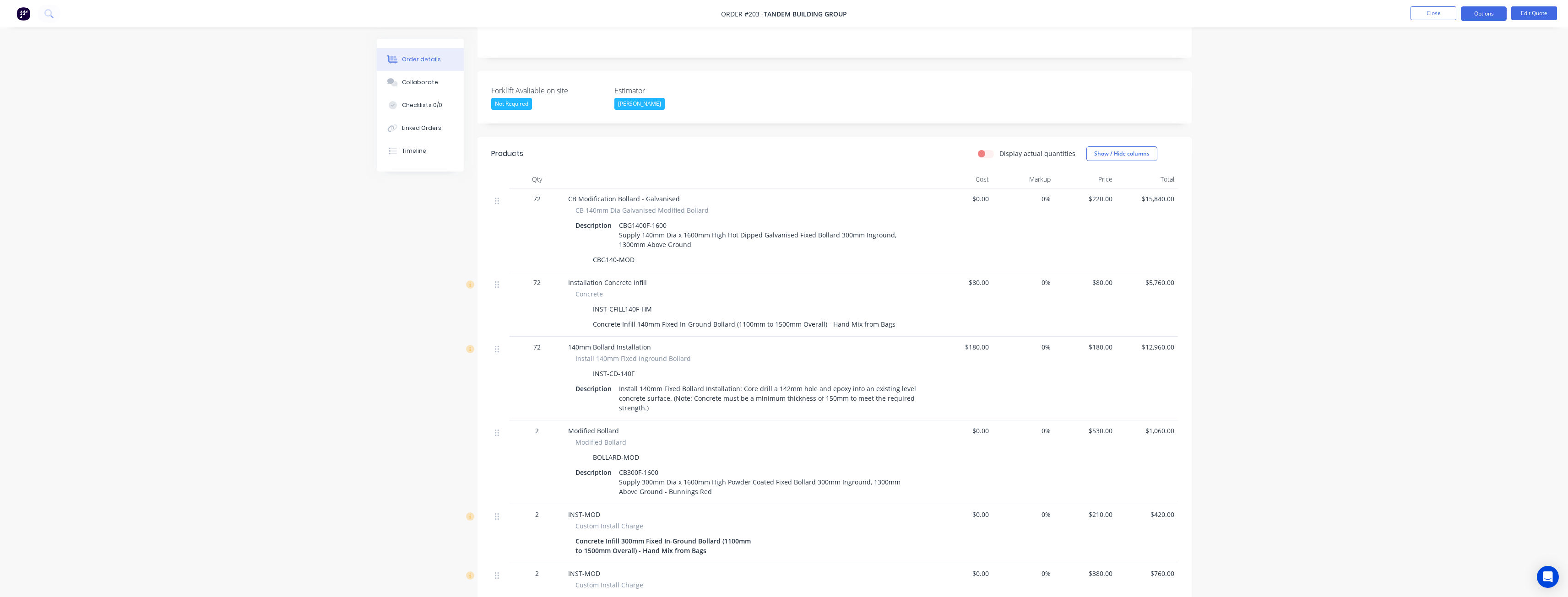
scroll to position [0, 0]
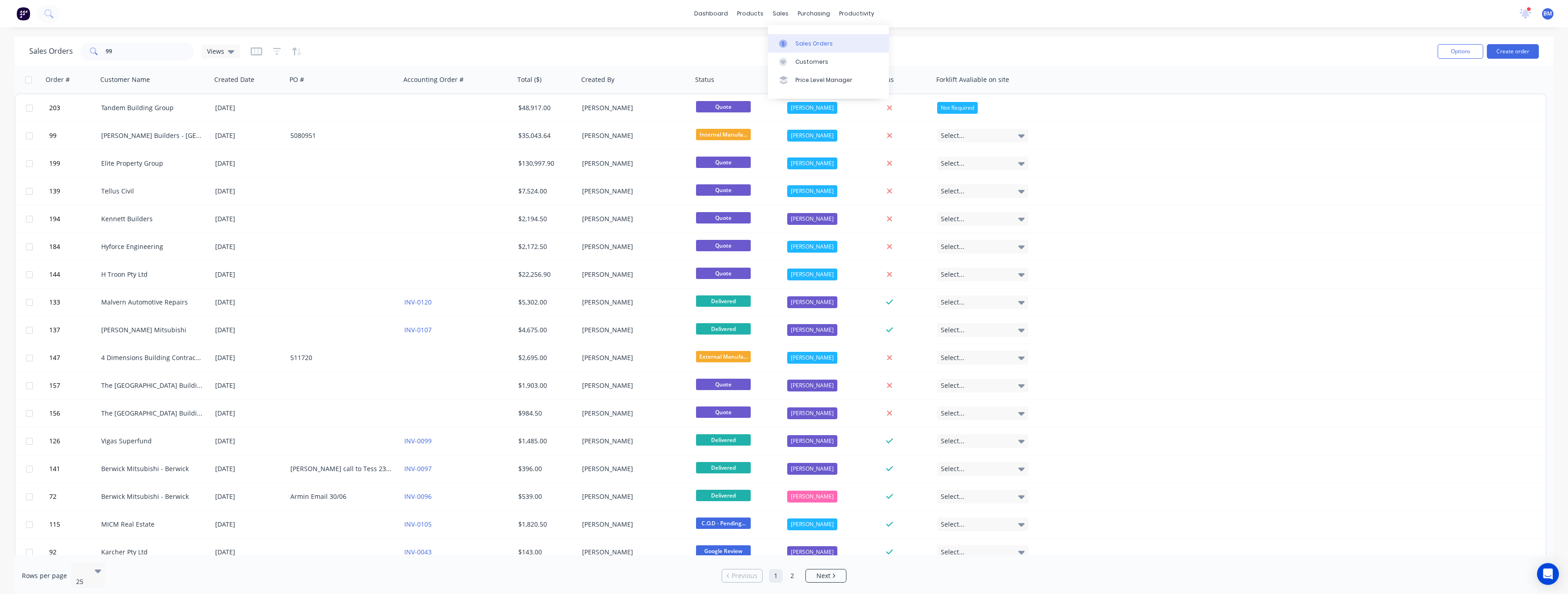
click at [805, 44] on div "Sales Orders" at bounding box center [814, 43] width 37 height 8
click at [124, 52] on input "99" at bounding box center [150, 51] width 89 height 18
type input "9"
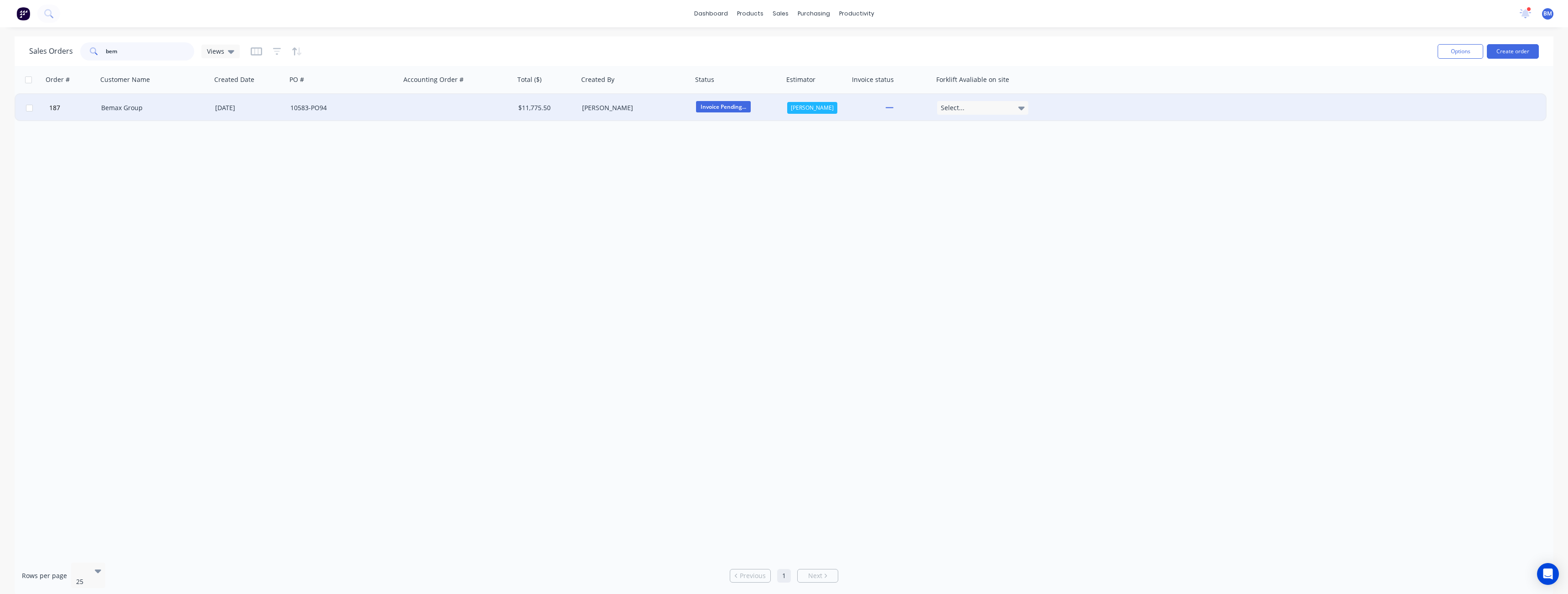
type input "bem"
click at [390, 106] on div "10583-PO94" at bounding box center [341, 108] width 101 height 9
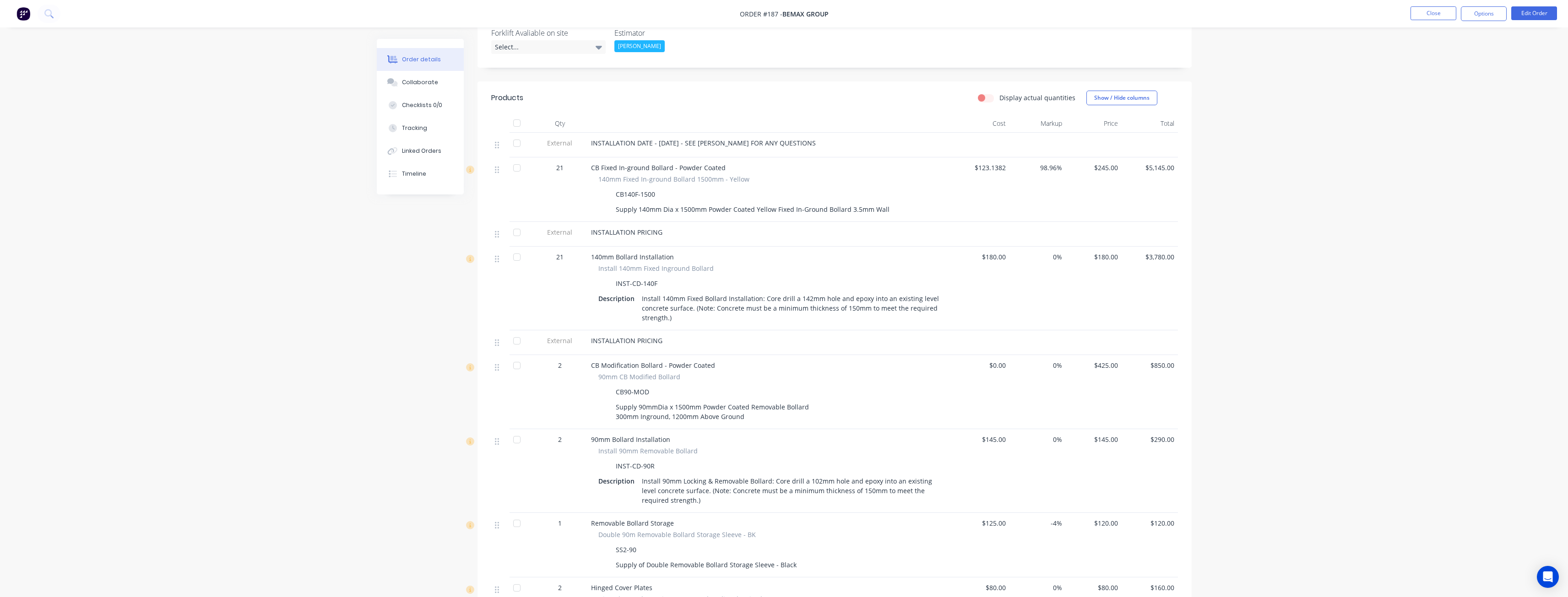
scroll to position [229, 0]
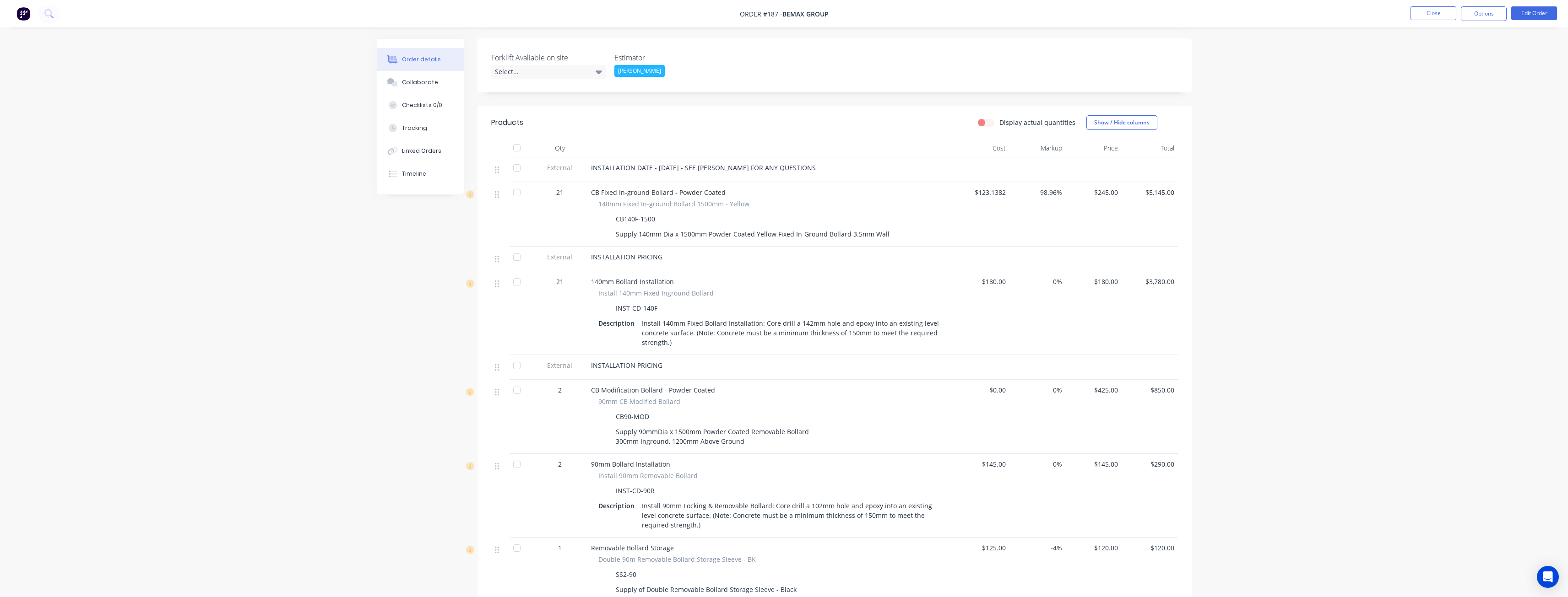
click at [251, 79] on div "Order details Collaborate Checklists 0/0 Tracking Linked Orders Timeline Order …" at bounding box center [784, 343] width 1568 height 1143
click at [27, 14] on img at bounding box center [23, 13] width 14 height 14
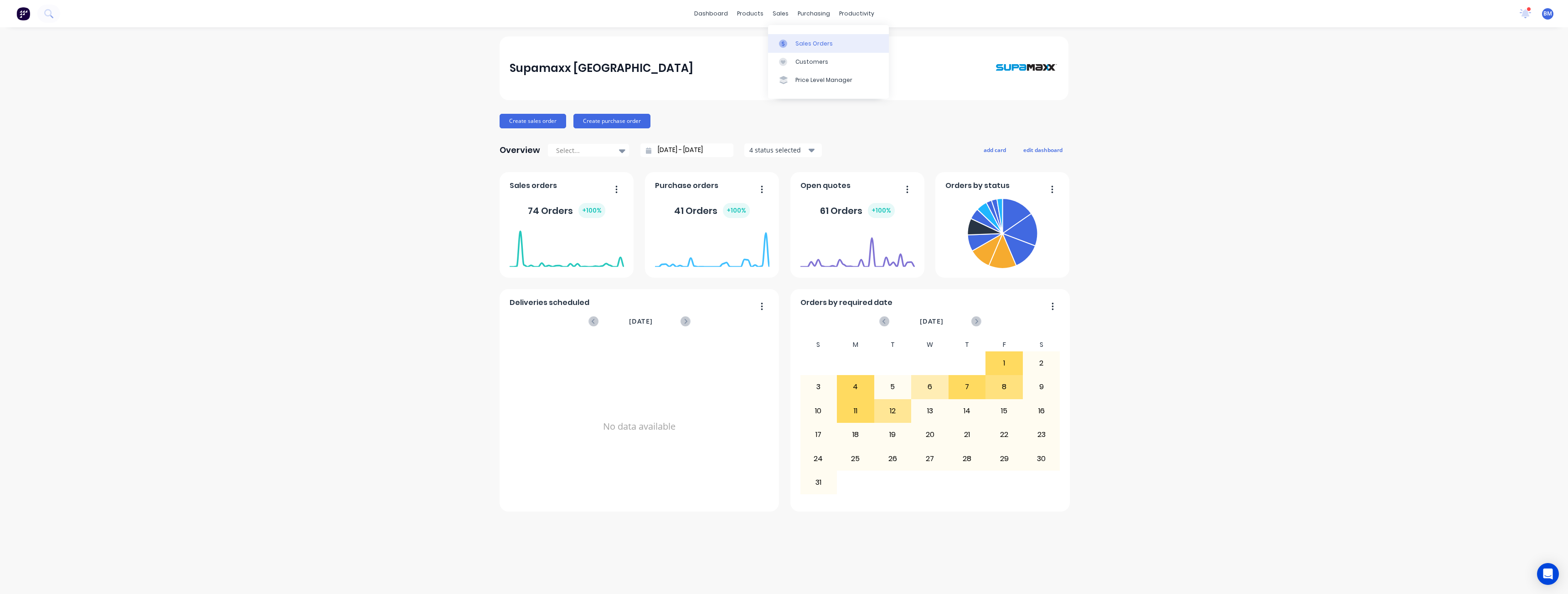
click at [803, 40] on div "Sales Orders" at bounding box center [814, 43] width 37 height 8
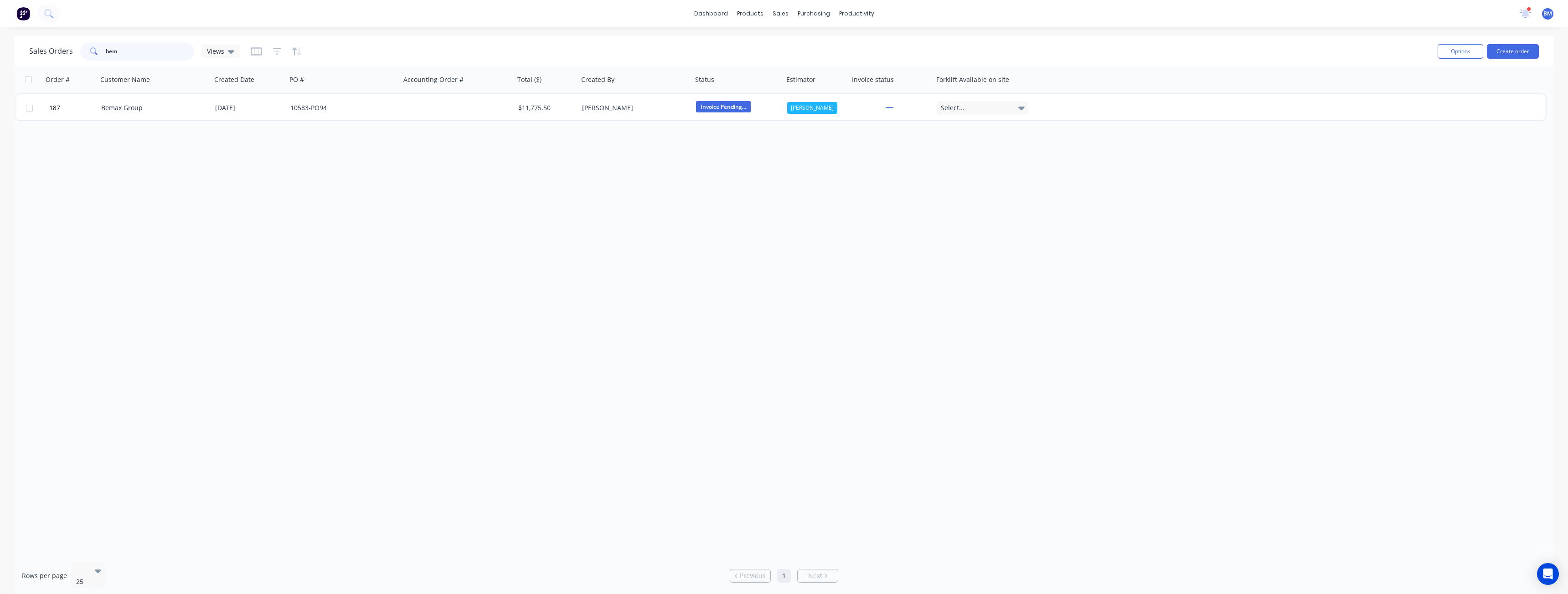
click at [151, 52] on input "bem" at bounding box center [150, 51] width 89 height 18
type input "b"
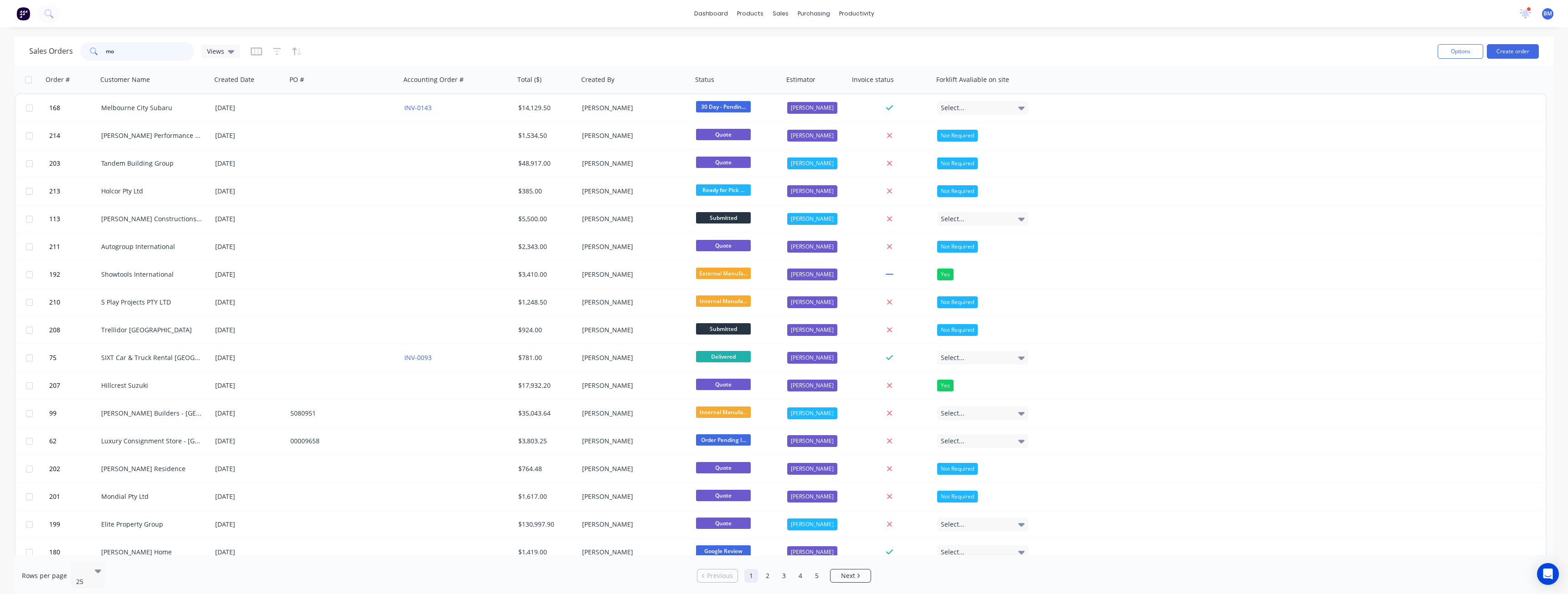
type input "m"
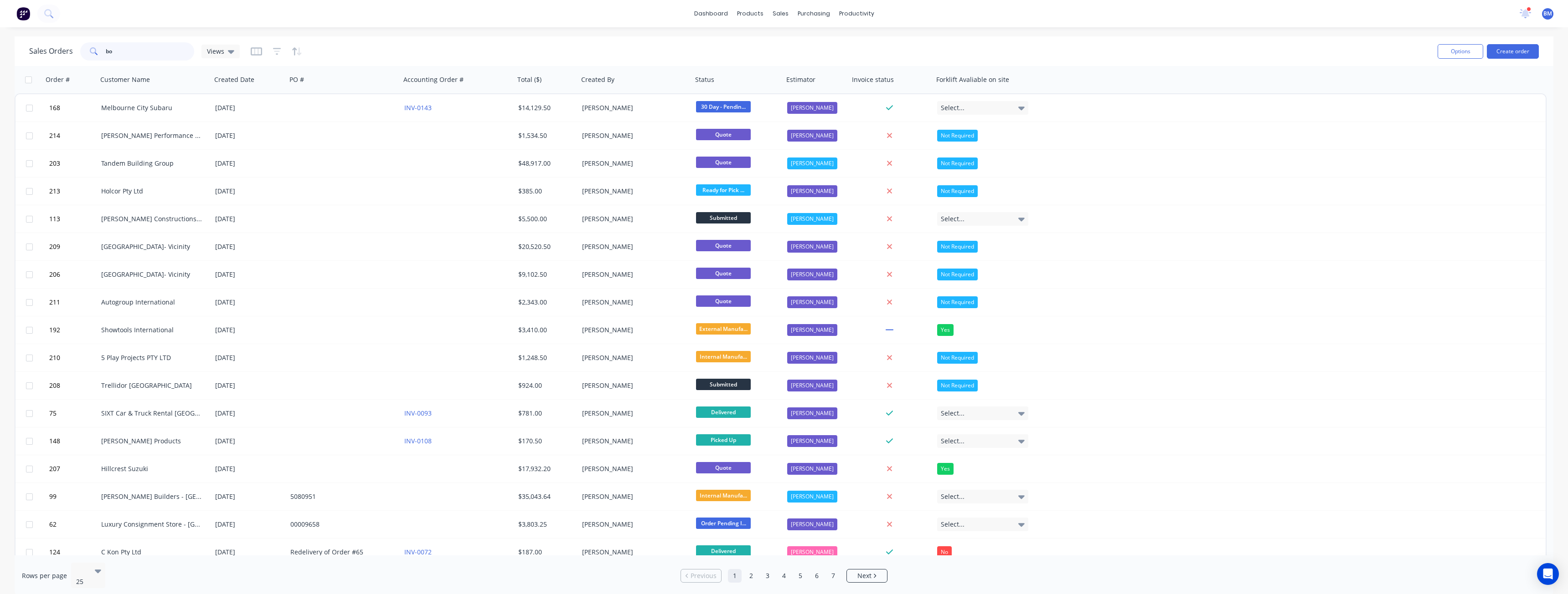
click at [148, 50] on input "bo" at bounding box center [150, 51] width 89 height 18
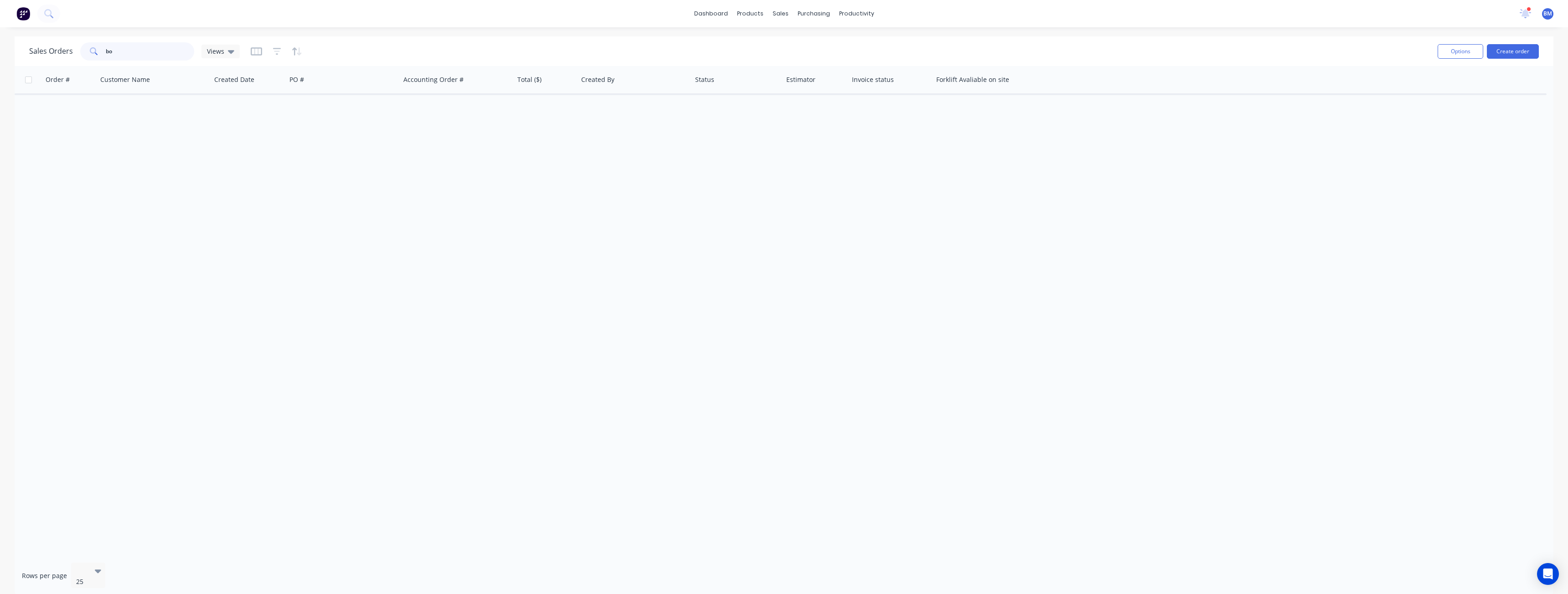
type input "b"
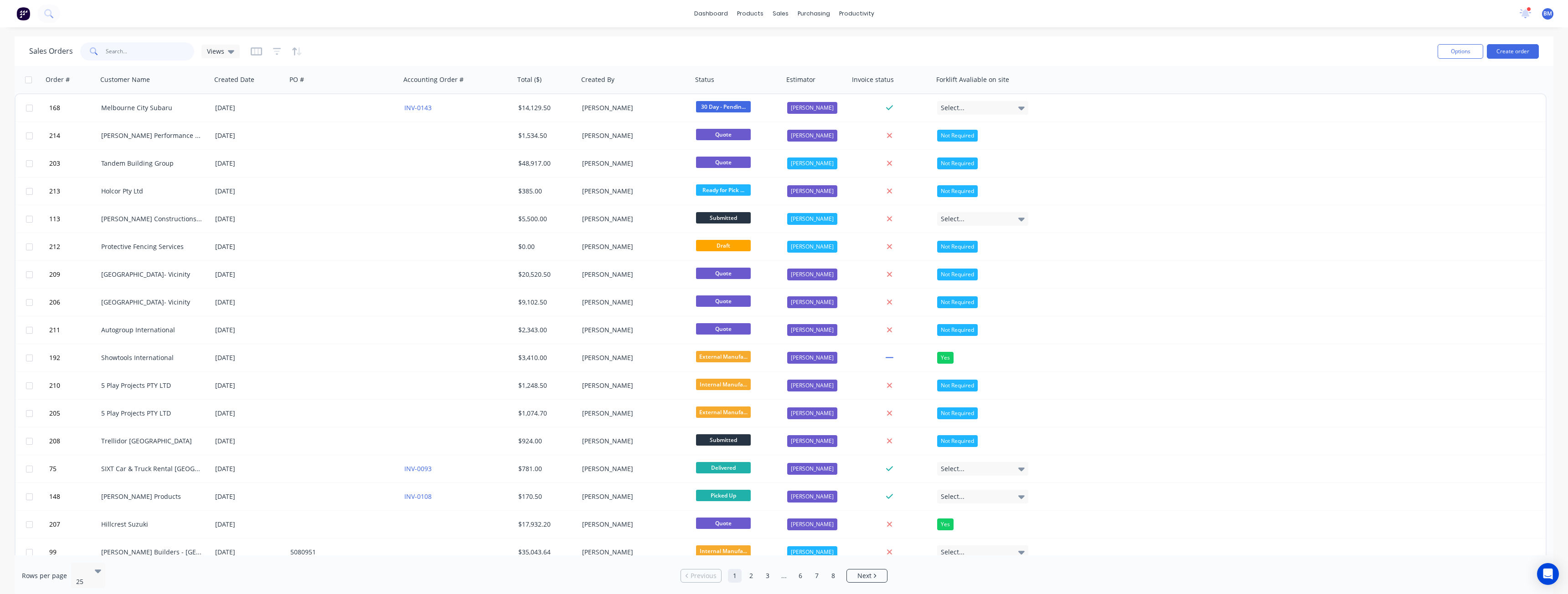
click at [116, 54] on input "text" at bounding box center [150, 51] width 89 height 18
type input "built"
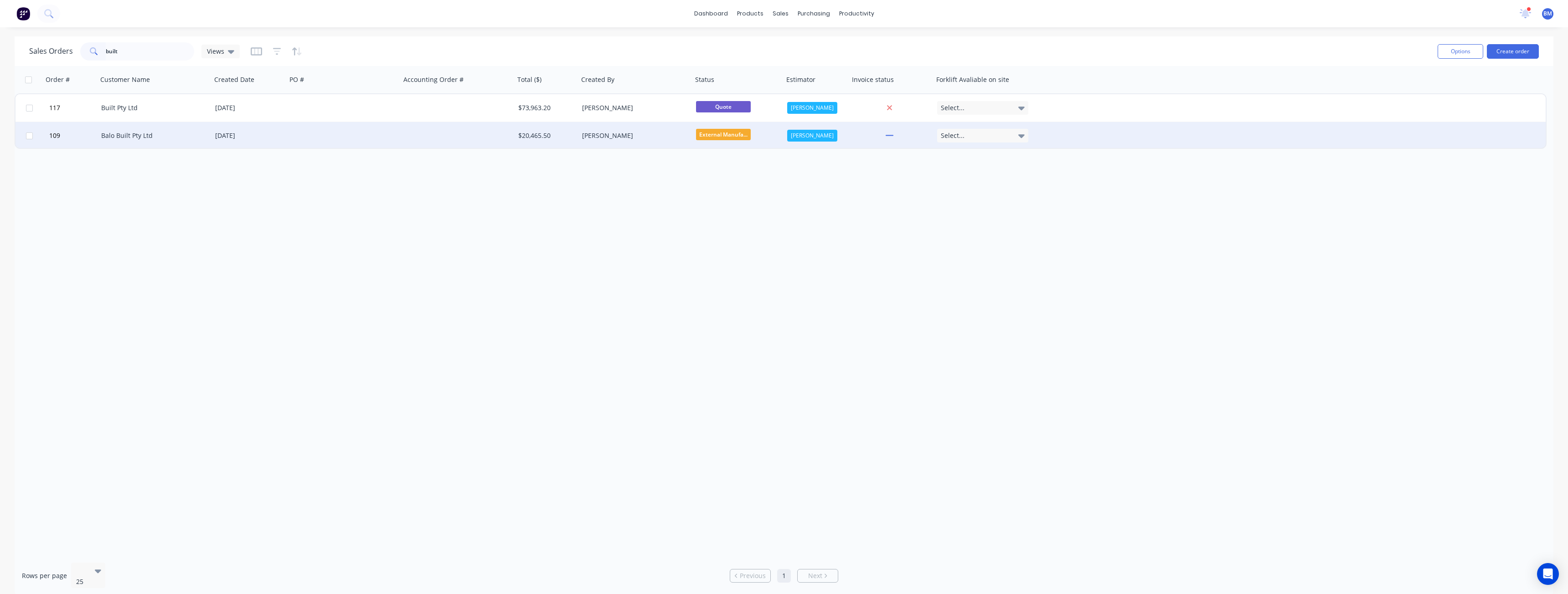
click at [126, 135] on div "Balo Built Pty Ltd" at bounding box center [151, 135] width 101 height 9
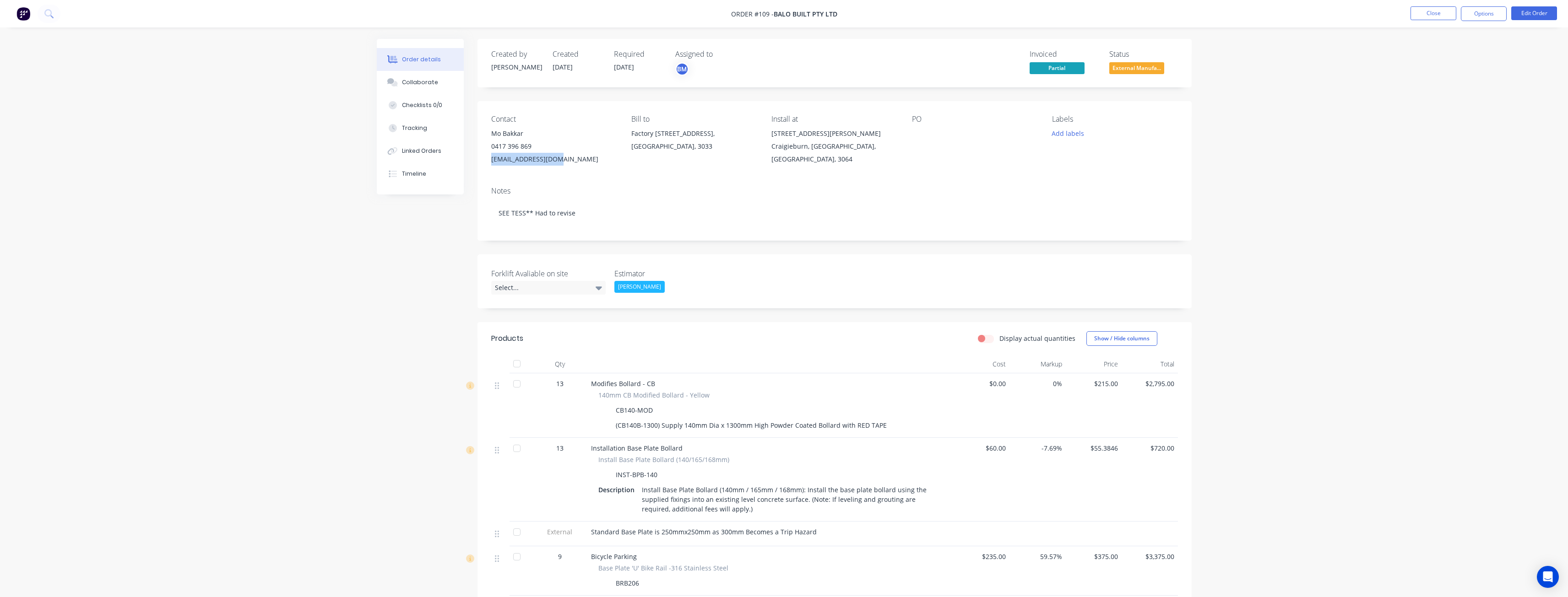
drag, startPoint x: 559, startPoint y: 158, endPoint x: 486, endPoint y: 160, distance: 73.0
click at [486, 160] on div "Contact Mo Bakkar [PHONE_NUMBER] [EMAIL_ADDRESS][DOMAIN_NAME] Bill to Factory […" at bounding box center [835, 140] width 715 height 78
copy div "[EMAIL_ADDRESS][DOMAIN_NAME]"
